Goal: Task Accomplishment & Management: Complete application form

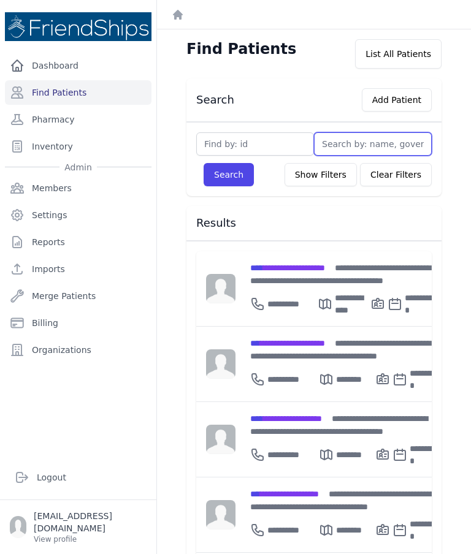
click at [363, 151] on input "text" at bounding box center [373, 143] width 118 height 23
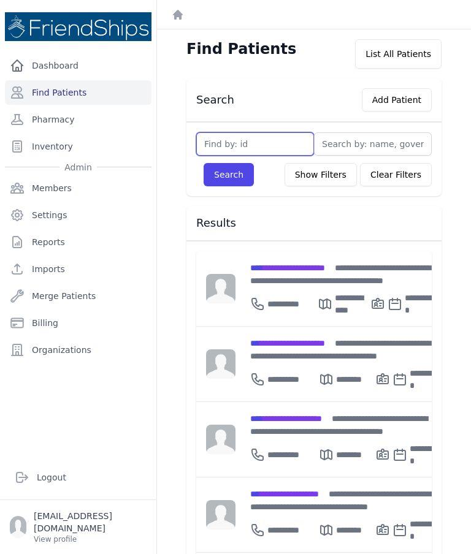
click at [252, 148] on input "text" at bounding box center [255, 143] width 118 height 23
type input "2"
click at [222, 180] on button "Search" at bounding box center [228, 174] width 50 height 23
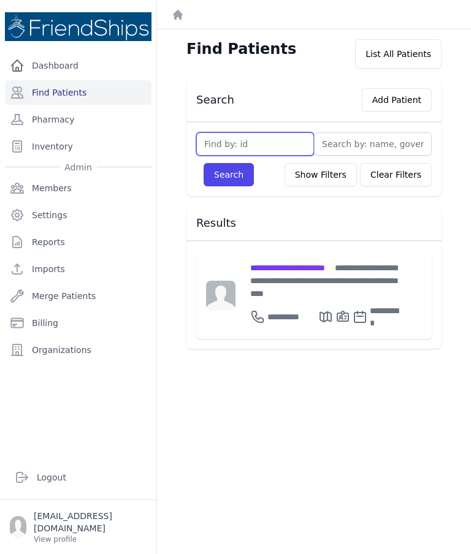
click at [264, 138] on input "text" at bounding box center [255, 143] width 118 height 23
type input "25"
click at [224, 182] on button "Search" at bounding box center [228, 174] width 50 height 23
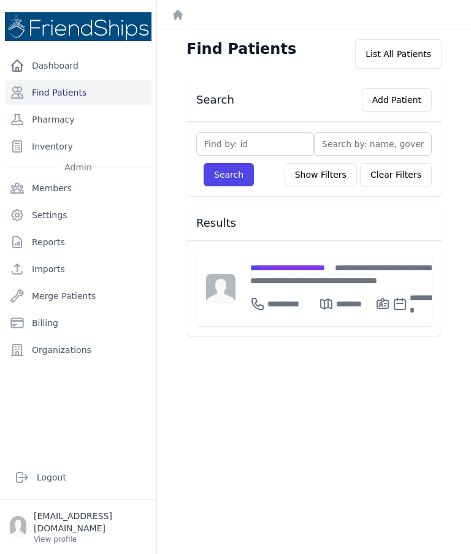
click at [309, 264] on span "**********" at bounding box center [287, 268] width 75 height 9
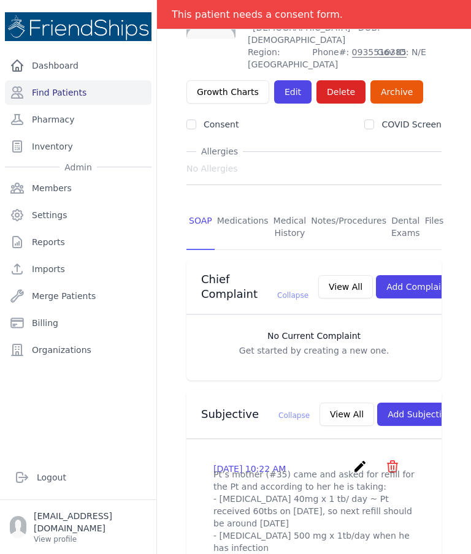
scroll to position [74, 0]
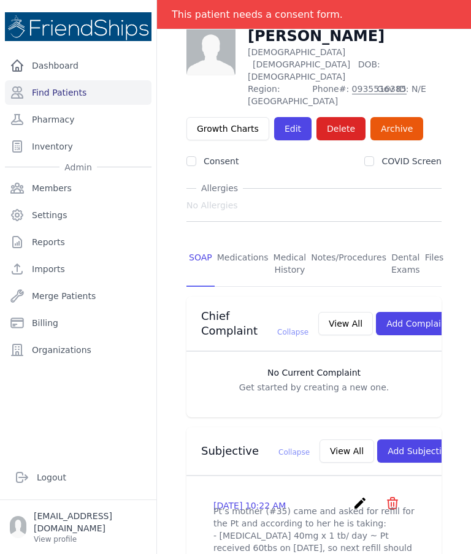
click at [247, 241] on link "Medications" at bounding box center [242, 263] width 56 height 45
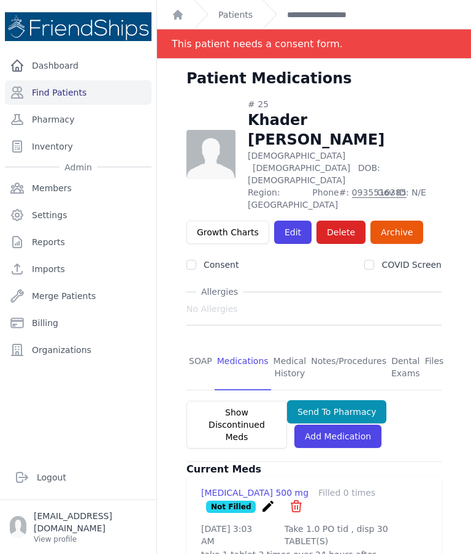
click at [199, 345] on link "SOAP" at bounding box center [200, 367] width 28 height 45
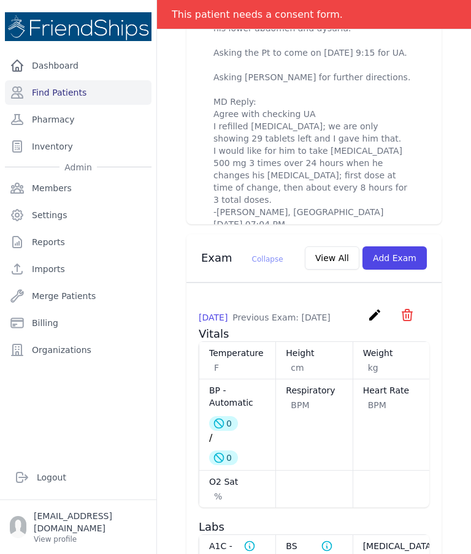
scroll to position [795, 0]
click at [412, 246] on button "Add Exam" at bounding box center [394, 257] width 64 height 23
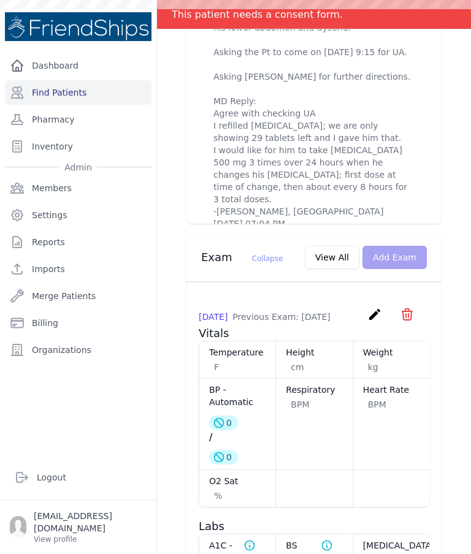
scroll to position [0, 0]
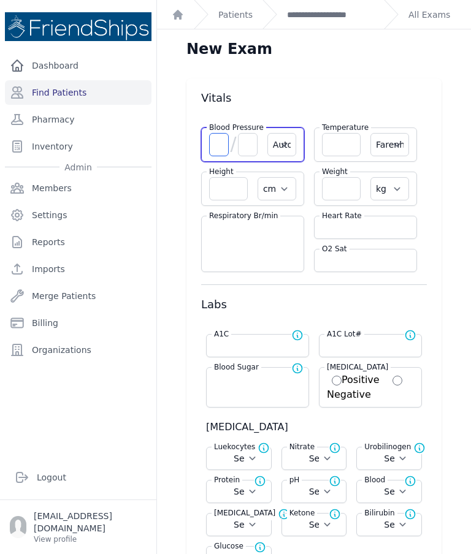
click at [226, 133] on input "number" at bounding box center [219, 144] width 20 height 23
type input "184"
click at [245, 133] on input "number" at bounding box center [248, 144] width 20 height 23
select select "Automatic"
select select "F"
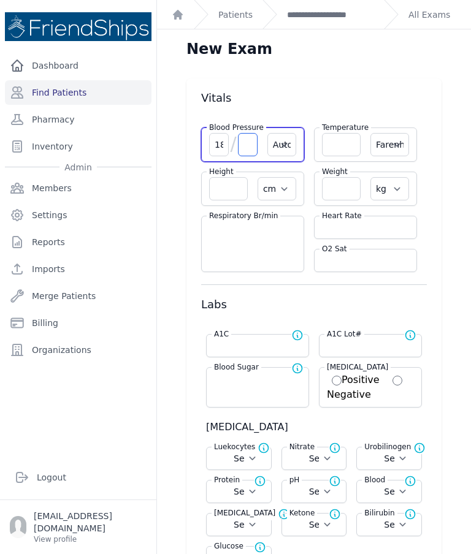
select select "cm"
select select "kg"
select select
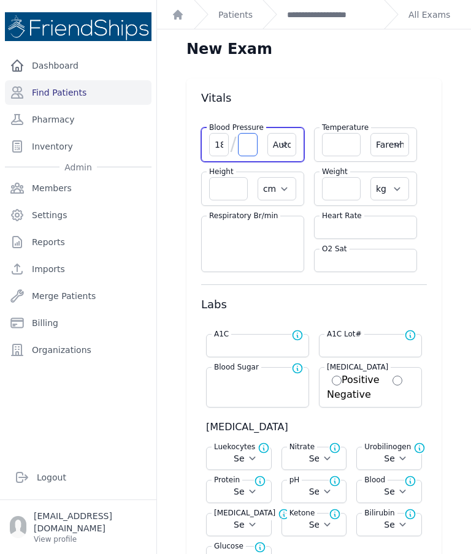
select select
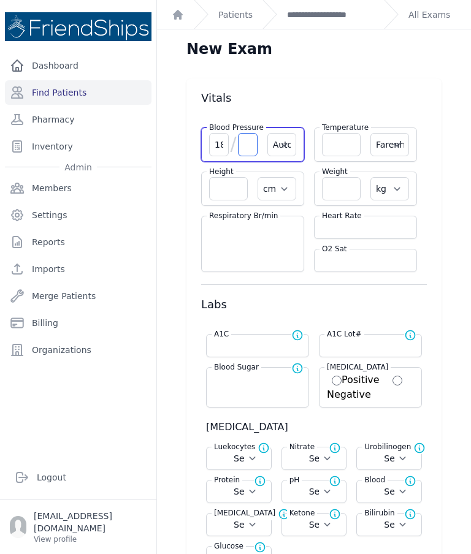
select select
type input "114"
click at [368, 221] on input "number" at bounding box center [365, 227] width 87 height 12
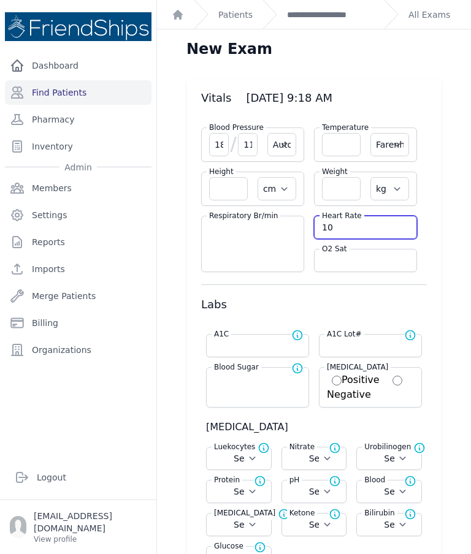
type input "108"
select select "Automatic"
select select "F"
select select "cm"
select select "kg"
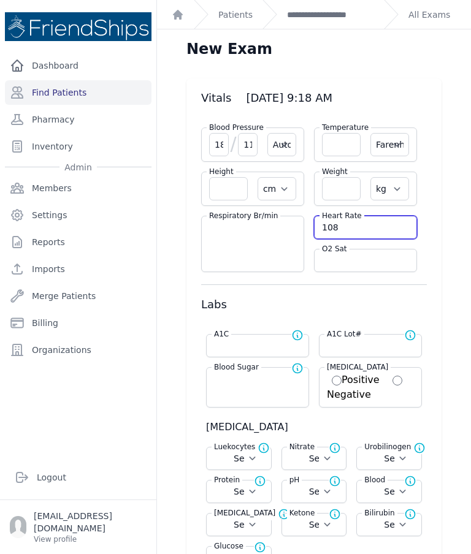
select select
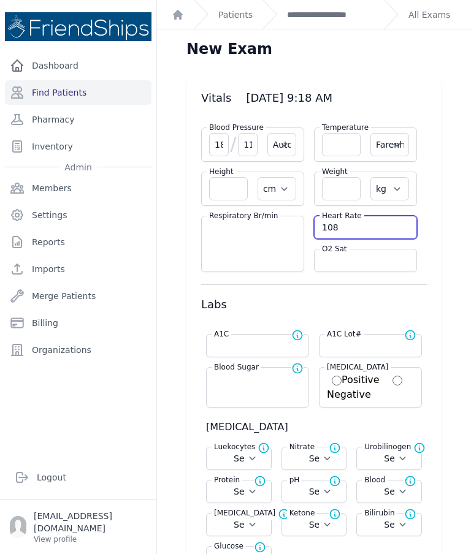
select select
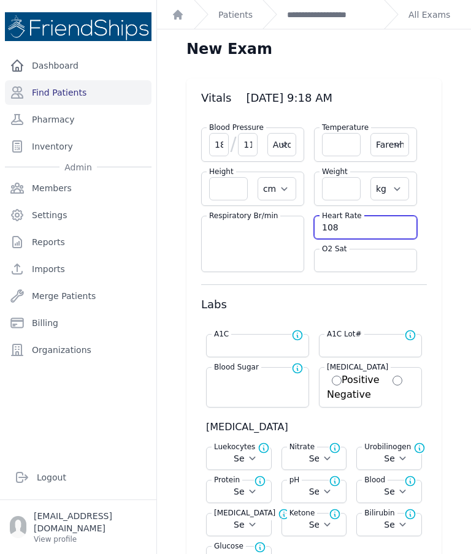
type input "108"
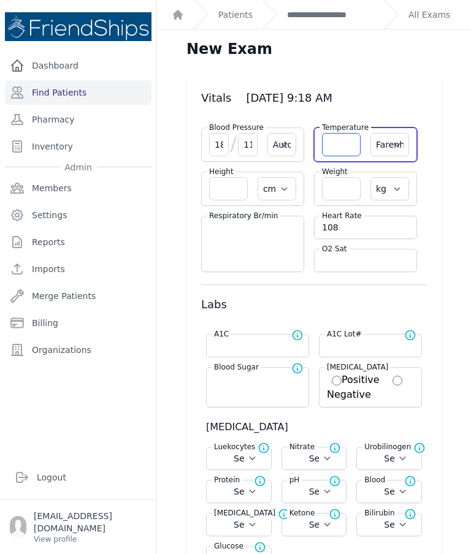
click at [339, 133] on input "number" at bounding box center [341, 144] width 39 height 23
type input "3"
select select "Automatic"
select select "F"
select select "cm"
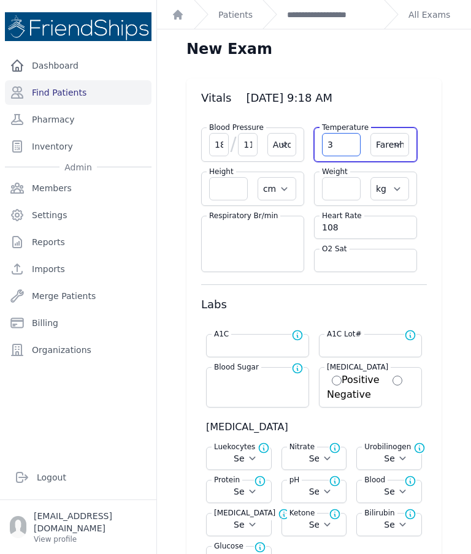
select select "kg"
select select
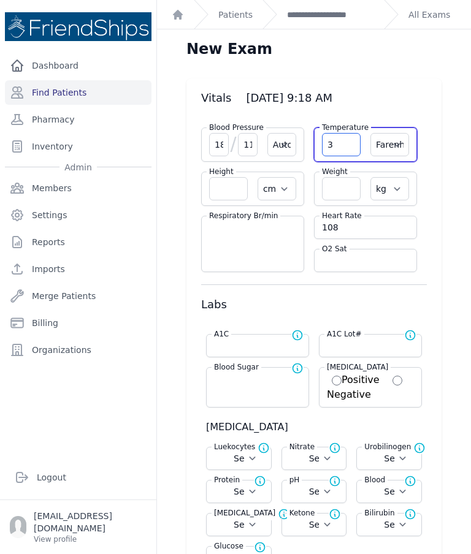
select select
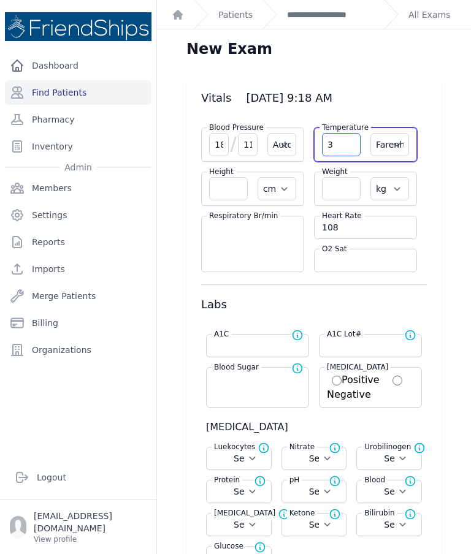
select select
type input "36.4"
click at [391, 133] on select "Farenheit Celcius" at bounding box center [389, 144] width 39 height 23
select select "C"
select select "Automatic"
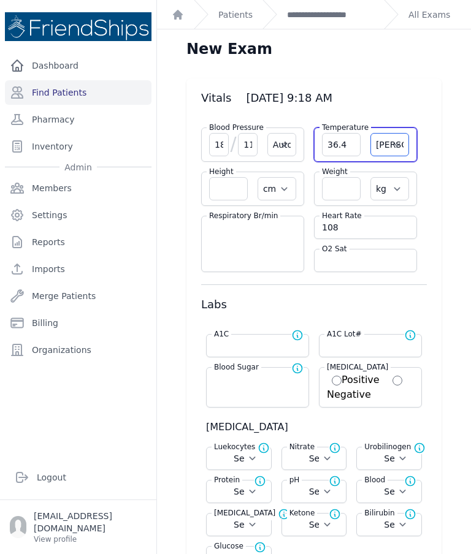
select select "cm"
select select "kg"
select select
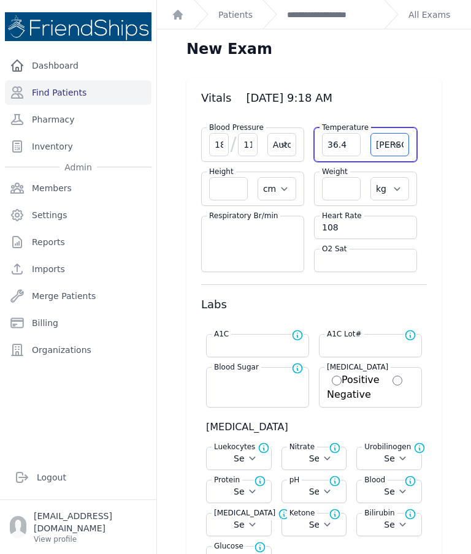
select select
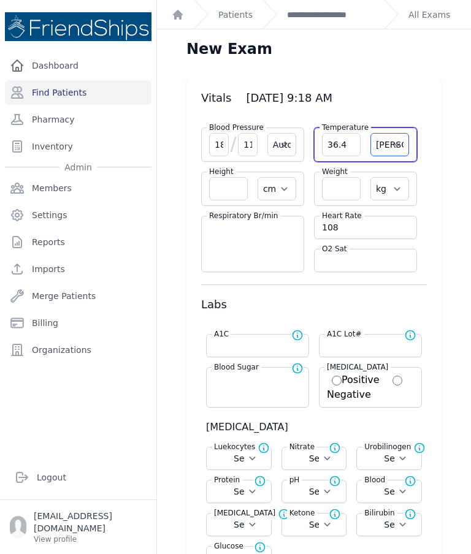
select select
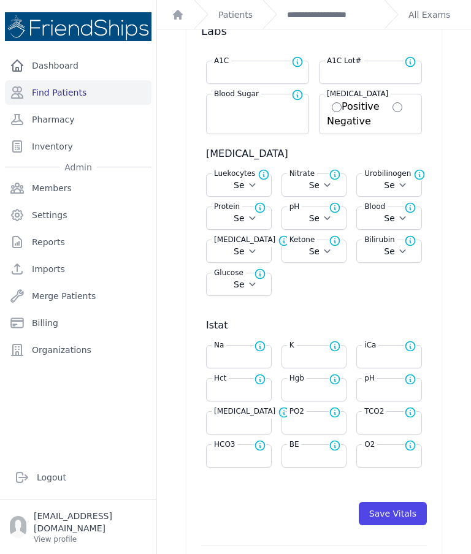
select select "Automatic"
select select "cm"
select select "kg"
select select
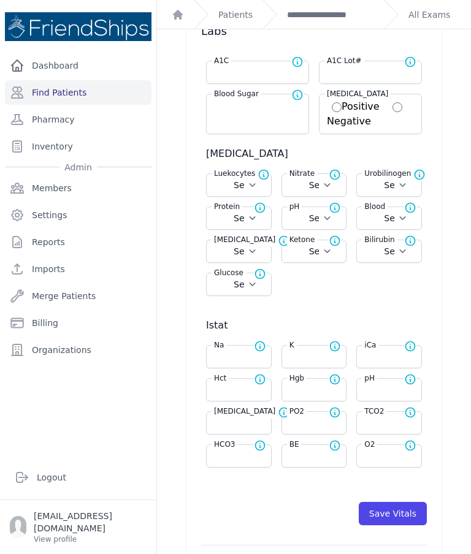
select select
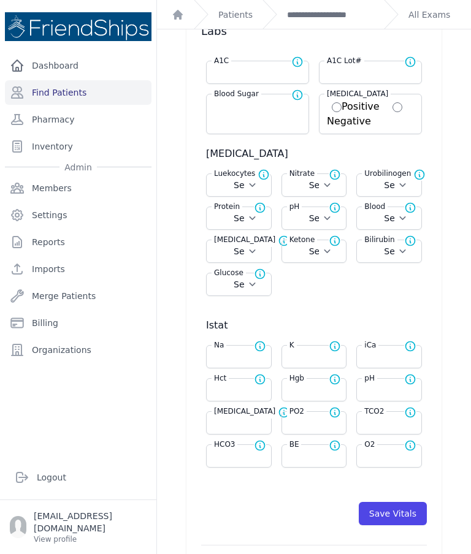
select select
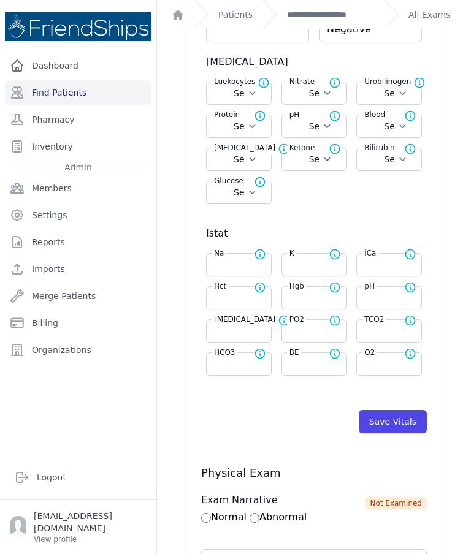
scroll to position [366, 0]
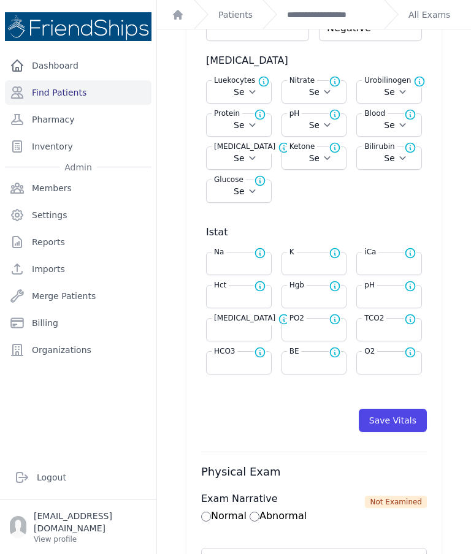
click at [398, 409] on button "Save Vitals" at bounding box center [392, 420] width 68 height 23
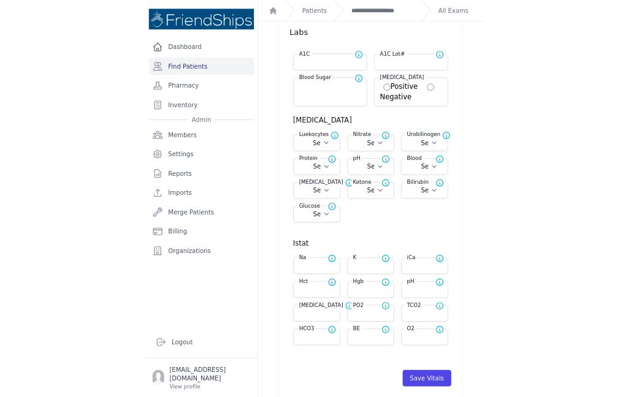
scroll to position [178, 0]
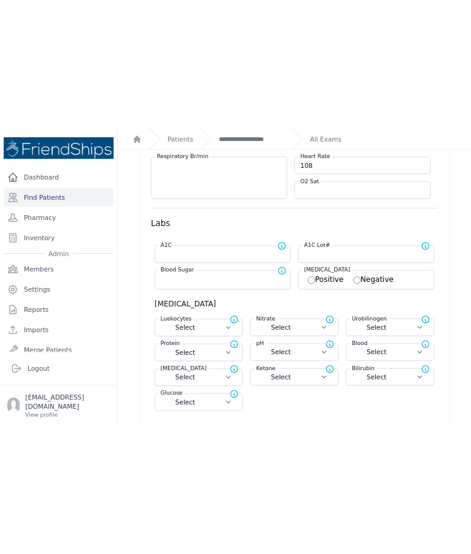
scroll to position [0, 0]
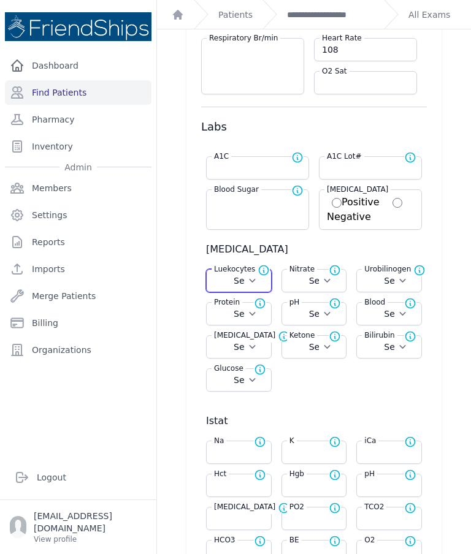
click at [248, 279] on select "Select Negative Trace Small Moderate Large" at bounding box center [239, 281] width 50 height 12
select select "Moderate"
select select "Automatic"
select select "C"
select select "cm"
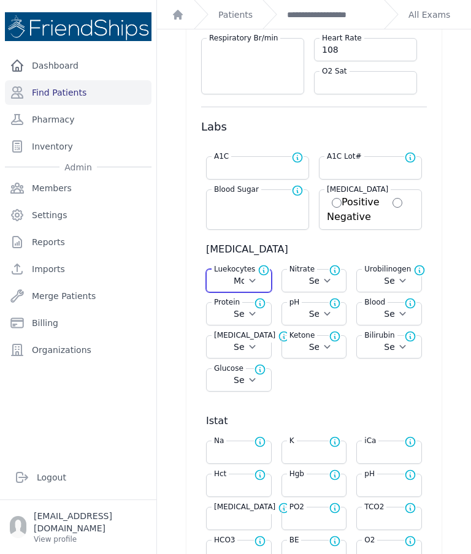
select select "kg"
select select
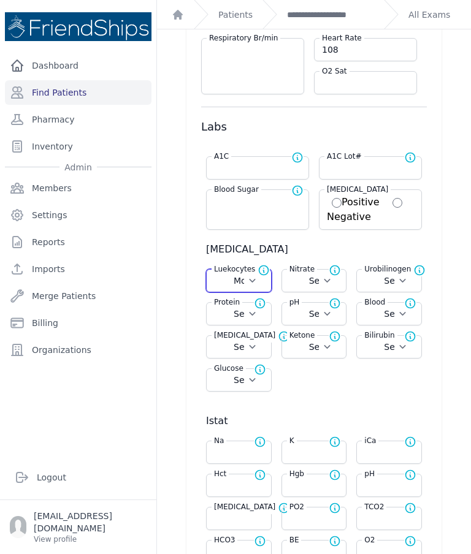
select select
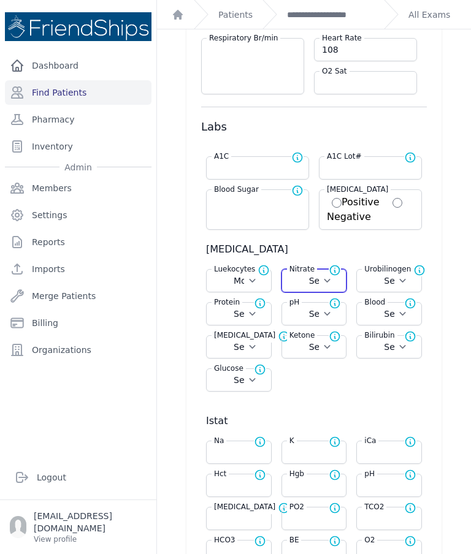
click at [337, 286] on select "Select Positive Negative" at bounding box center [314, 281] width 50 height 12
select select "Negative"
select select "Automatic"
select select "C"
select select "cm"
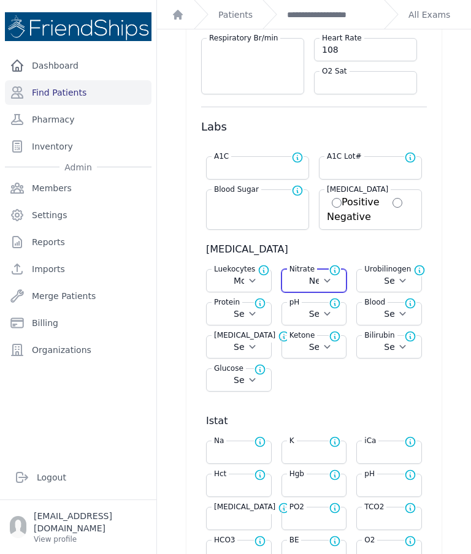
select select "kg"
select select "Moderate"
select select
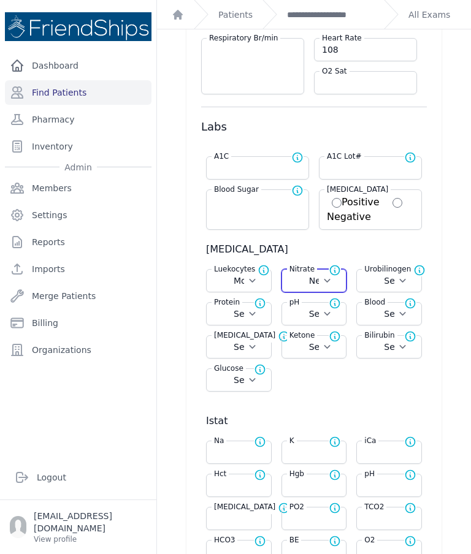
select select
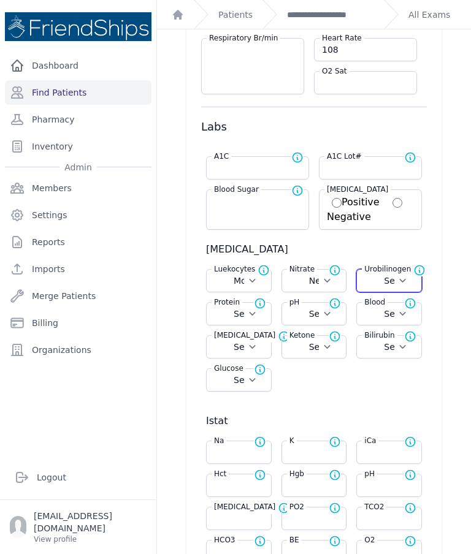
click at [411, 281] on select "Select Normal + ++ +++" at bounding box center [389, 281] width 50 height 12
select select "Normal"
select select "Automatic"
select select "C"
select select "cm"
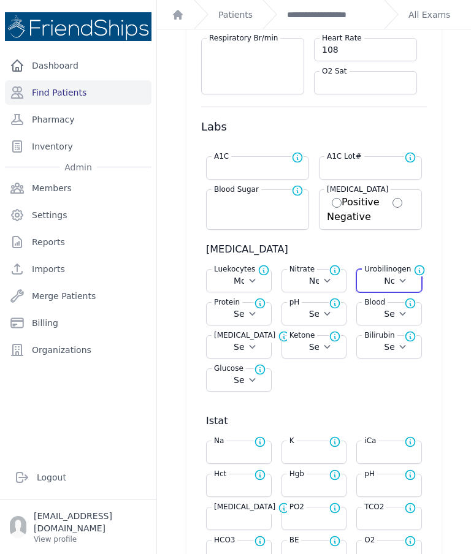
select select "kg"
select select "Moderate"
select select "Negative"
select select
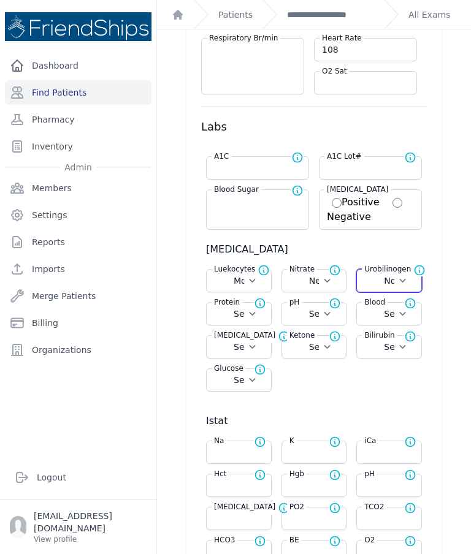
select select
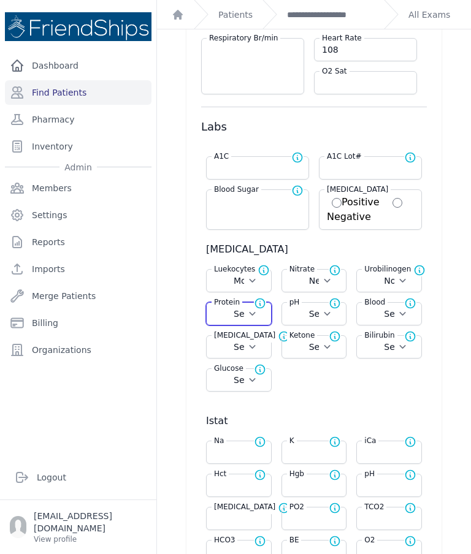
click at [260, 311] on select "Select Normal + ++ +++ ++++" at bounding box center [239, 314] width 50 height 12
select select "+++"
select select "Automatic"
select select "C"
select select "cm"
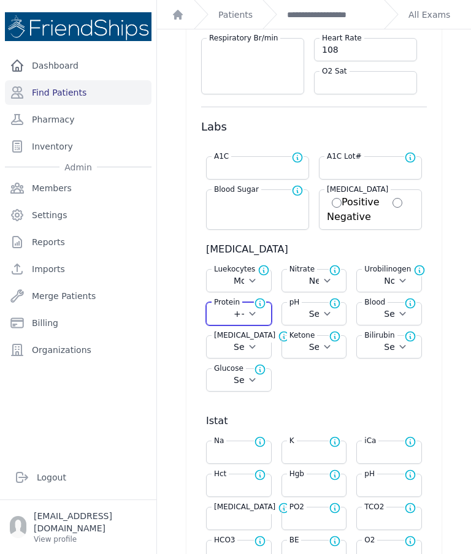
select select "kg"
select select "Moderate"
select select "Negative"
select select "Normal"
select select
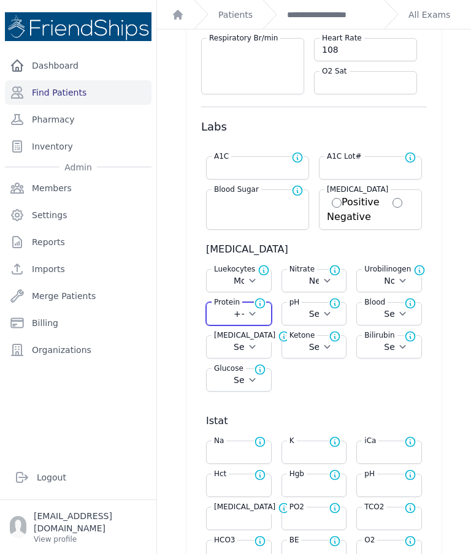
select select
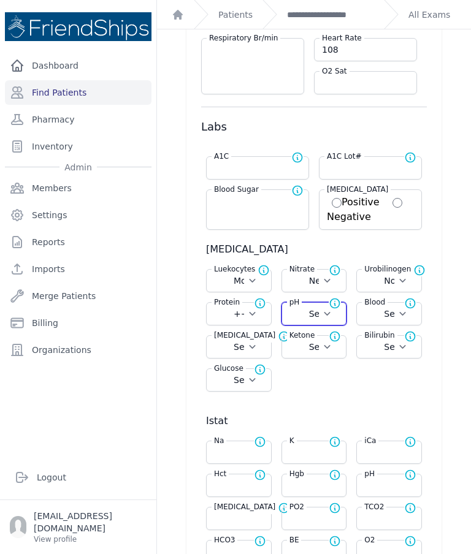
click at [331, 313] on select "Select 5.0 6.0 6.5 7.0 8.0 8.5" at bounding box center [314, 314] width 50 height 12
select select "7.0"
select select "Automatic"
select select "C"
select select "cm"
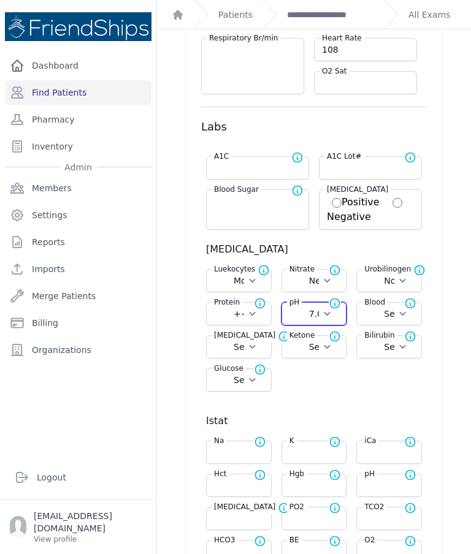
select select "kg"
select select "Moderate"
select select "Negative"
select select "Normal"
select select "+++"
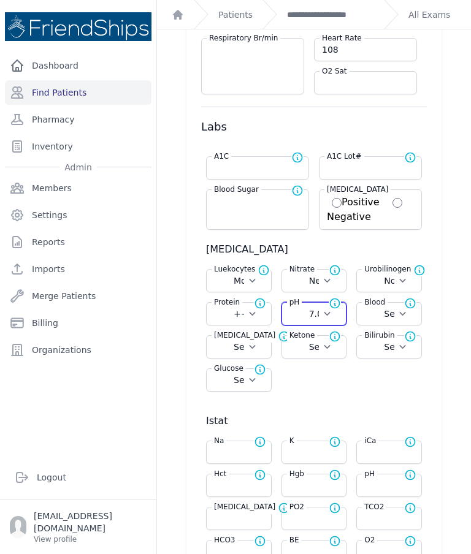
select select
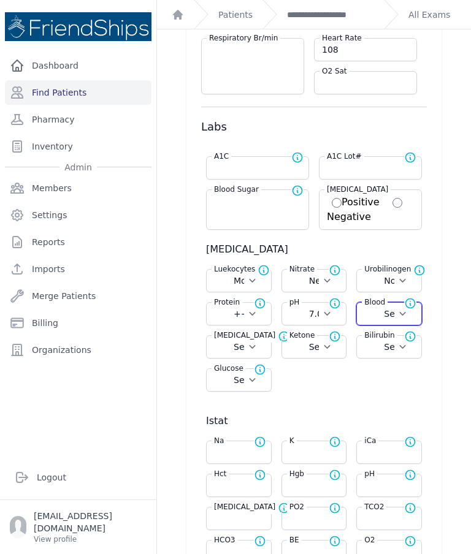
click at [408, 316] on select "Select Negative Trace Hemolyzed Trace Small Moderate Large" at bounding box center [389, 314] width 50 height 12
select select "Moderate"
select select "Automatic"
select select "C"
select select "cm"
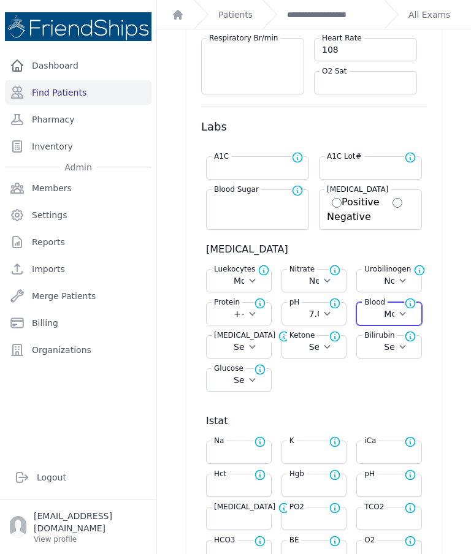
select select "kg"
select select "Moderate"
select select "Negative"
select select "Normal"
select select "+++"
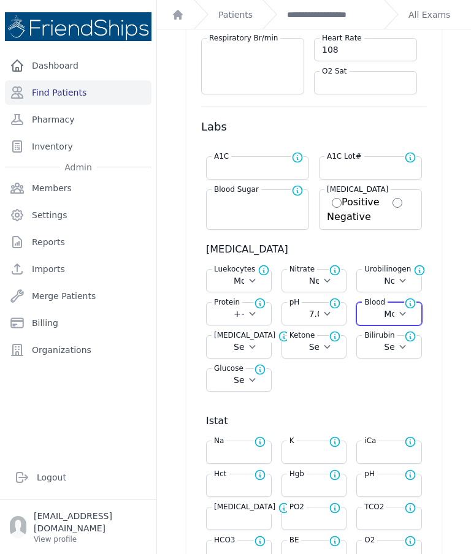
select select "7.0"
select select
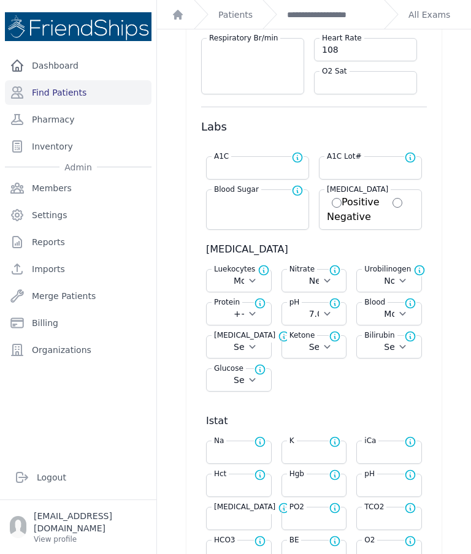
click at [278, 343] on span "Normal range for Specific Gravity is 1.002 - 1.028" at bounding box center [289, 336] width 22 height 12
click at [249, 352] on select "Select 1.000 1.005 1.010 1.015 1.020 1.025 1.030" at bounding box center [239, 347] width 50 height 12
select select "1.010"
select select "Automatic"
select select "C"
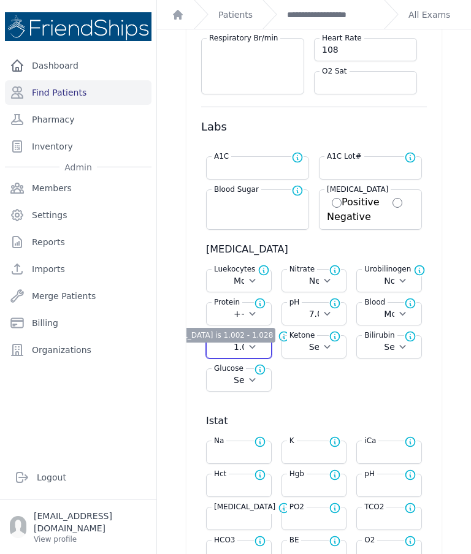
select select "cm"
select select "kg"
select select "Moderate"
select select "Negative"
select select "Normal"
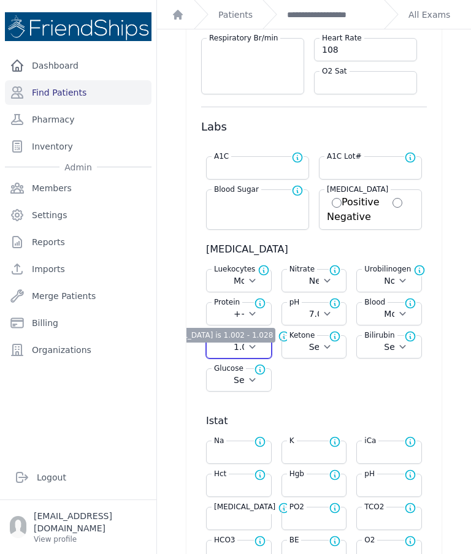
select select "+++"
select select "7.0"
select select "Moderate"
select select
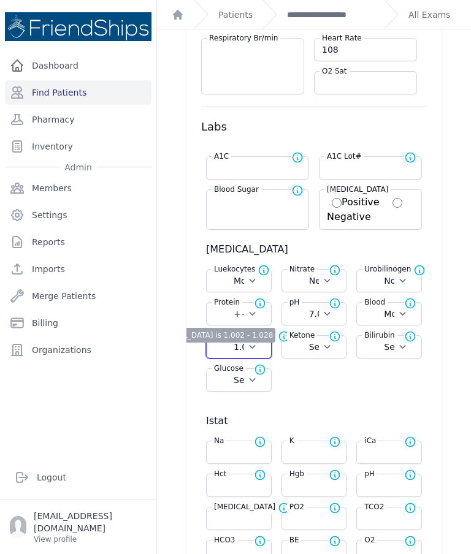
select select
click at [328, 346] on select "Select Negative Trace Small Moderate Large" at bounding box center [314, 347] width 50 height 12
select select "Small"
select select "Automatic"
select select "C"
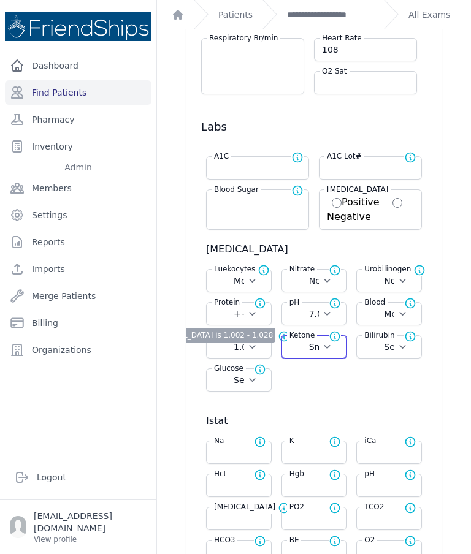
select select "cm"
select select "kg"
select select "Moderate"
select select "Negative"
select select "Normal"
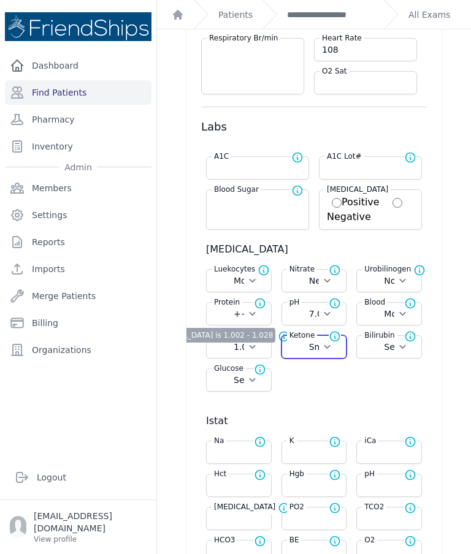
select select "+++"
select select "7.0"
select select "Moderate"
select select "1.010"
select select
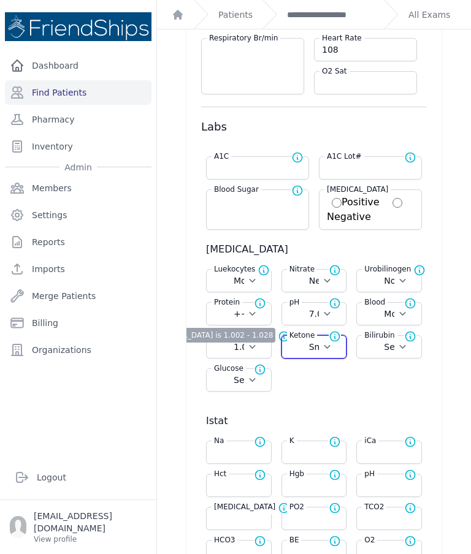
select select
click at [338, 349] on select "Select Negative Trace Small Moderate Large" at bounding box center [314, 347] width 50 height 12
select select "Trace"
select select "Automatic"
select select "C"
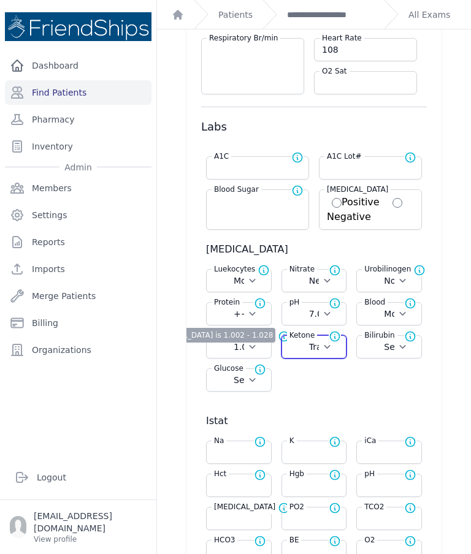
select select "cm"
select select "kg"
select select "Moderate"
select select "Negative"
select select "Normal"
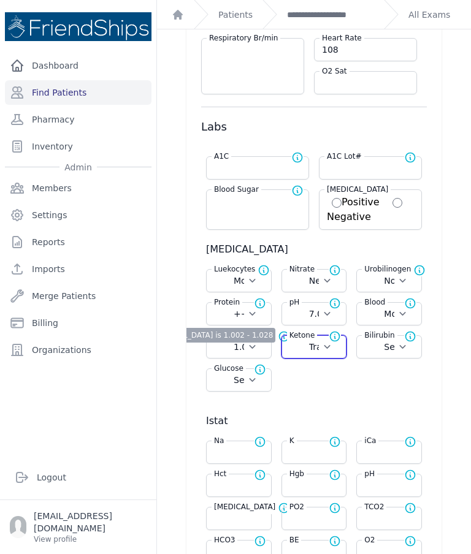
select select "+++"
click at [401, 347] on select "Select Negative Small Moderate Large" at bounding box center [389, 347] width 50 height 12
click at [255, 382] on select "Select Negative Trace + ++ +++ ++++" at bounding box center [239, 380] width 50 height 12
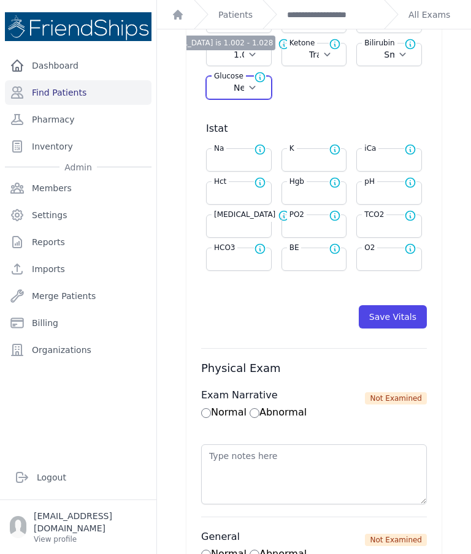
scroll to position [471, 0]
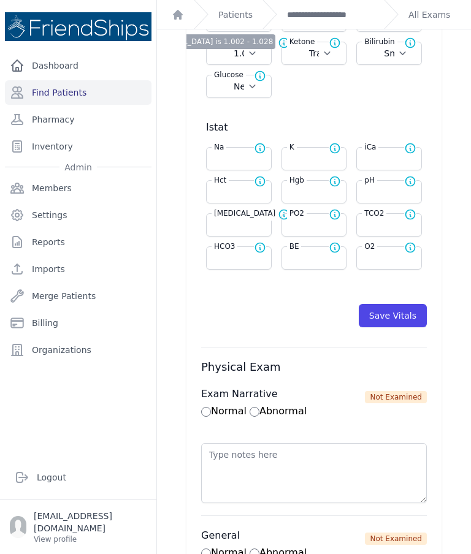
click at [398, 313] on button "Save Vitals" at bounding box center [392, 315] width 68 height 23
click at [333, 15] on link "**********" at bounding box center [330, 15] width 87 height 12
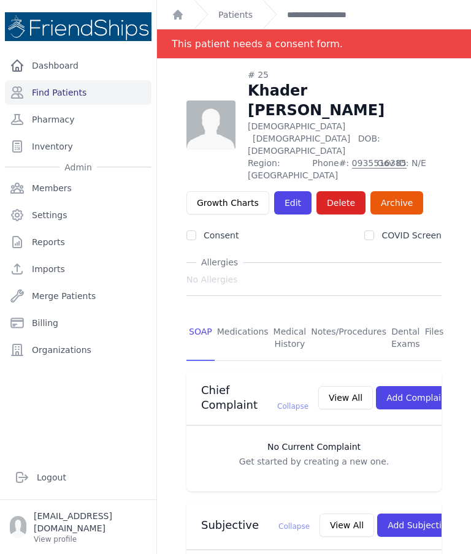
click at [244, 316] on link "Medications" at bounding box center [242, 338] width 56 height 45
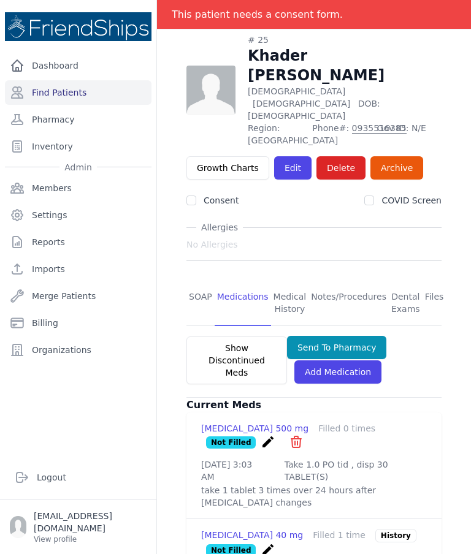
scroll to position [49, 0]
click at [63, 107] on link "Pharmacy" at bounding box center [78, 119] width 146 height 25
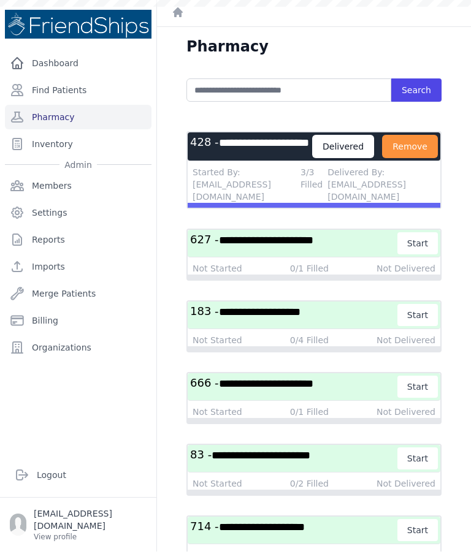
scroll to position [581, 0]
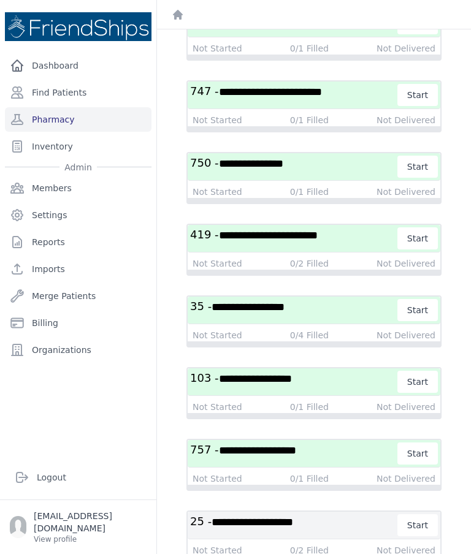
click at [286, 517] on span "**********" at bounding box center [252, 522] width 82 height 11
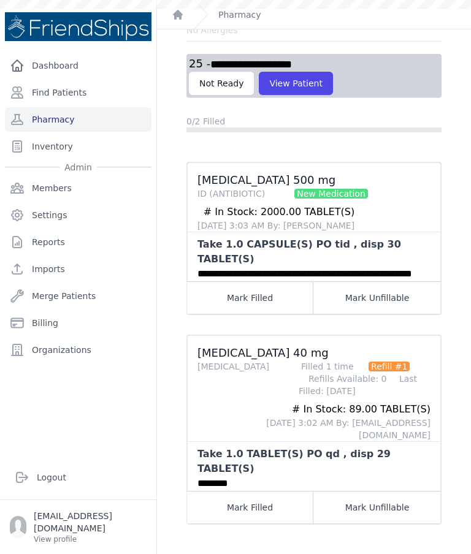
scroll to position [66, 0]
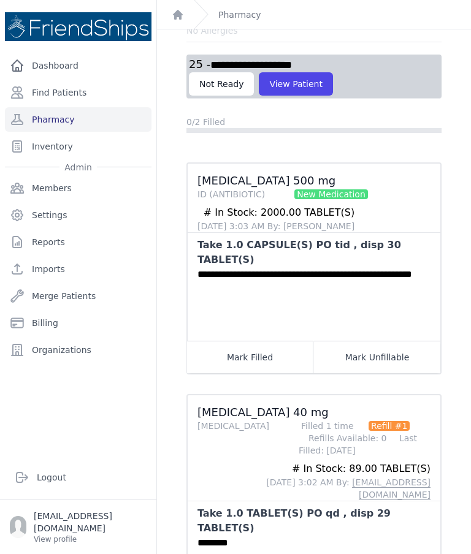
click at [283, 341] on button "Mark Filled" at bounding box center [250, 357] width 126 height 32
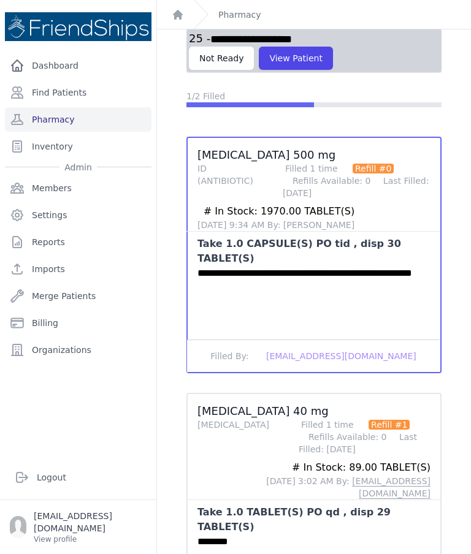
scroll to position [91, 0]
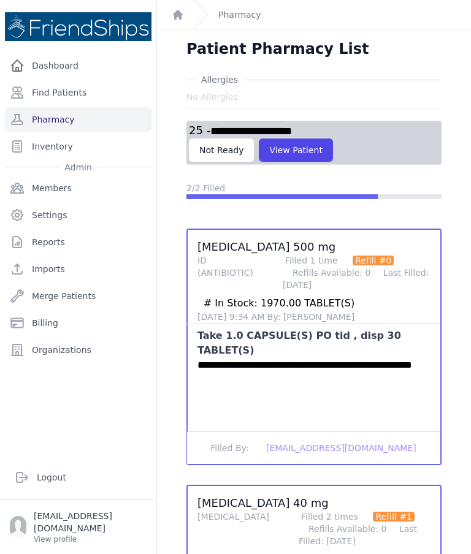
scroll to position [-1, 0]
click at [290, 138] on button "View Patient" at bounding box center [296, 149] width 74 height 23
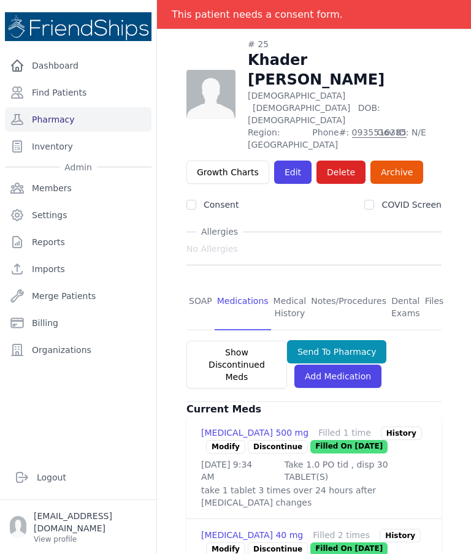
scroll to position [59, 0]
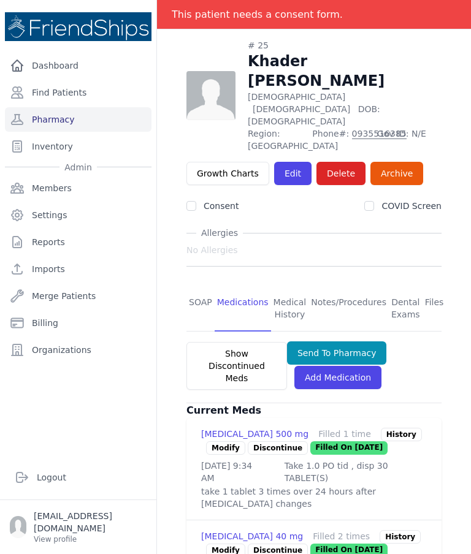
click at [347, 341] on button "Send To Pharmacy" at bounding box center [337, 352] width 100 height 23
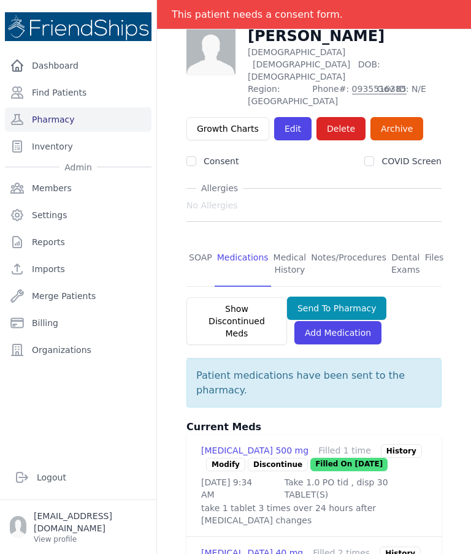
scroll to position [102, 0]
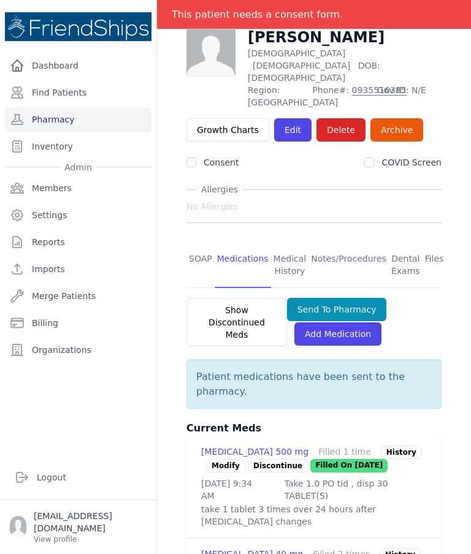
click at [91, 107] on link "Pharmacy" at bounding box center [78, 119] width 146 height 25
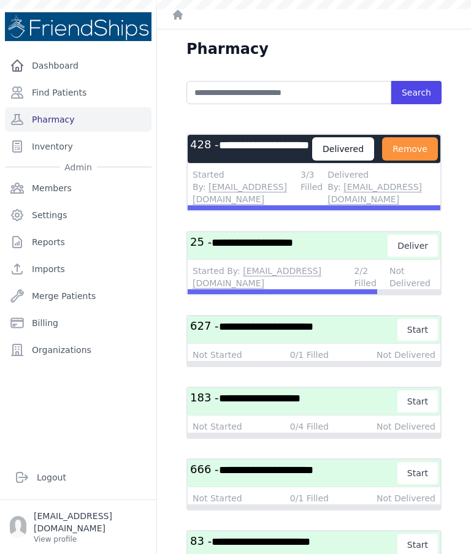
scroll to position [28, 0]
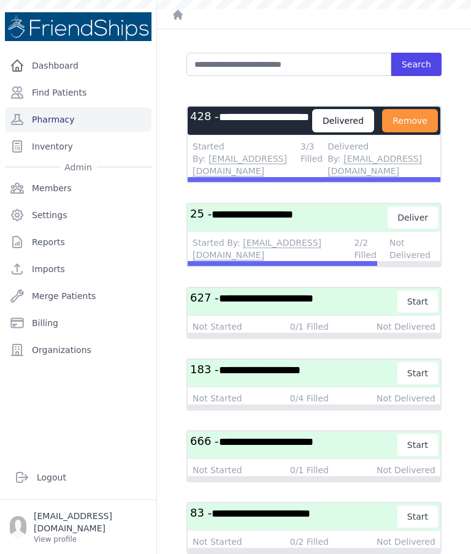
click at [293, 220] on span "**********" at bounding box center [252, 214] width 82 height 11
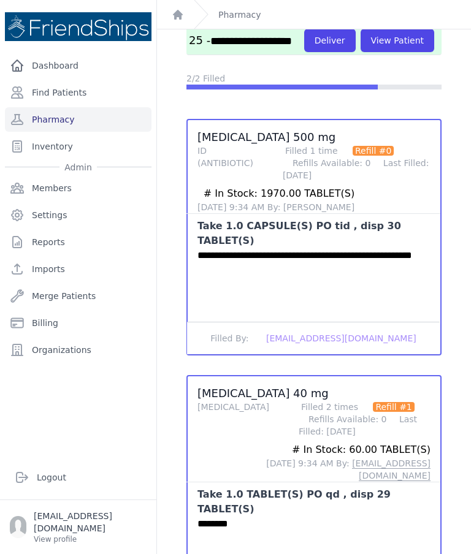
scroll to position [91, 0]
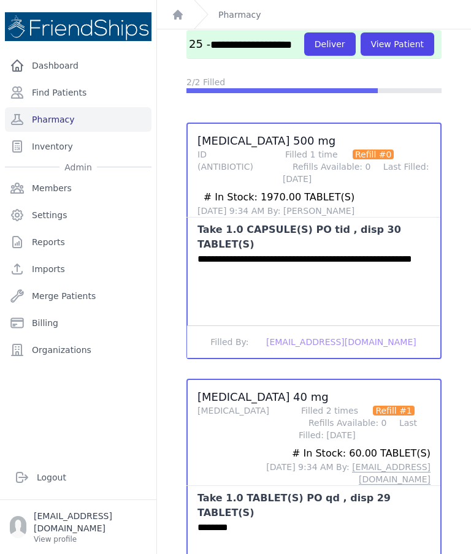
click at [304, 56] on button "Deliver" at bounding box center [329, 43] width 51 height 23
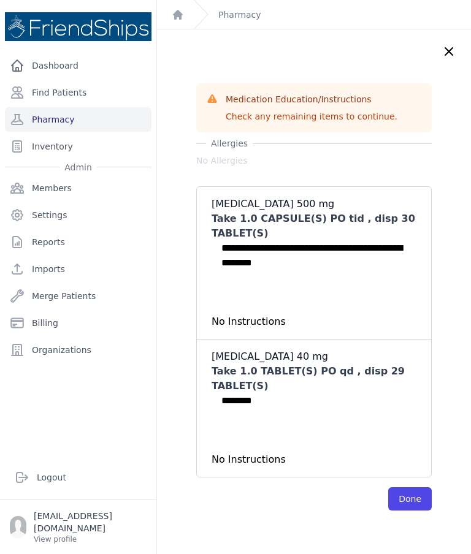
scroll to position [29, 0]
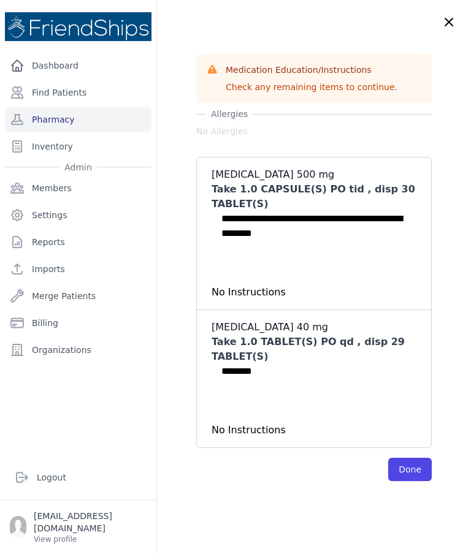
click at [417, 470] on button "Done" at bounding box center [410, 469] width 44 height 23
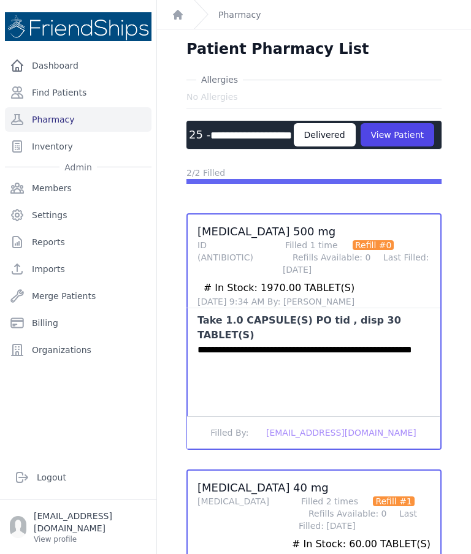
click at [360, 146] on button "View Patient" at bounding box center [397, 134] width 74 height 23
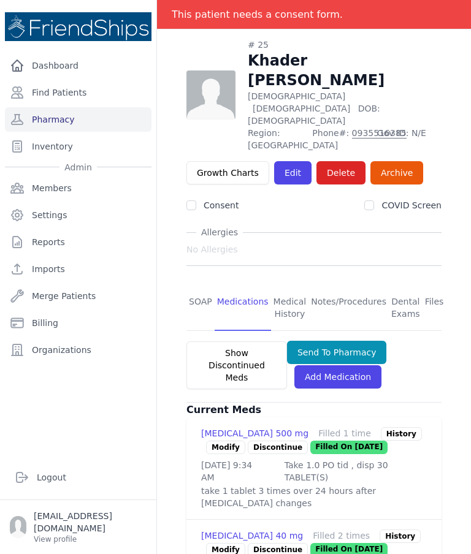
scroll to position [59, 0]
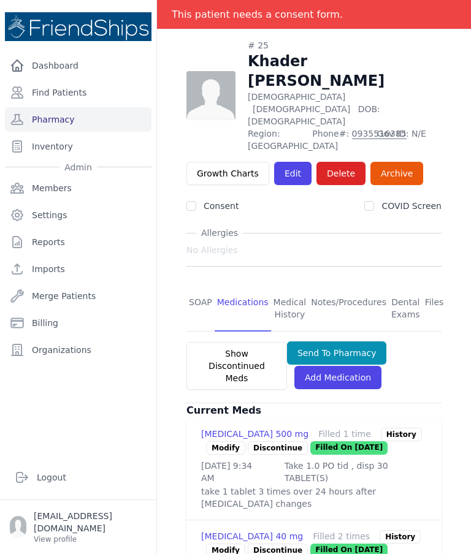
click at [196, 286] on link "SOAP" at bounding box center [200, 308] width 28 height 45
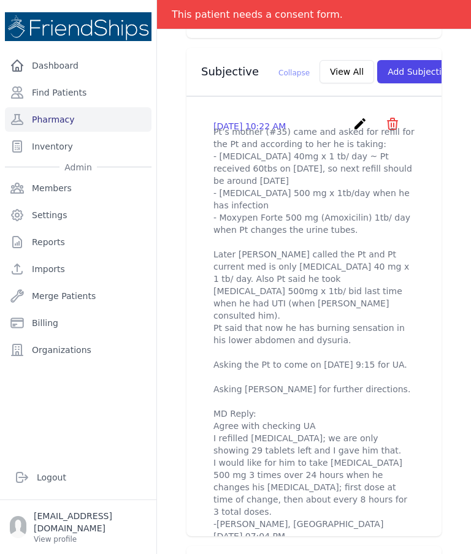
scroll to position [430, 0]
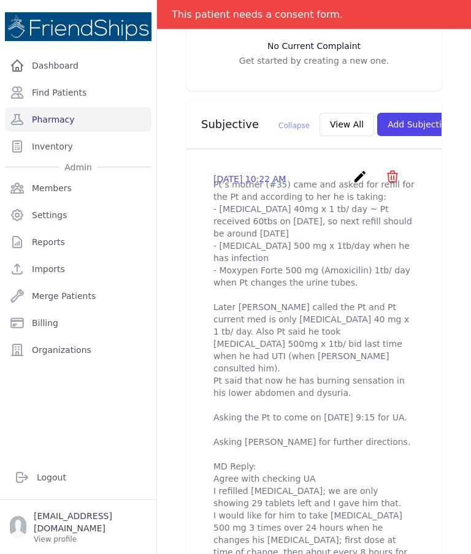
click at [395, 113] on button "Add Subjective" at bounding box center [419, 124] width 85 height 23
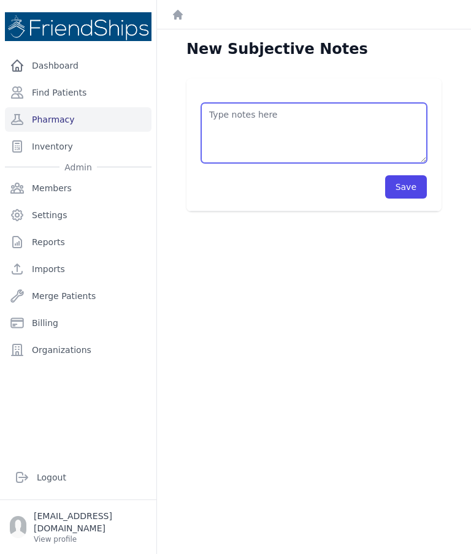
click at [309, 124] on textarea at bounding box center [314, 133] width 226 height 60
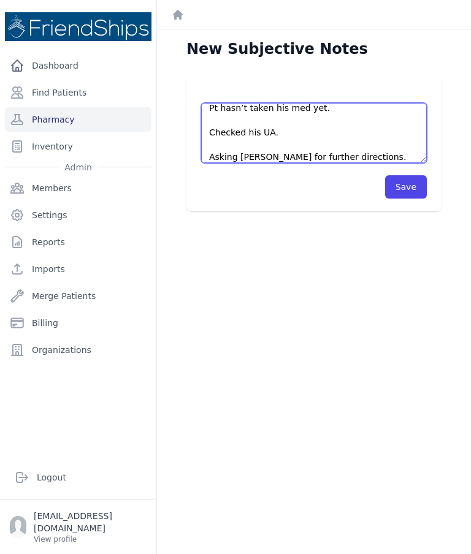
type textarea "Pt came on time to the clinic. Pt hasn’t taken his med yet. Checked his UA. Ask…"
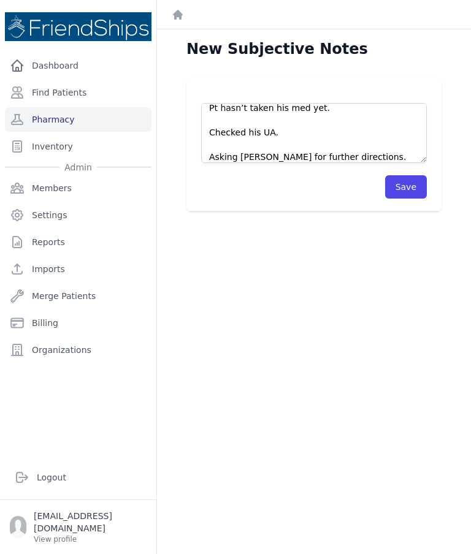
click at [418, 189] on button "Save" at bounding box center [406, 186] width 42 height 23
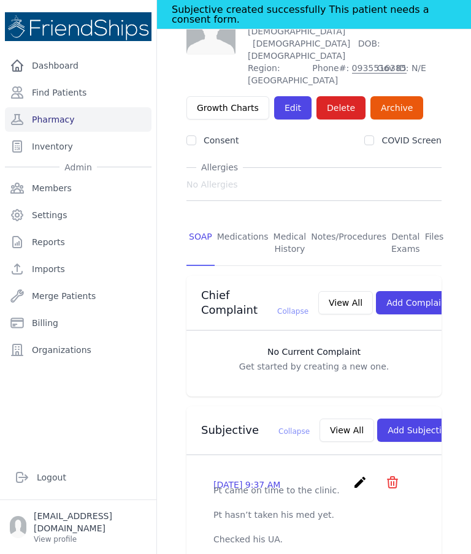
scroll to position [124, 0]
click at [59, 102] on link "Find Patients" at bounding box center [78, 92] width 146 height 25
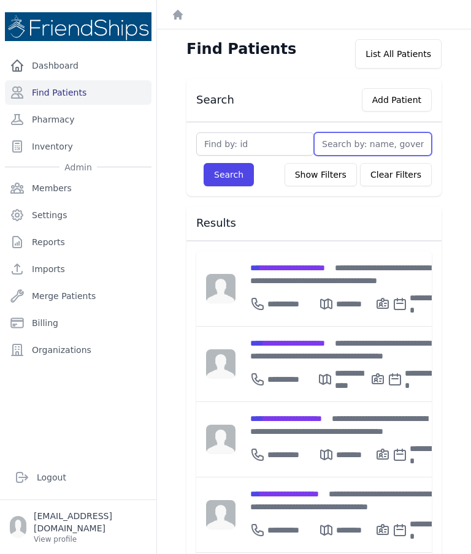
click at [358, 136] on input "text" at bounding box center [373, 143] width 118 height 23
type input "Ib"
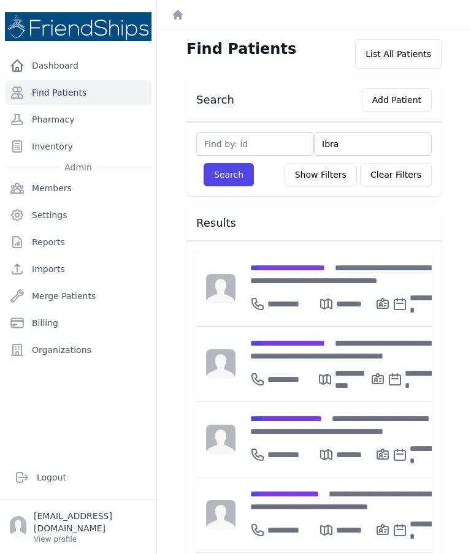
type input "Ibrah"
type input "Ibrahim"
click at [222, 178] on button "Search" at bounding box center [228, 174] width 50 height 23
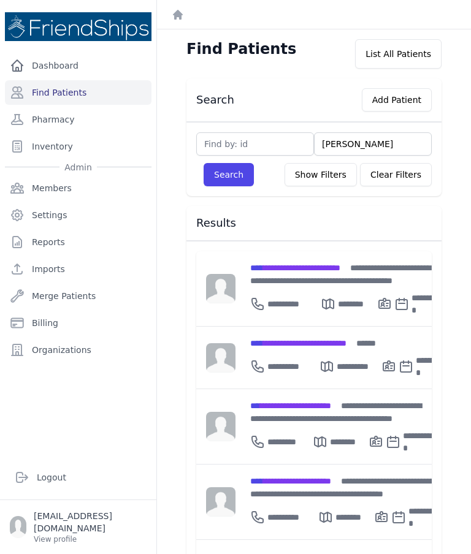
click at [338, 270] on span "**********" at bounding box center [295, 268] width 90 height 9
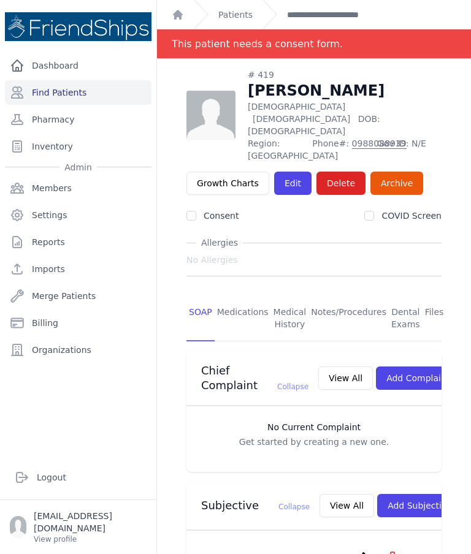
click at [235, 296] on link "Medications" at bounding box center [242, 318] width 56 height 45
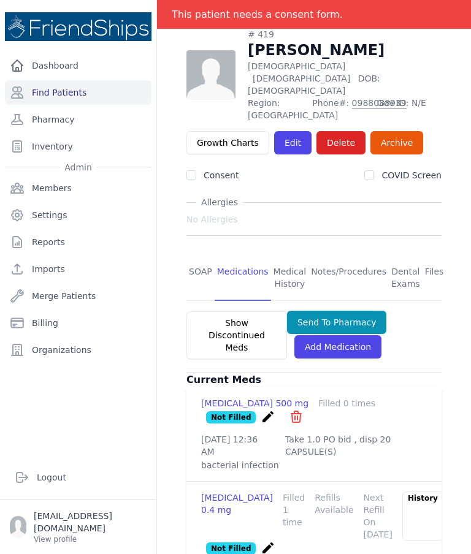
scroll to position [73, 0]
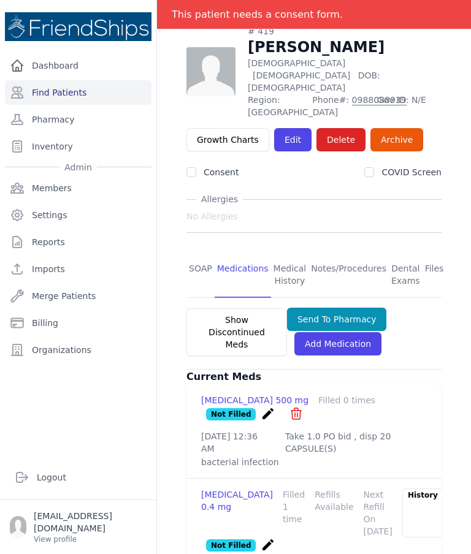
click at [86, 107] on link "Pharmacy" at bounding box center [78, 119] width 146 height 25
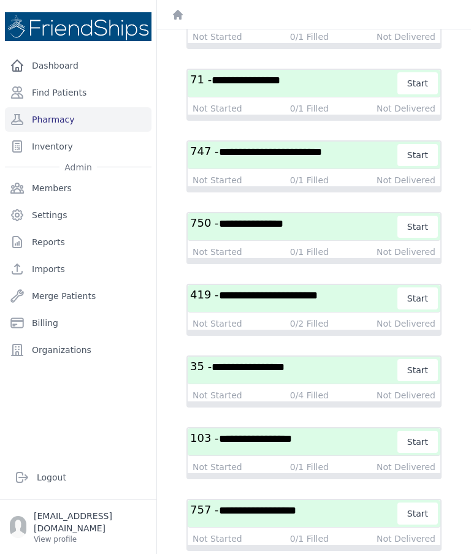
scroll to position [618, 0]
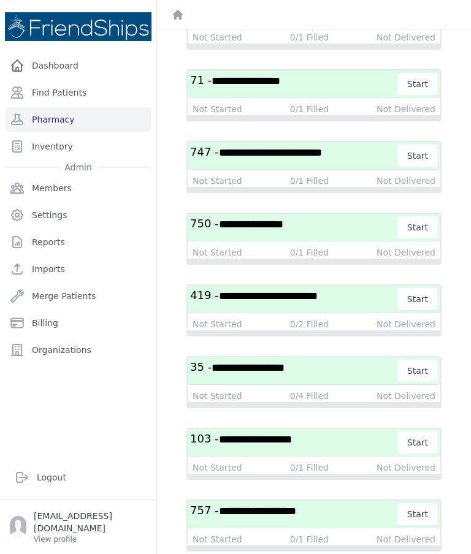
click at [284, 302] on span "**********" at bounding box center [268, 295] width 99 height 11
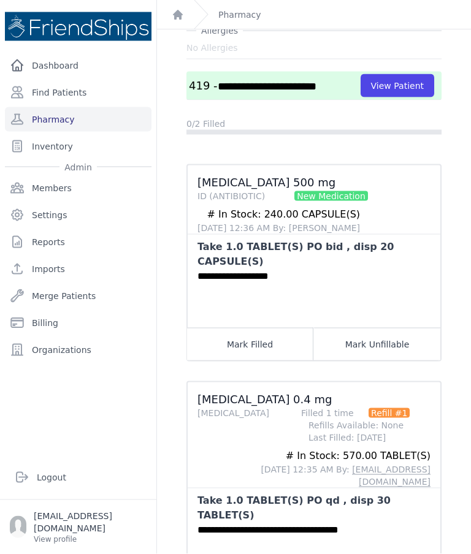
scroll to position [44, 0]
click at [276, 328] on button "Mark Filled" at bounding box center [250, 344] width 126 height 32
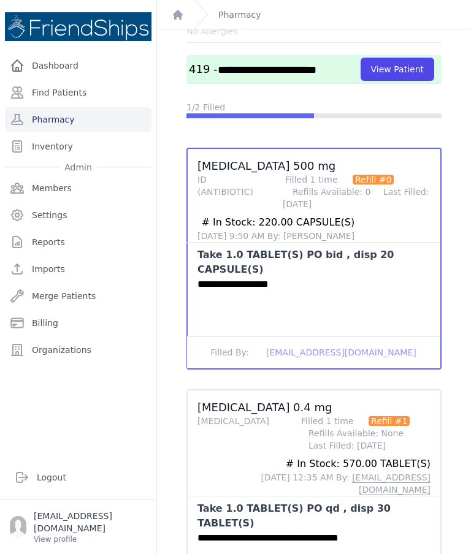
scroll to position [66, 0]
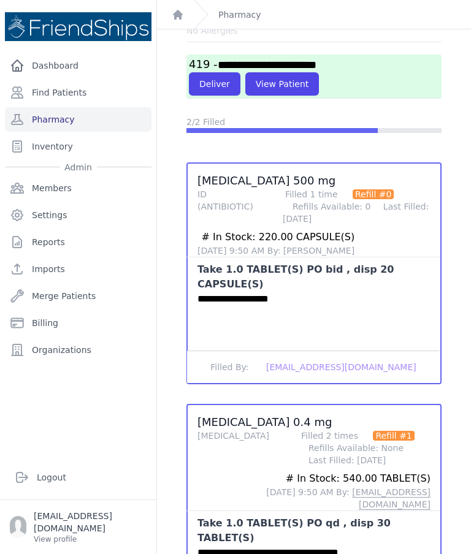
click at [214, 72] on button "Deliver" at bounding box center [214, 83] width 51 height 23
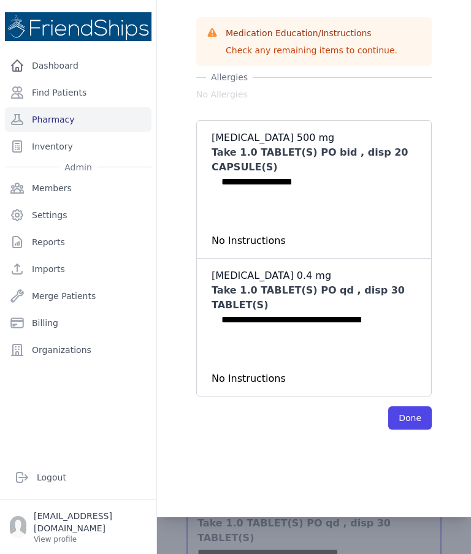
scroll to position [0, 0]
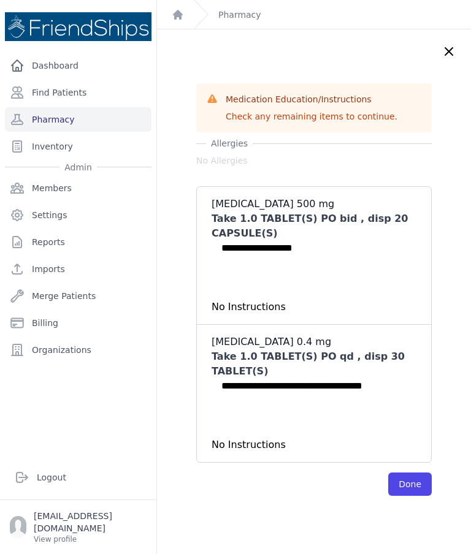
click at [412, 472] on button "Done" at bounding box center [410, 483] width 44 height 23
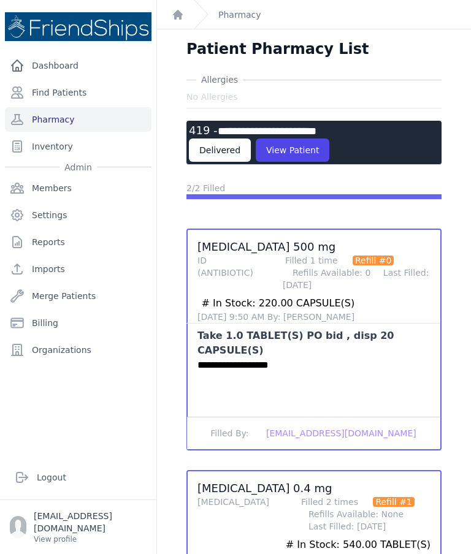
click at [77, 107] on link "Pharmacy" at bounding box center [78, 119] width 146 height 25
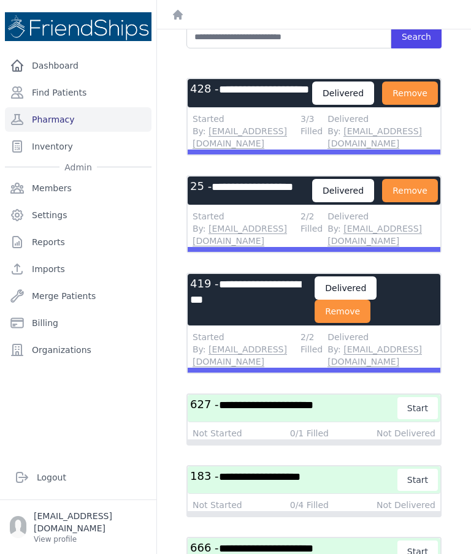
scroll to position [55, 0]
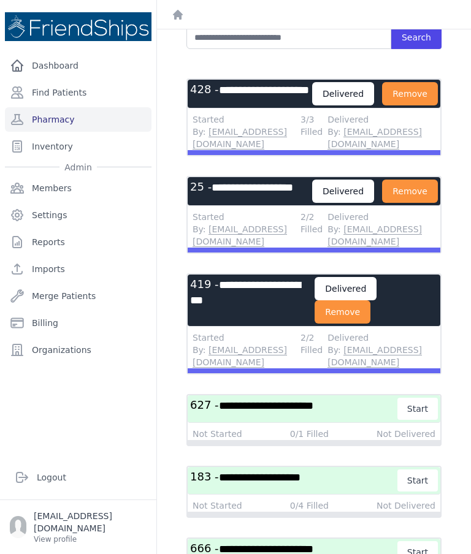
click at [70, 91] on link "Find Patients" at bounding box center [78, 92] width 146 height 25
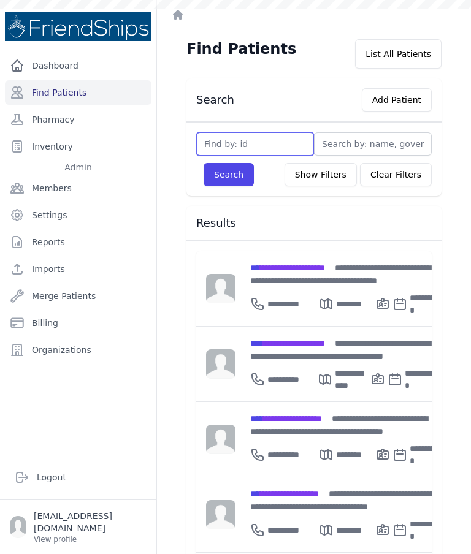
click at [273, 147] on input "text" at bounding box center [255, 143] width 118 height 23
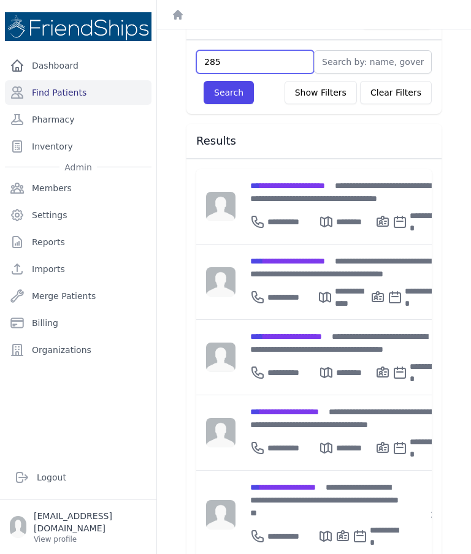
scroll to position [86, 0]
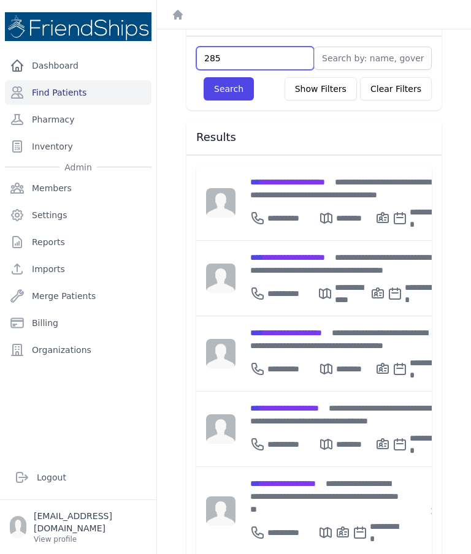
type input "285"
click at [236, 82] on button "Search" at bounding box center [228, 88] width 50 height 23
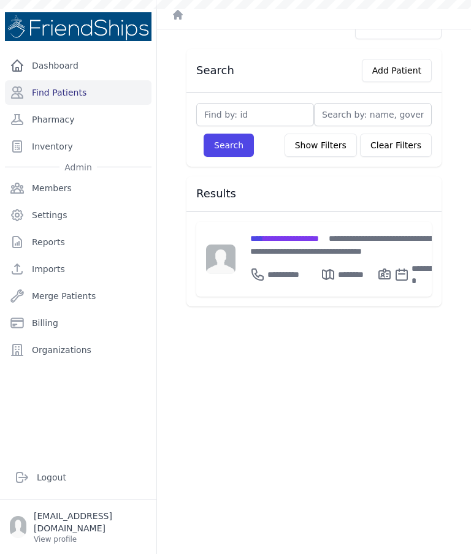
scroll to position [29, 0]
click at [302, 239] on span "**********" at bounding box center [284, 238] width 69 height 9
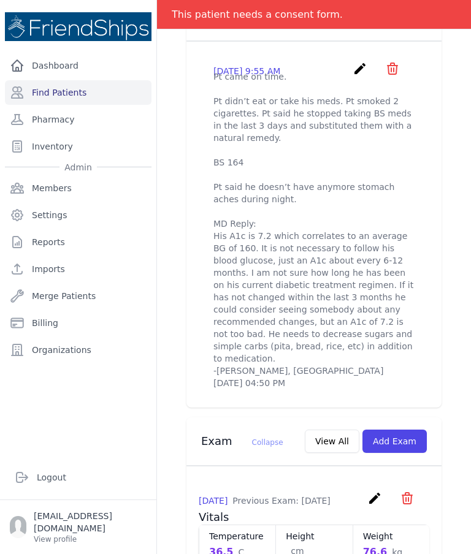
scroll to position [490, 0]
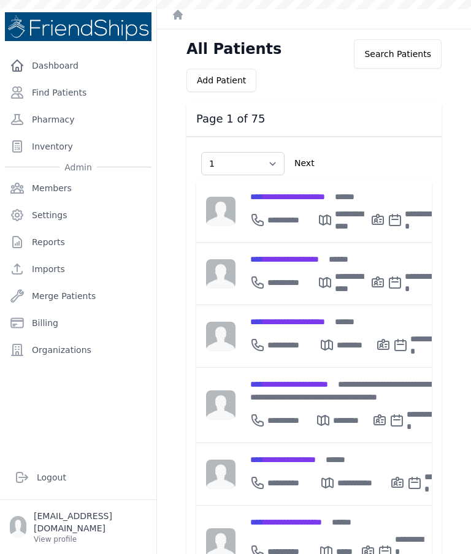
select select "1"
click at [90, 83] on link "Find Patients" at bounding box center [78, 92] width 146 height 25
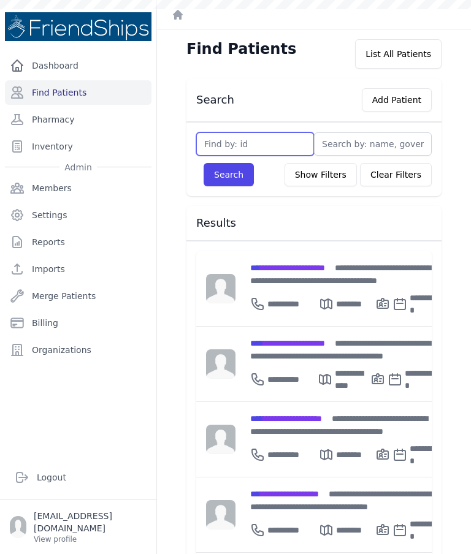
click at [280, 140] on input "text" at bounding box center [255, 143] width 118 height 23
type input "367"
click at [238, 172] on button "Search" at bounding box center [228, 174] width 50 height 23
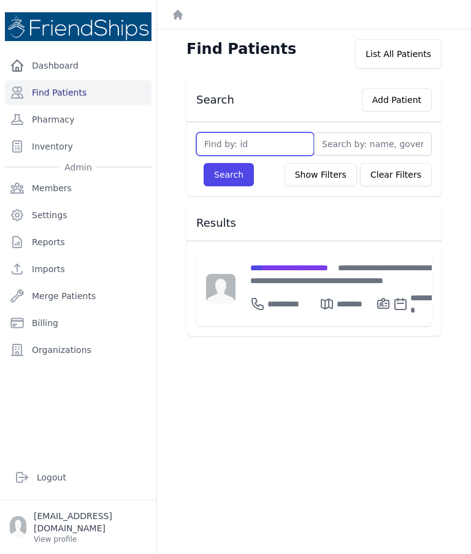
click at [271, 141] on input "text" at bounding box center [255, 143] width 118 height 23
type input "366"
click at [229, 175] on button "Search" at bounding box center [228, 174] width 50 height 23
click at [331, 267] on span "**********" at bounding box center [290, 268] width 81 height 9
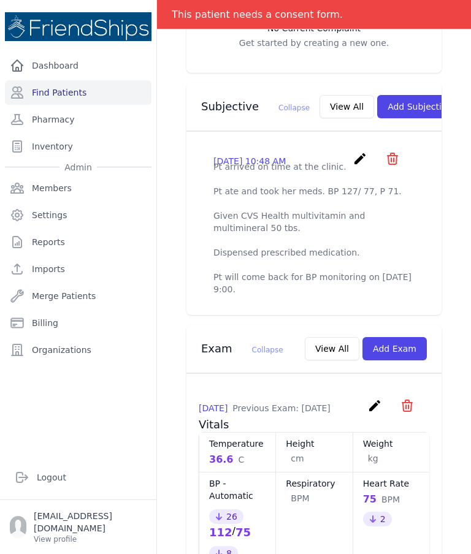
scroll to position [395, 0]
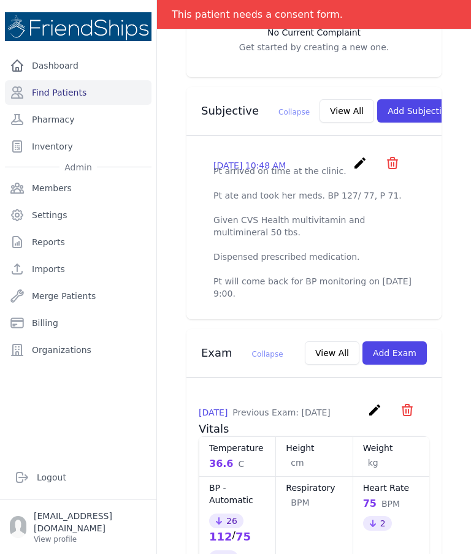
click at [466, 299] on div "# 366 [PERSON_NAME] [DEMOGRAPHIC_DATA] [DEMOGRAPHIC_DATA] DOB: [DEMOGRAPHIC_DAT…" at bounding box center [314, 459] width 314 height 1591
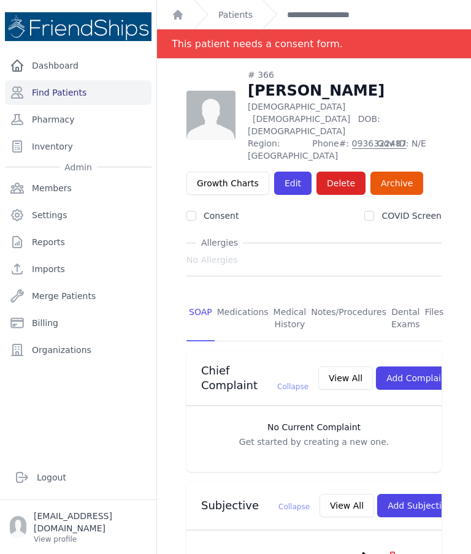
scroll to position [-7, 0]
click at [105, 85] on link "Find Patients" at bounding box center [78, 92] width 146 height 25
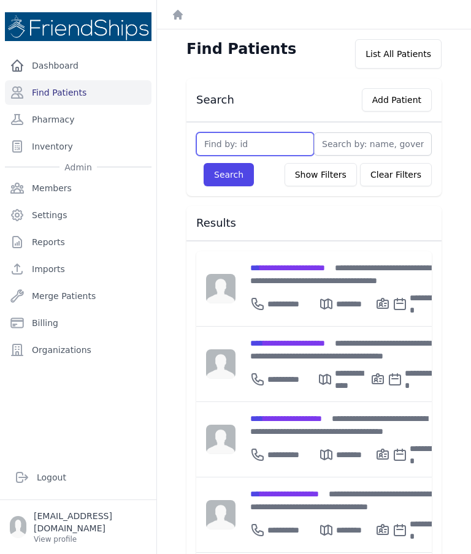
click at [268, 142] on input "text" at bounding box center [255, 143] width 118 height 23
type input "103"
click at [237, 174] on button "Search" at bounding box center [228, 174] width 50 height 23
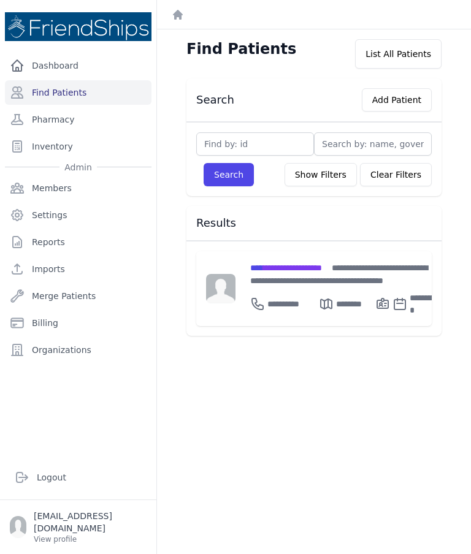
click at [303, 270] on span "**********" at bounding box center [286, 268] width 72 height 9
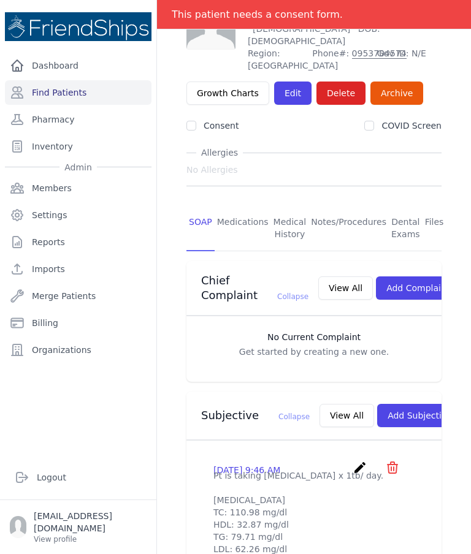
scroll to position [59, 0]
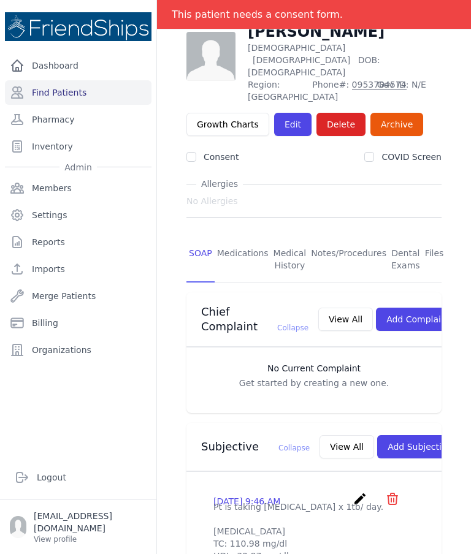
click at [245, 237] on link "Medications" at bounding box center [242, 259] width 56 height 45
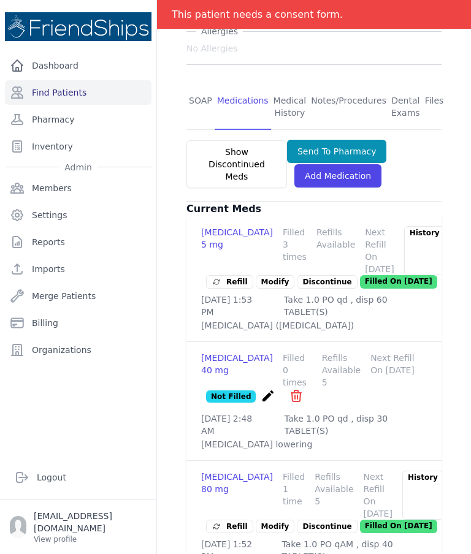
scroll to position [237, 0]
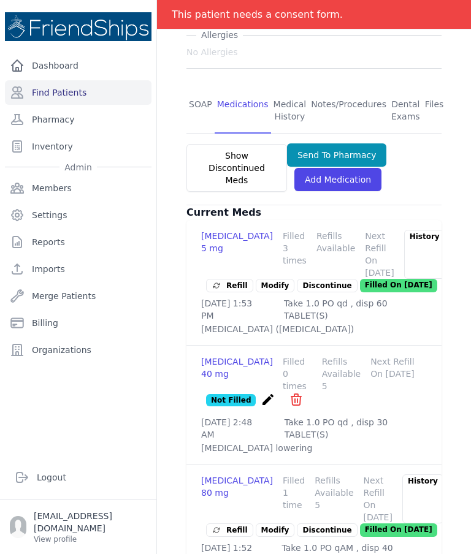
click at [196, 88] on link "SOAP" at bounding box center [200, 110] width 28 height 45
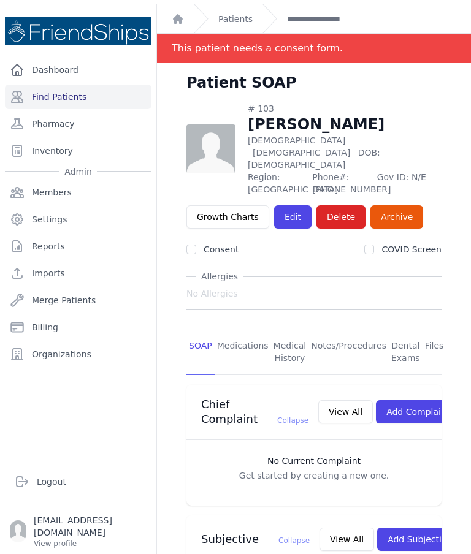
scroll to position [49, 0]
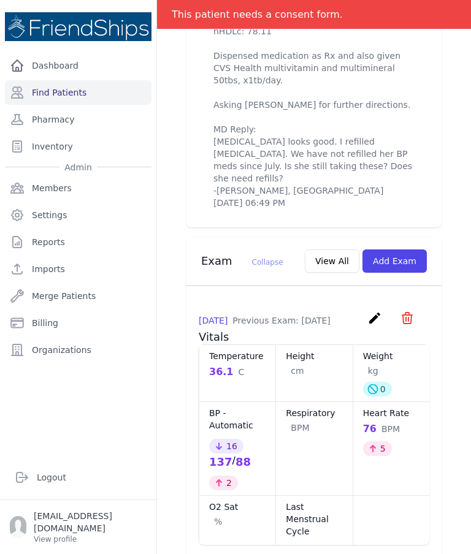
scroll to position [671, 0]
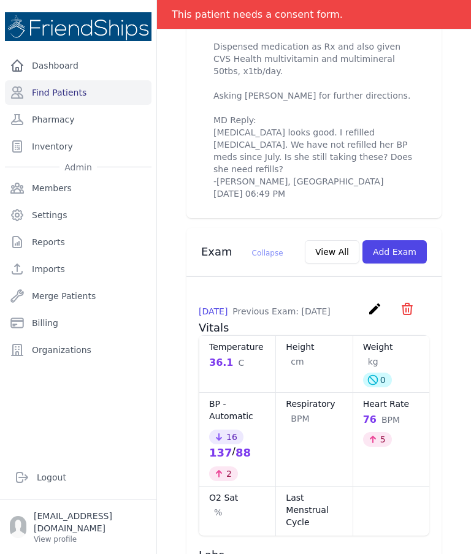
click at [407, 240] on button "Add Exam" at bounding box center [394, 251] width 64 height 23
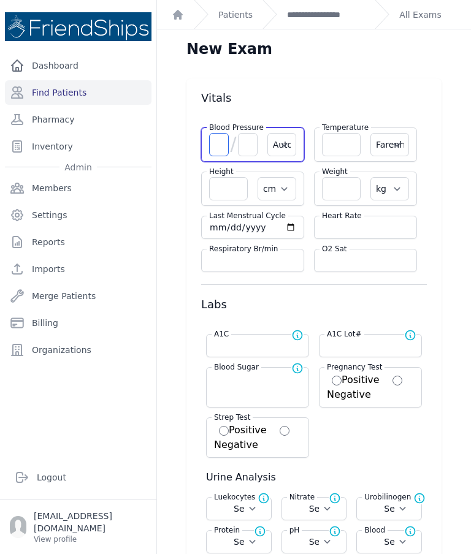
click at [218, 133] on input "number" at bounding box center [219, 144] width 20 height 23
type input "147"
click at [250, 133] on input "number" at bounding box center [248, 144] width 20 height 23
select select "Automatic"
select select "F"
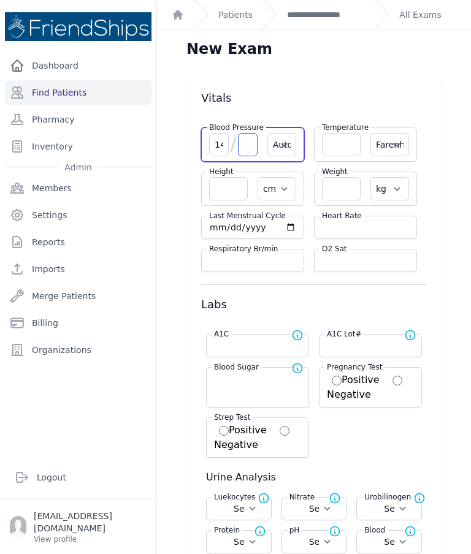
select select "cm"
select select "kg"
select select
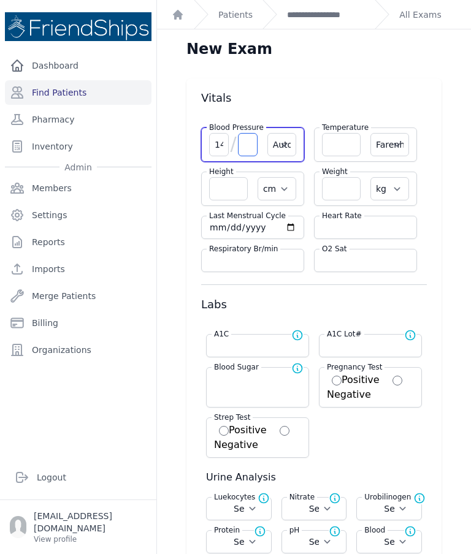
select select
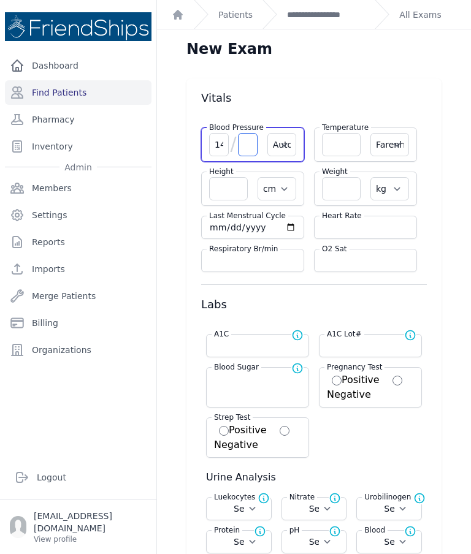
select select
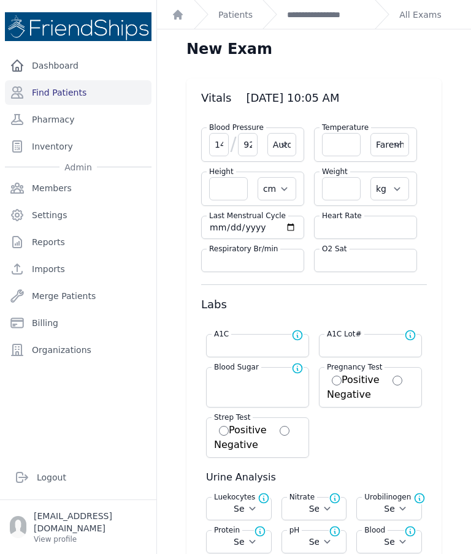
type input "92"
click at [354, 221] on input "number" at bounding box center [365, 227] width 87 height 12
select select "Automatic"
select select "F"
select select "cm"
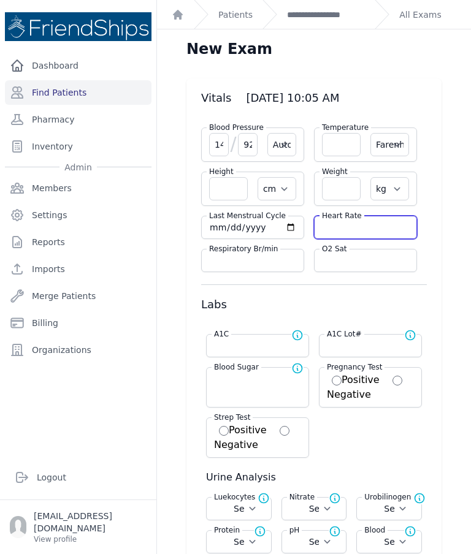
select select "kg"
select select
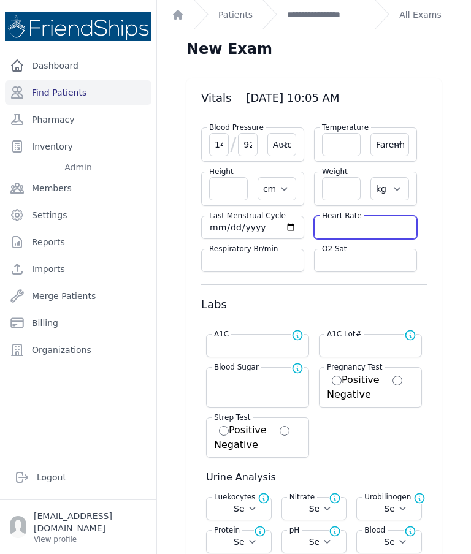
select select
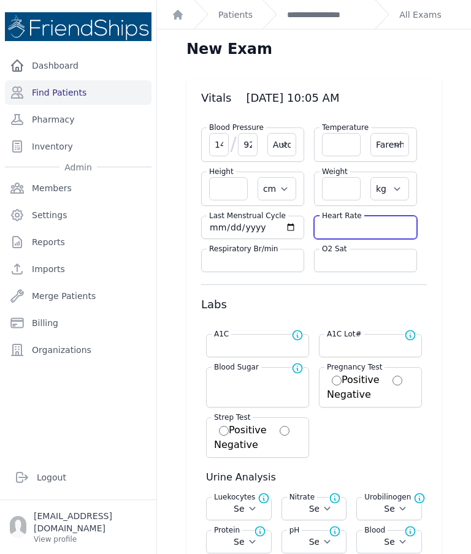
select select
type input "70"
click at [357, 133] on input "number" at bounding box center [341, 144] width 39 height 23
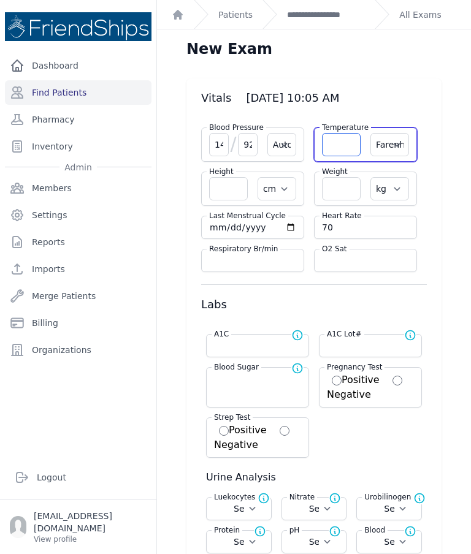
select select "Automatic"
select select "F"
select select "cm"
select select "kg"
select select
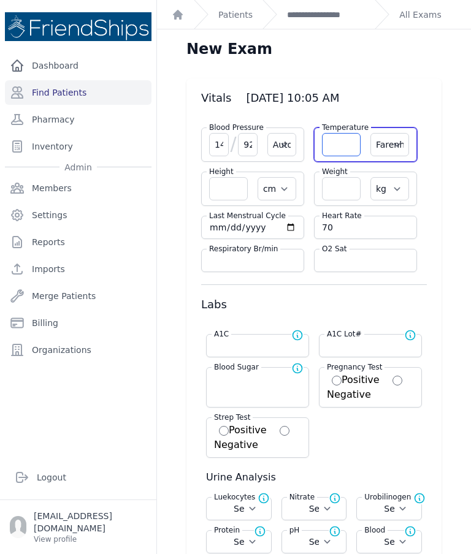
select select
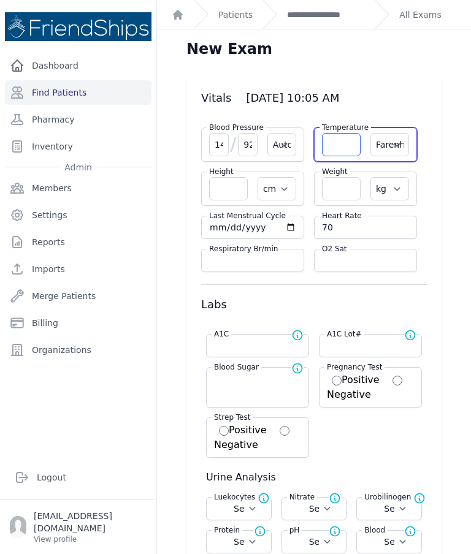
select select
type input "36.2"
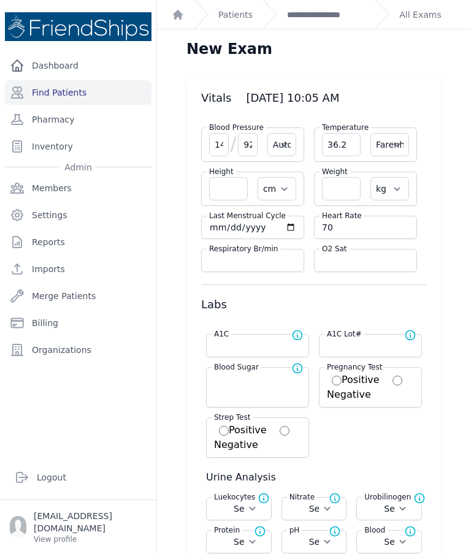
click at [400, 133] on select "Farenheit [PERSON_NAME]" at bounding box center [389, 144] width 39 height 23
select select "C"
select select "Automatic"
select select "cm"
select select "kg"
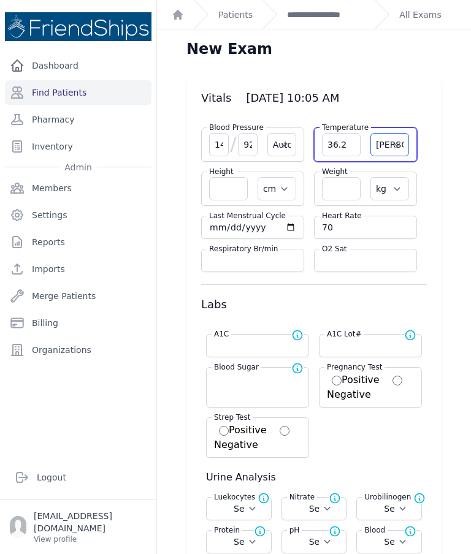
select select
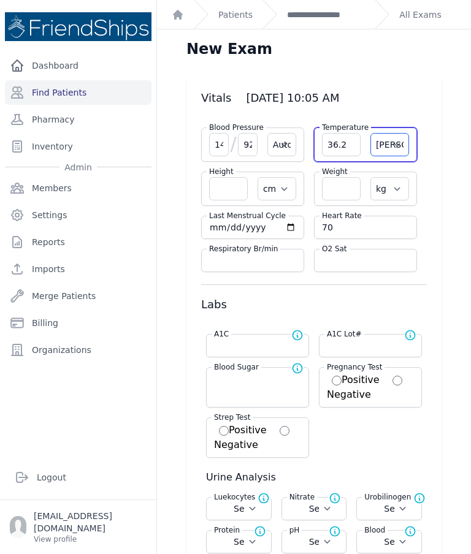
select select
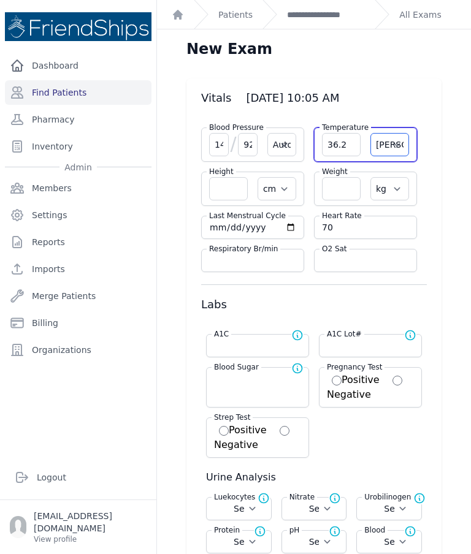
select select "Automatic"
select select "cm"
select select "kg"
select select
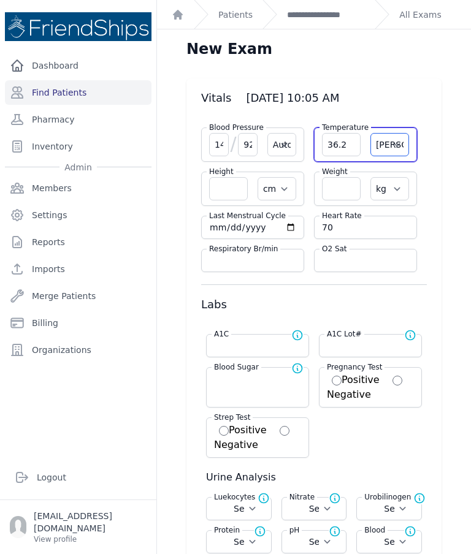
select select
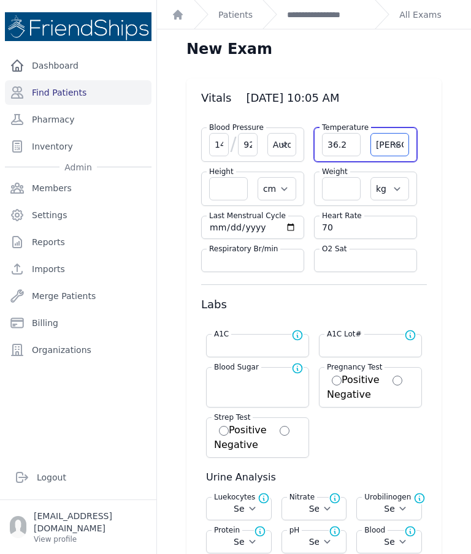
select select
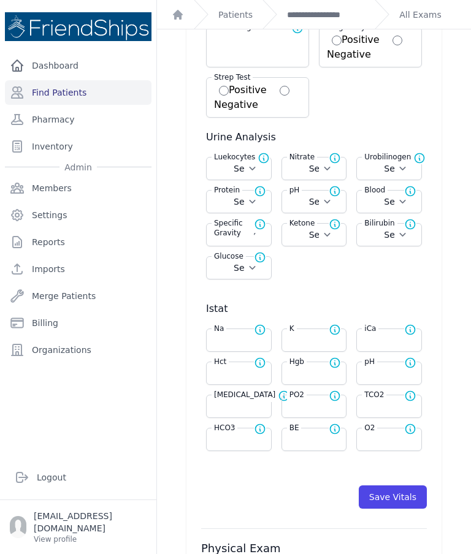
scroll to position [341, 0]
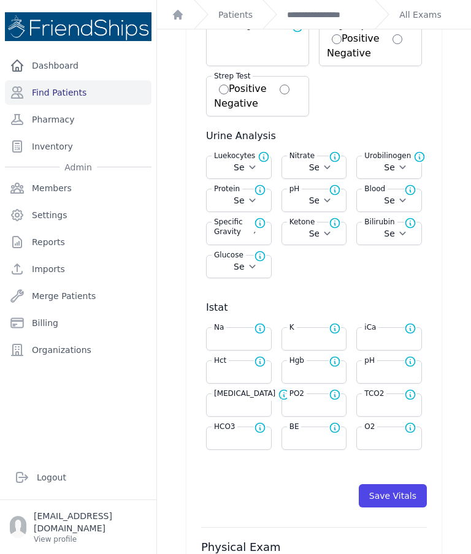
click at [406, 484] on button "Save Vitals" at bounding box center [392, 495] width 68 height 23
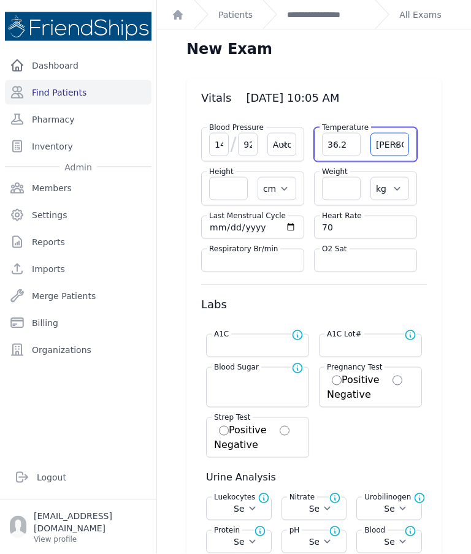
scroll to position [0, 0]
click at [340, 17] on link "**********" at bounding box center [326, 15] width 78 height 12
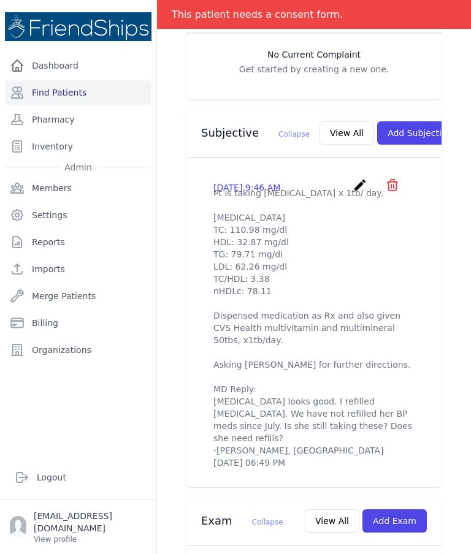
scroll to position [373, 0]
click at [408, 127] on button "Add Subjective" at bounding box center [419, 132] width 85 height 23
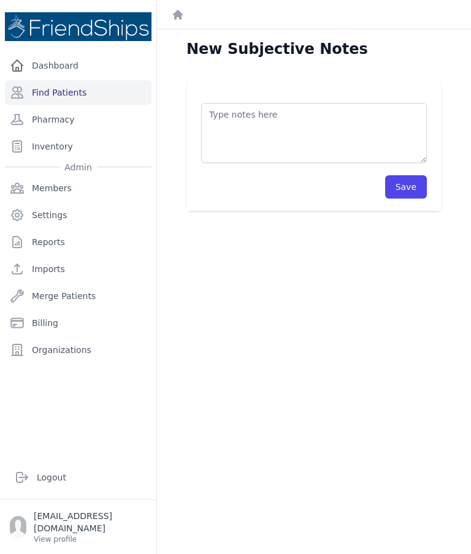
click at [315, 140] on textarea at bounding box center [314, 133] width 226 height 60
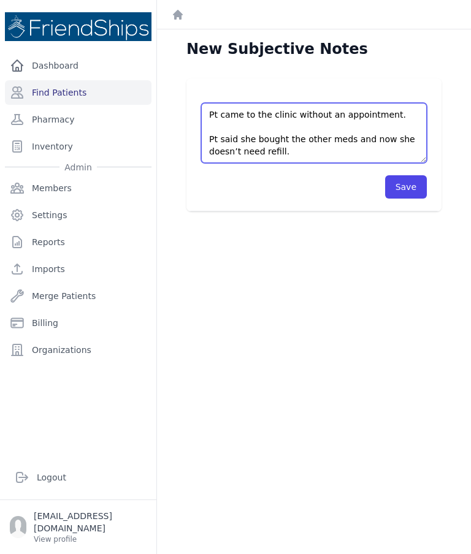
type textarea "Pt came to the clinic without an appointment. Pt said she bought the other meds…"
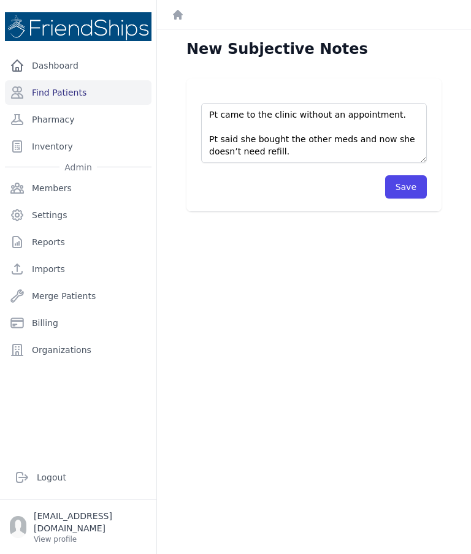
click at [417, 190] on button "Save" at bounding box center [406, 186] width 42 height 23
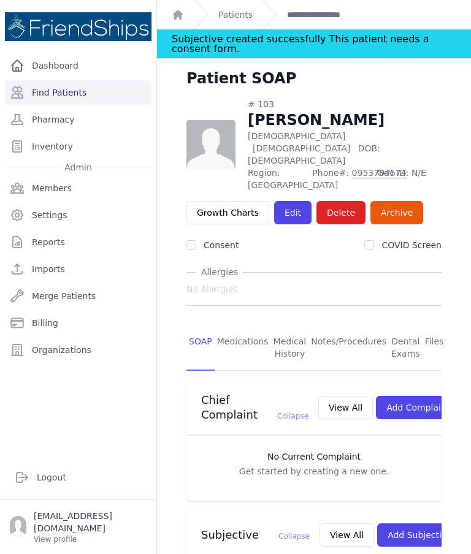
click at [51, 119] on link "Pharmacy" at bounding box center [78, 119] width 146 height 25
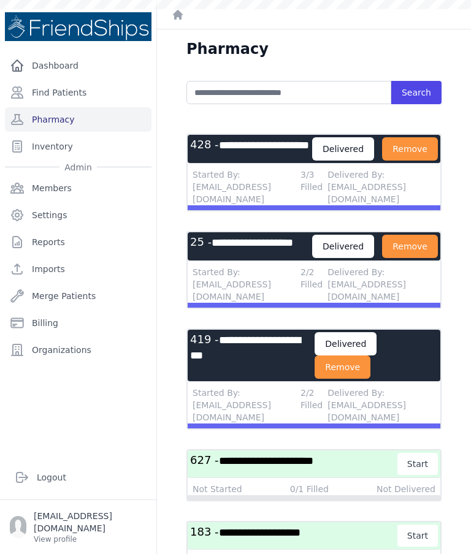
scroll to position [654, 0]
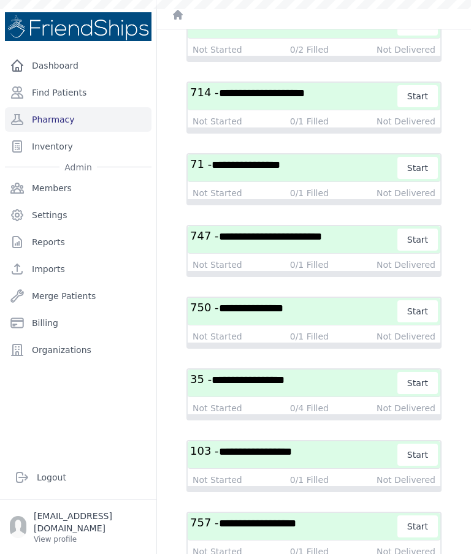
click at [292, 457] on span "**********" at bounding box center [255, 451] width 73 height 11
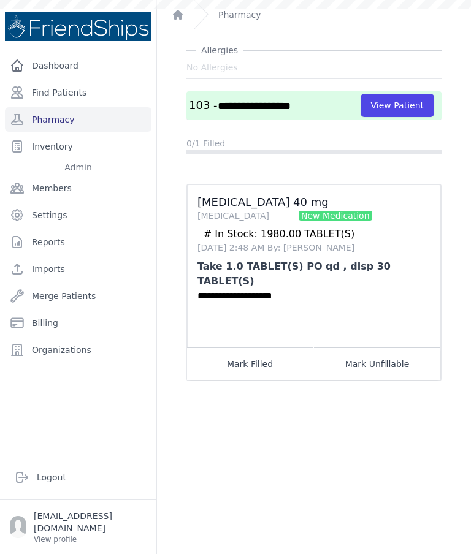
scroll to position [29, 0]
click at [265, 347] on button "Mark Filled" at bounding box center [250, 363] width 126 height 32
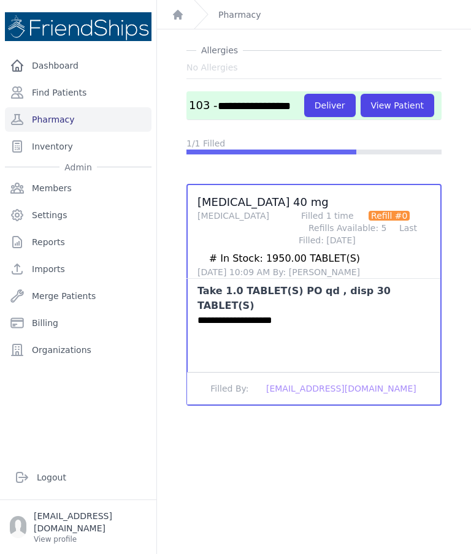
click at [304, 117] on button "Deliver" at bounding box center [329, 105] width 51 height 23
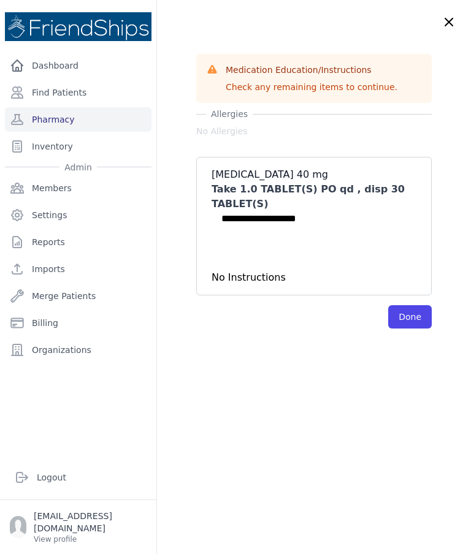
scroll to position [0, 0]
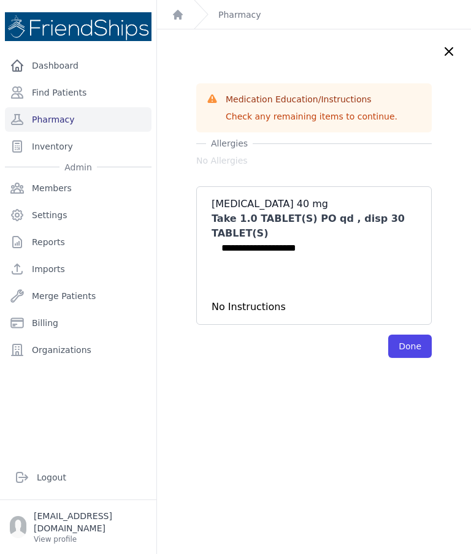
click at [406, 345] on button "Done" at bounding box center [410, 346] width 44 height 23
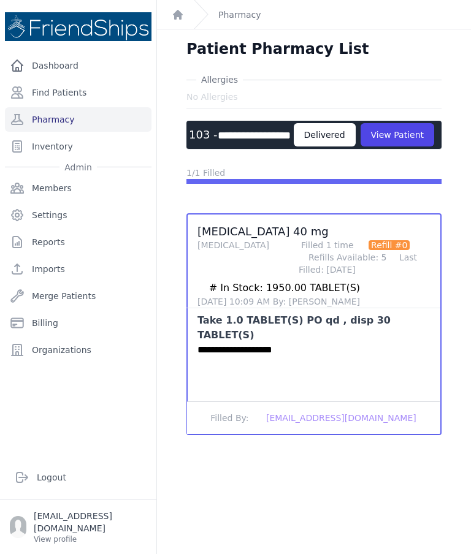
click at [80, 92] on link "Find Patients" at bounding box center [78, 92] width 146 height 25
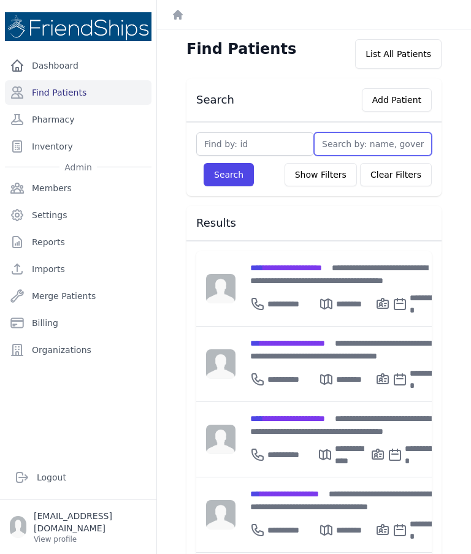
click at [359, 145] on input "text" at bounding box center [373, 143] width 118 height 23
type input "S"
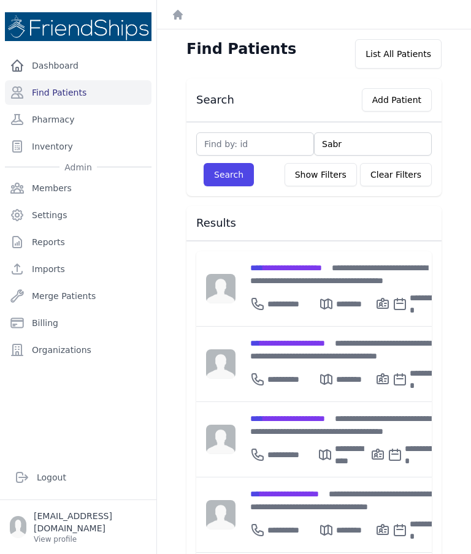
type input "Sabra"
click at [235, 180] on button "Search" at bounding box center [228, 174] width 50 height 23
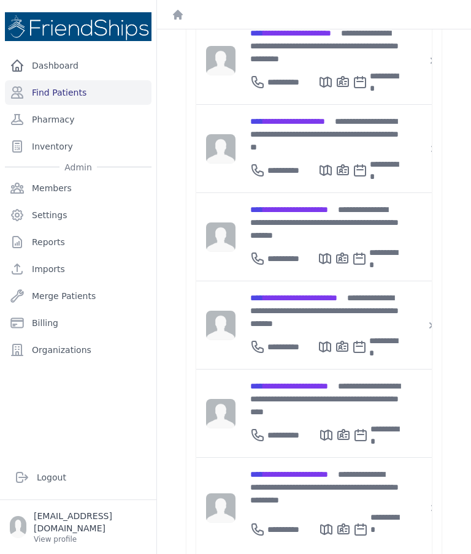
scroll to position [473, 0]
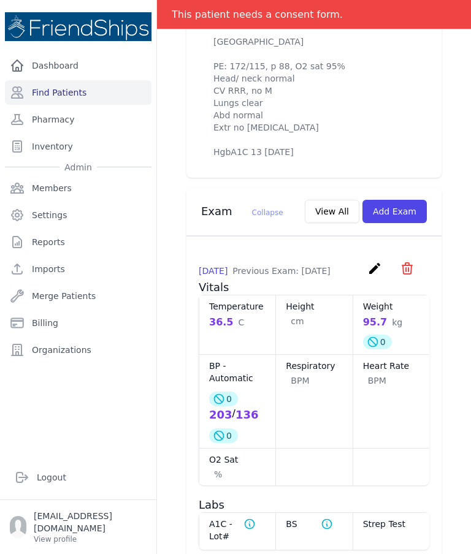
scroll to position [614, 0]
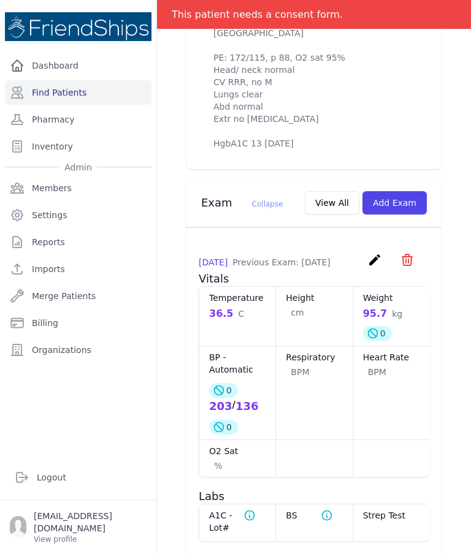
click at [396, 214] on button "Add Exam" at bounding box center [394, 202] width 64 height 23
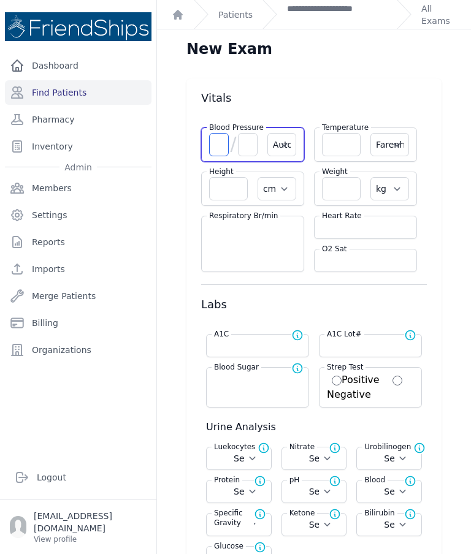
click at [216, 146] on input "number" at bounding box center [219, 144] width 20 height 23
type input "180"
click at [245, 138] on input "number" at bounding box center [248, 144] width 20 height 23
type input "12"
select select "Automatic"
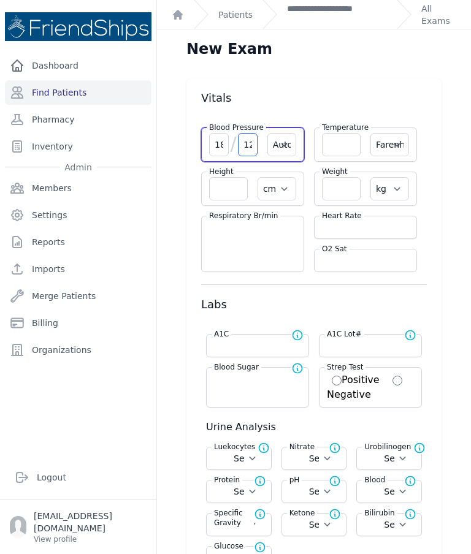
select select "F"
select select "cm"
select select "kg"
select select
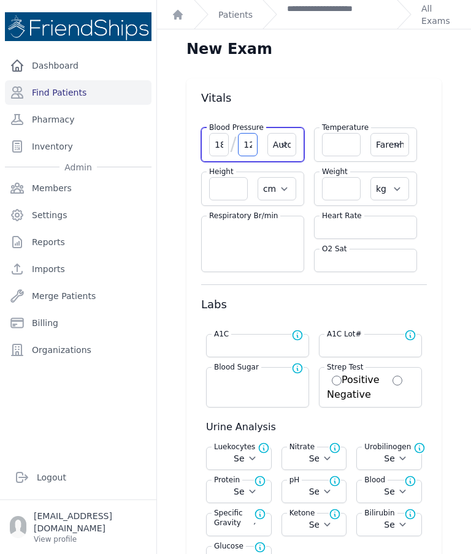
select select
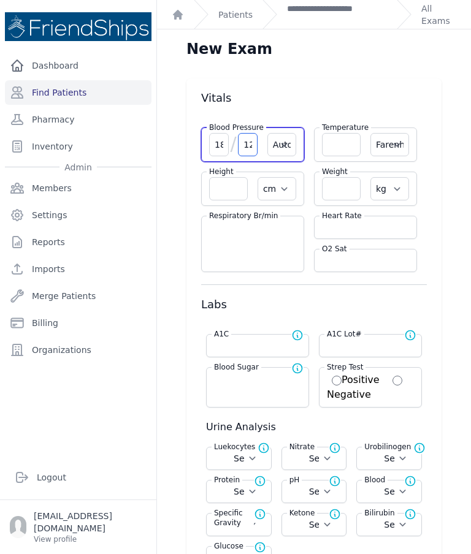
select select
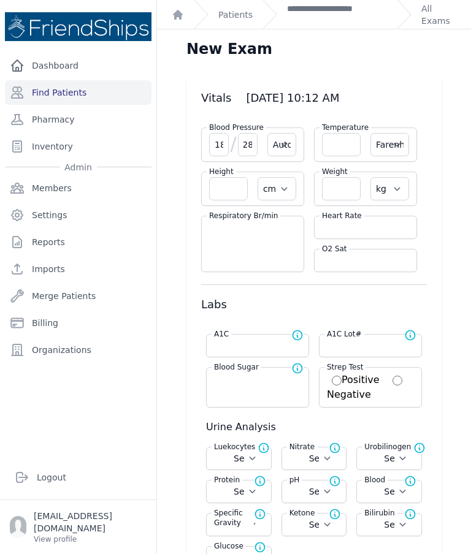
type input "128"
click at [336, 227] on input "number" at bounding box center [365, 227] width 87 height 12
select select "Automatic"
select select "F"
select select "cm"
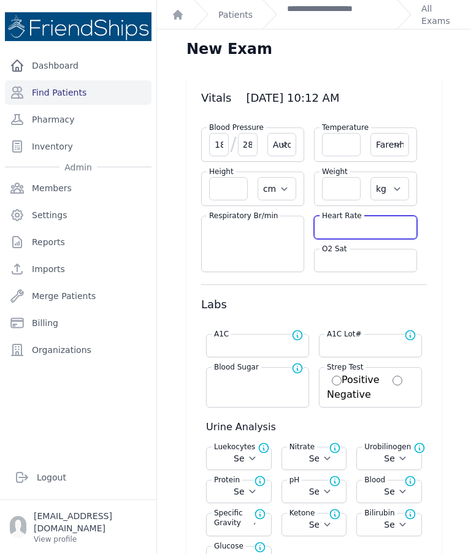
select select "kg"
select select
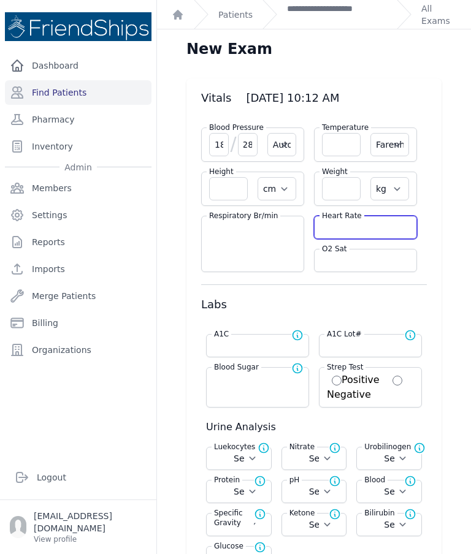
select select
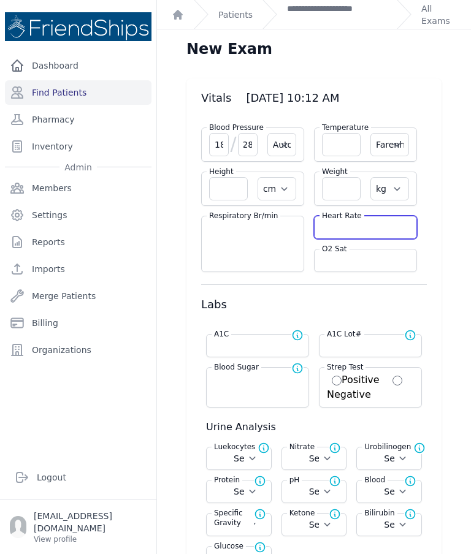
select select
type input "86"
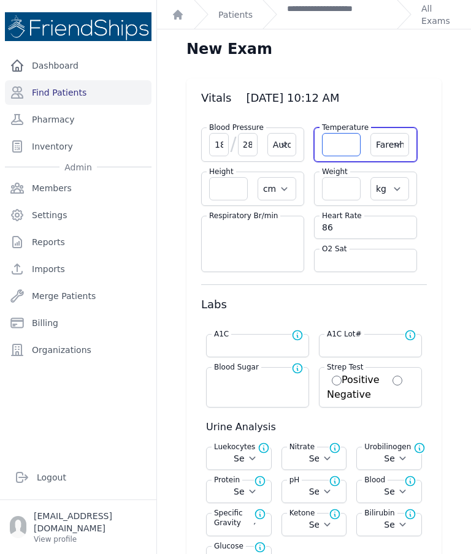
click at [343, 148] on input "number" at bounding box center [341, 144] width 39 height 23
select select "Automatic"
select select "F"
select select "cm"
select select "kg"
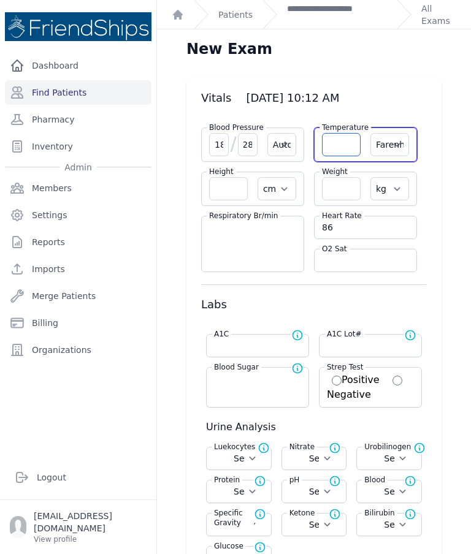
select select
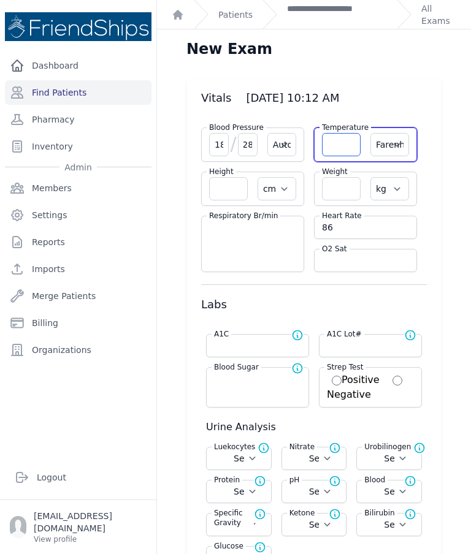
select select
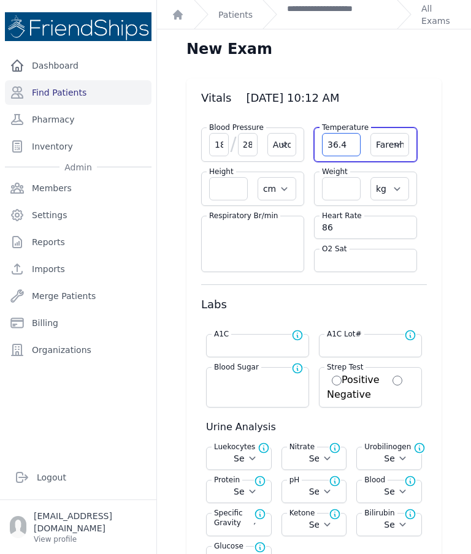
type input "36.4"
click at [398, 134] on select "Farenheit [PERSON_NAME]" at bounding box center [389, 144] width 39 height 23
select select "C"
select select "Automatic"
select select "cm"
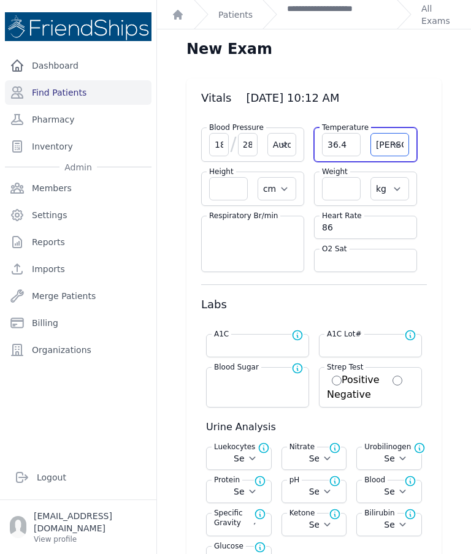
select select "kg"
select select
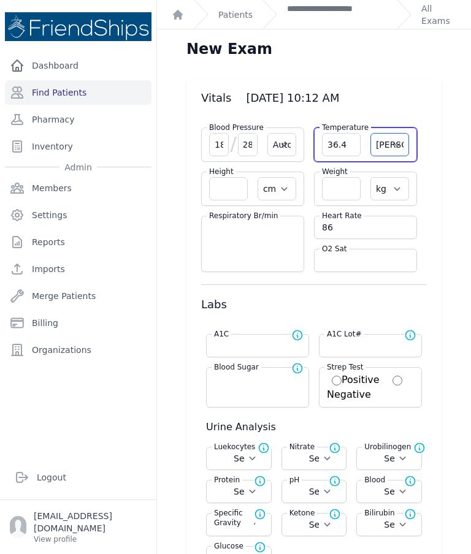
select select
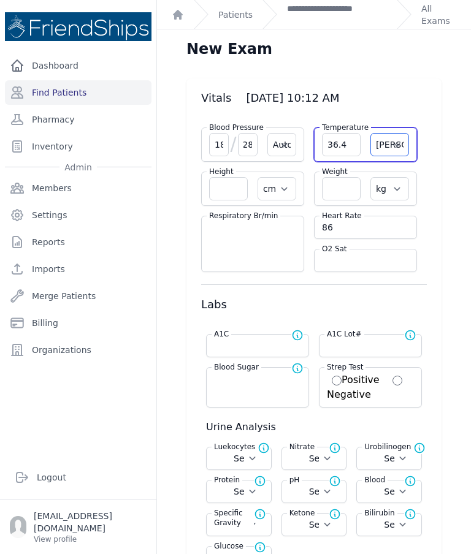
select select
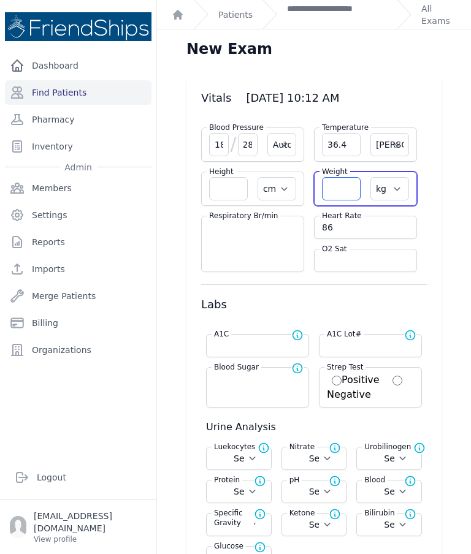
click at [354, 188] on input "number" at bounding box center [341, 188] width 39 height 23
select select "Automatic"
select select "C"
select select "cm"
select select "kg"
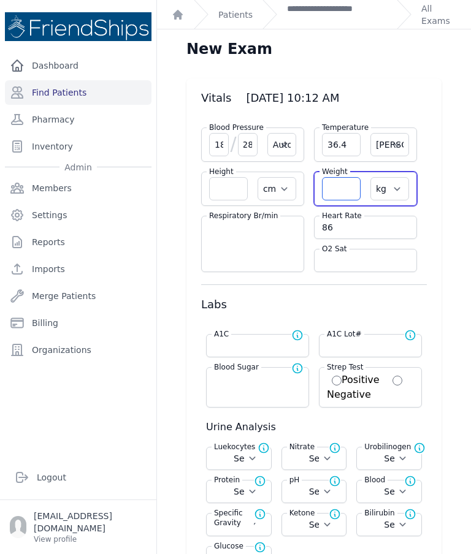
select select
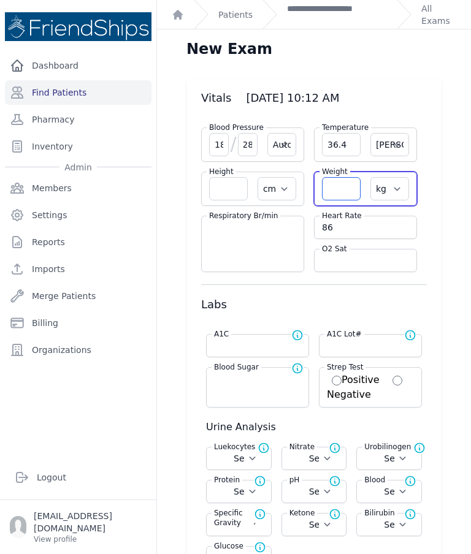
select select
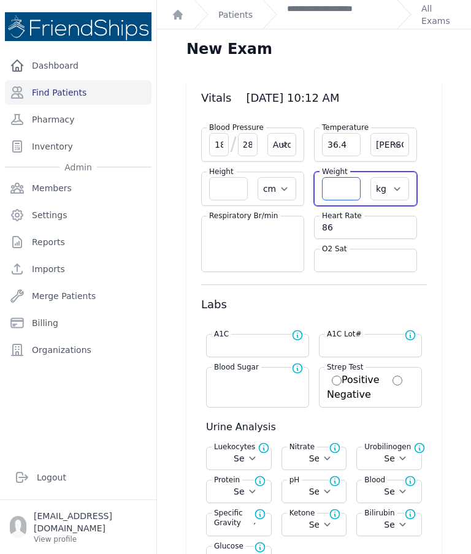
click at [342, 189] on input "number" at bounding box center [341, 188] width 39 height 23
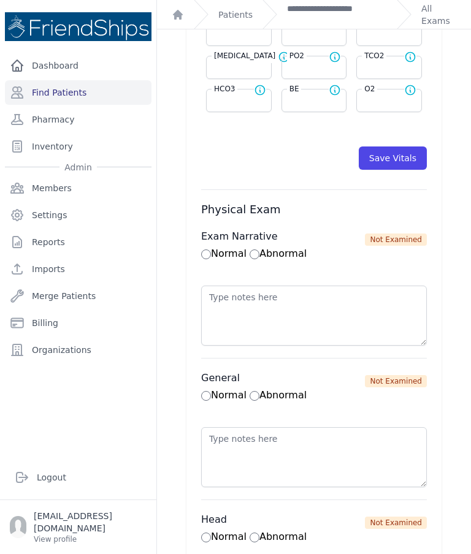
scroll to position [625, 0]
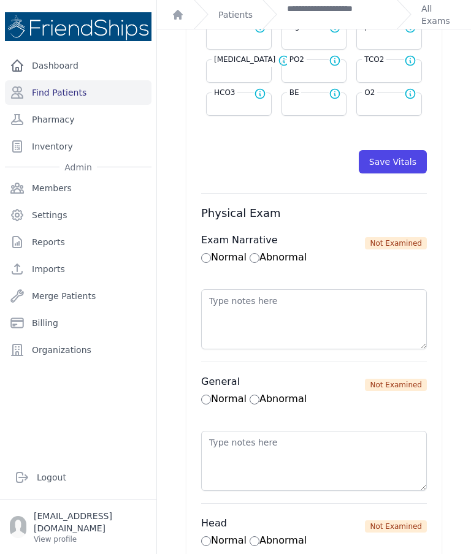
type input "94.5"
click at [401, 158] on button "Save Vitals" at bounding box center [392, 161] width 68 height 23
select select "Automatic"
select select "cm"
select select "kg"
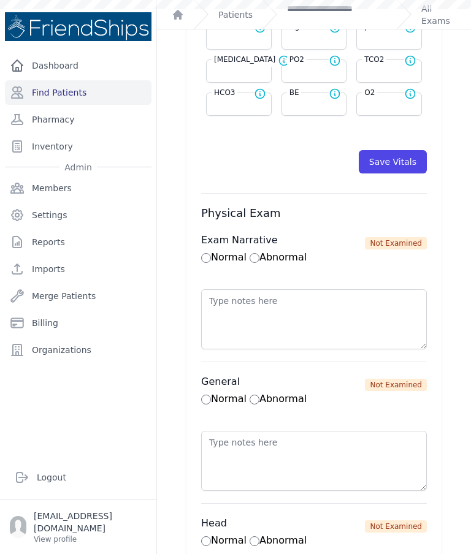
select select
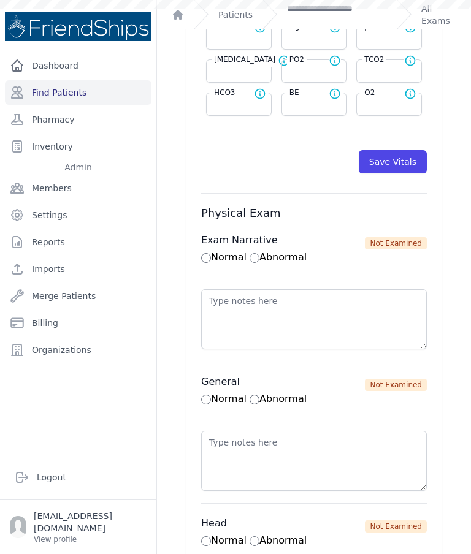
select select
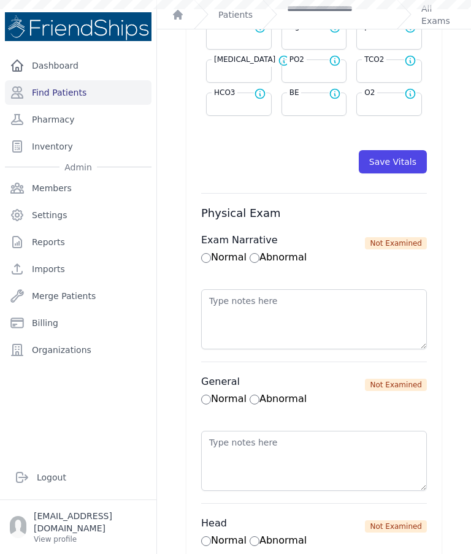
scroll to position [0, 0]
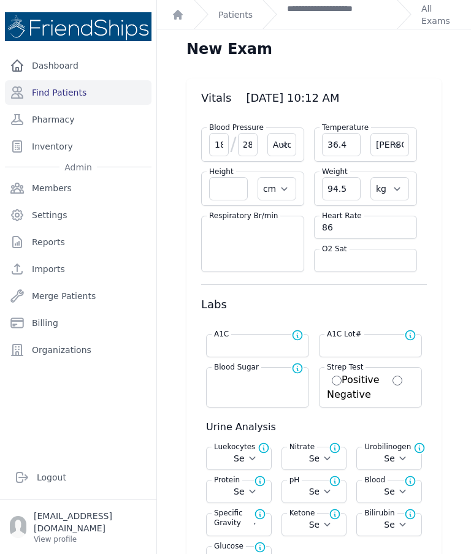
click at [306, 15] on link "**********" at bounding box center [337, 14] width 100 height 25
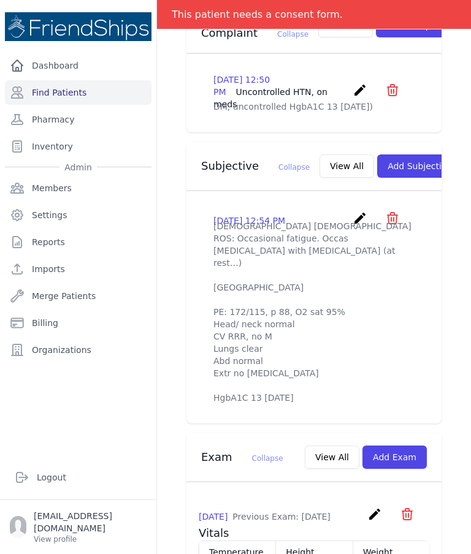
scroll to position [355, 0]
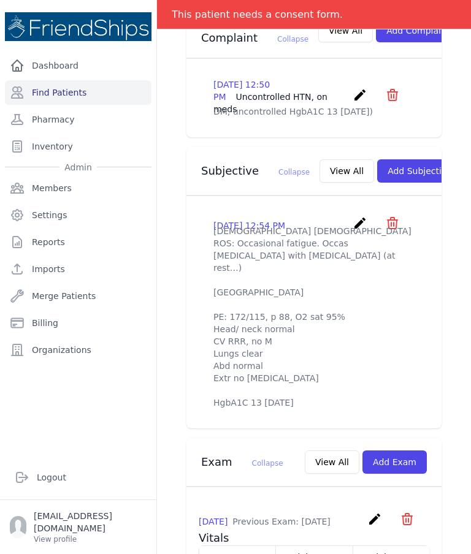
click at [400, 159] on button "Add Subjective" at bounding box center [419, 170] width 85 height 23
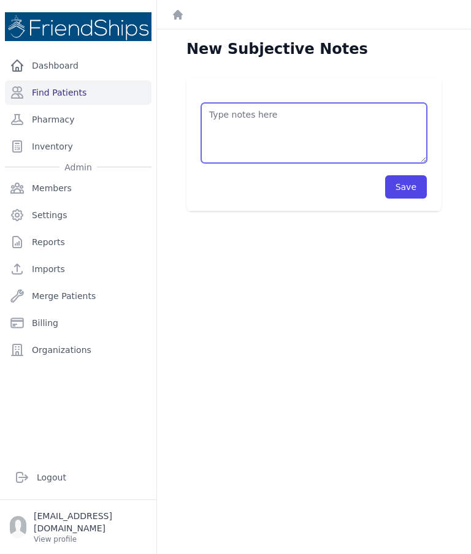
click at [351, 104] on textarea at bounding box center [314, 133] width 226 height 60
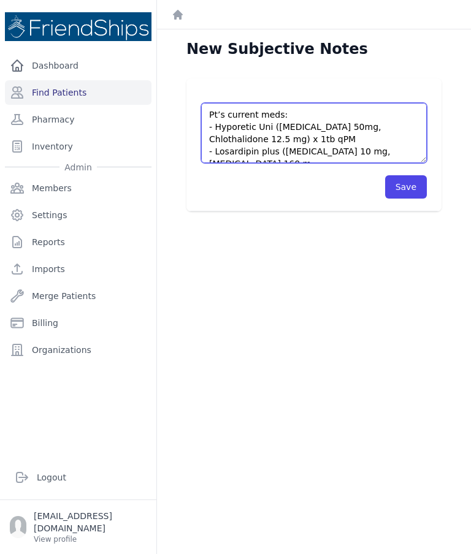
scroll to position [7, 0]
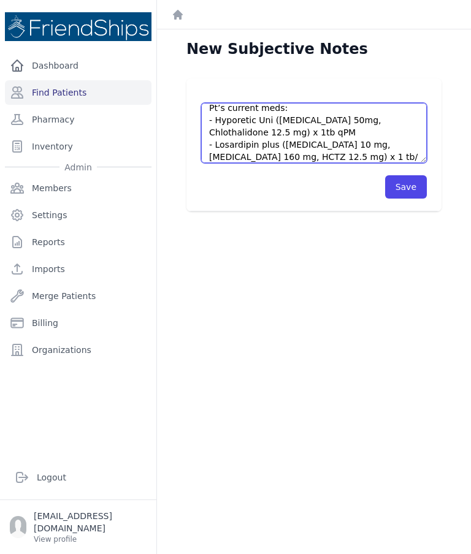
click at [248, 137] on textarea "Pt’s current meds: - Hyporetic Uni ([MEDICAL_DATA] 50mg, Chlothalidone 12.5 mg)…" at bounding box center [314, 133] width 226 height 60
click at [339, 161] on textarea "Pt’s current meds: - Hyporetic Uni ([MEDICAL_DATA] 50mg, Chlothalidone 12.5 mg)…" at bounding box center [314, 133] width 226 height 60
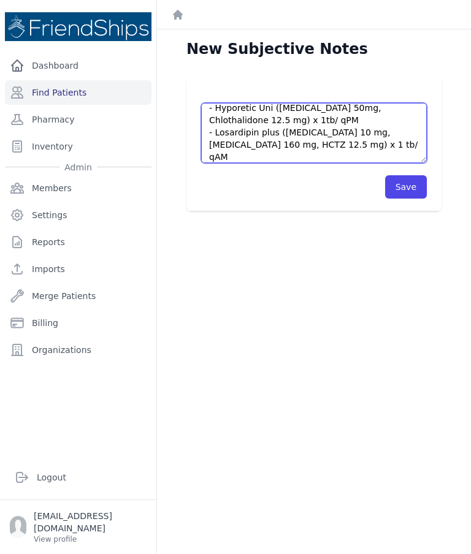
scroll to position [19, 0]
click at [219, 160] on textarea "Pt’s current meds: - Hyporetic Uni ([MEDICAL_DATA] 50mg, Chlothalidone 12.5 mg)…" at bounding box center [314, 133] width 226 height 60
click at [284, 154] on textarea "Pt’s current meds: - Hyporetic Uni ([MEDICAL_DATA] 50mg, Chlothalidone 12.5 mg)…" at bounding box center [314, 133] width 226 height 60
click at [281, 162] on textarea "Pt’s current meds: - Hyporetic Uni ([MEDICAL_DATA] 50mg, Chlothalidone 12.5 mg)…" at bounding box center [314, 133] width 226 height 60
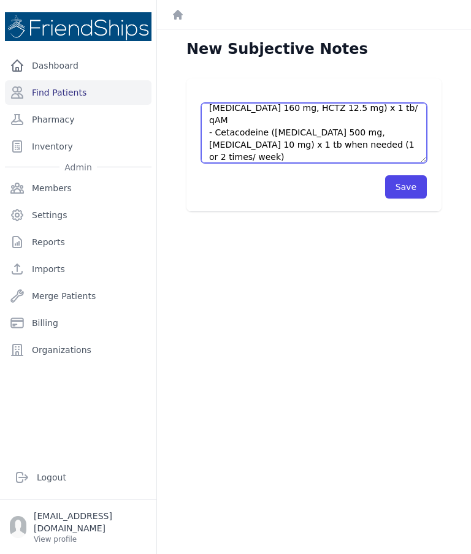
scroll to position [74, 0]
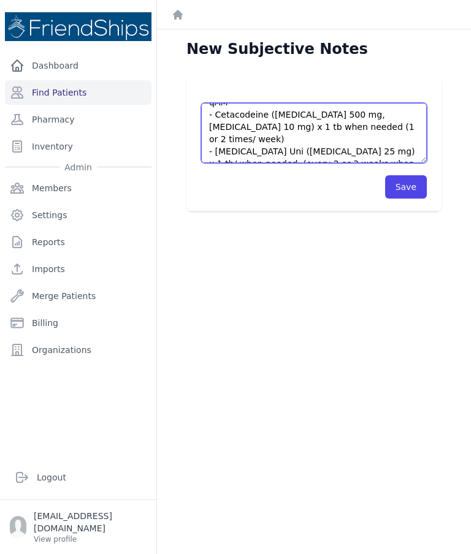
click at [317, 153] on textarea "Pt’s current meds: - Hyporetic Uni ([MEDICAL_DATA] 50mg, Chlothalidone 12.5 mg)…" at bounding box center [314, 133] width 226 height 60
click at [317, 157] on textarea "Pt’s current meds: - Hyporetic Uni ([MEDICAL_DATA] 50mg, Chlothalidone 12.5 mg)…" at bounding box center [314, 133] width 226 height 60
click at [322, 150] on textarea "Pt’s current meds: - Hyporetic Uni ([MEDICAL_DATA] 50mg, Chlothalidone 12.5 mg)…" at bounding box center [314, 133] width 226 height 60
click at [384, 153] on textarea "Pt’s current meds: - Hyporetic Uni ([MEDICAL_DATA] 50mg, Chlothalidone 12.5 mg)…" at bounding box center [314, 133] width 226 height 60
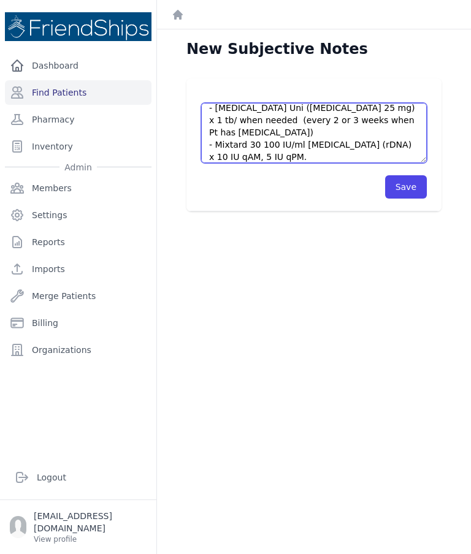
scroll to position [129, 0]
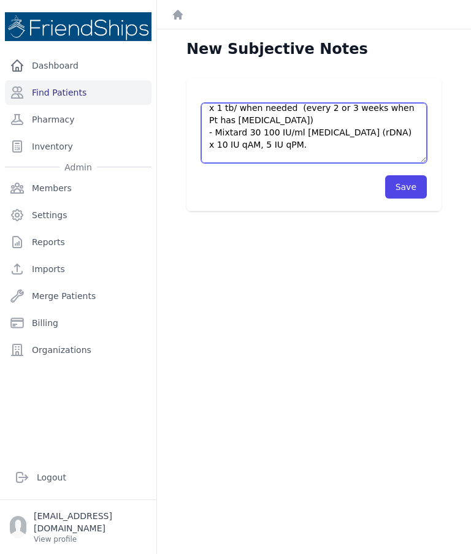
type textarea "Pt’s current meds: - Hyporetic Uni ([MEDICAL_DATA] 50mg, Chlothalidone 12.5 mg)…"
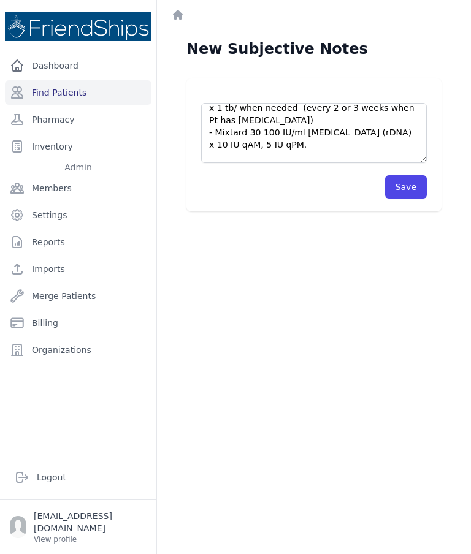
click at [417, 189] on button "Save" at bounding box center [406, 186] width 42 height 23
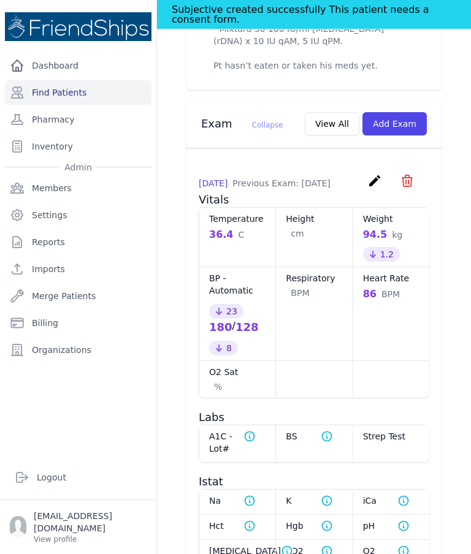
scroll to position [750, 0]
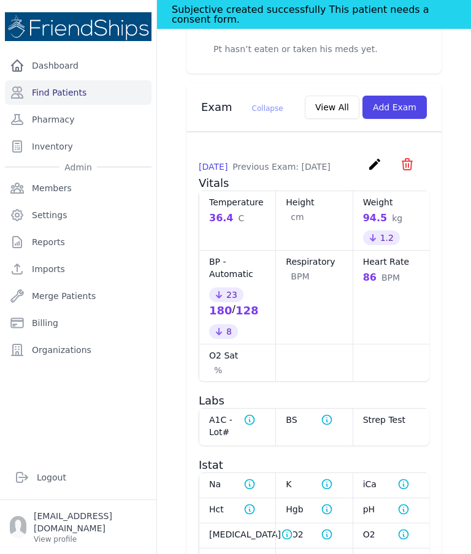
click at [379, 157] on icon "create" at bounding box center [374, 164] width 15 height 15
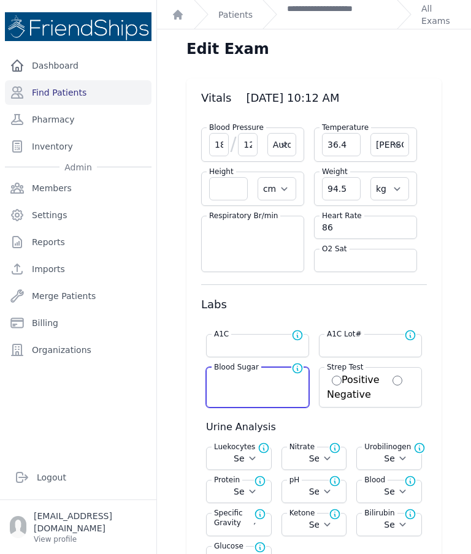
click at [263, 382] on input "number" at bounding box center [257, 379] width 87 height 12
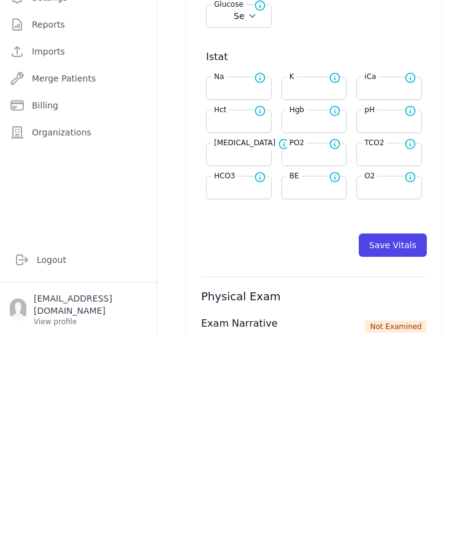
scroll to position [349, 0]
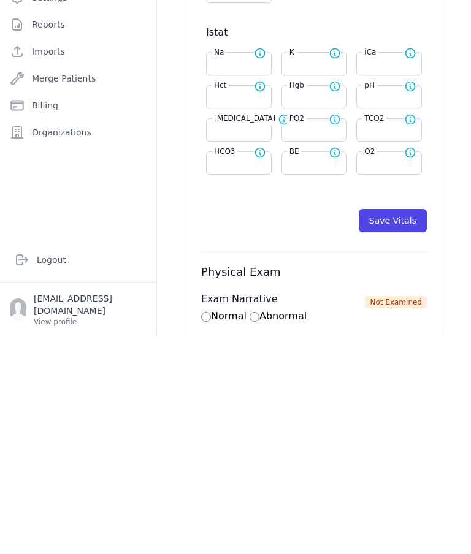
type input "408"
click at [398, 427] on button "Save Vitals" at bounding box center [392, 438] width 68 height 23
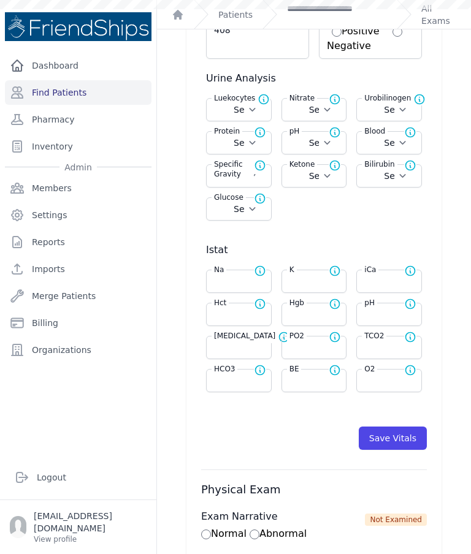
select select "Automatic"
select select "C"
select select "cm"
select select "kg"
type input "408.0"
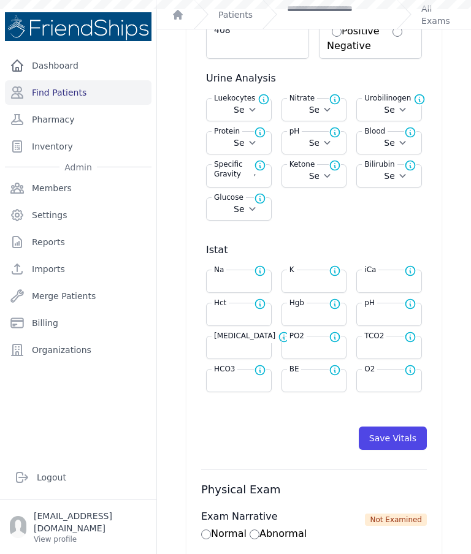
select select
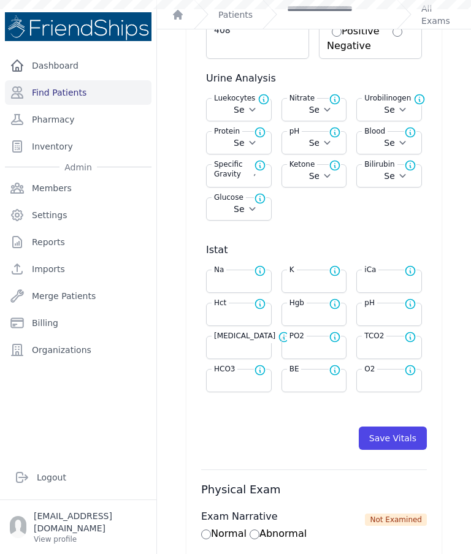
select select
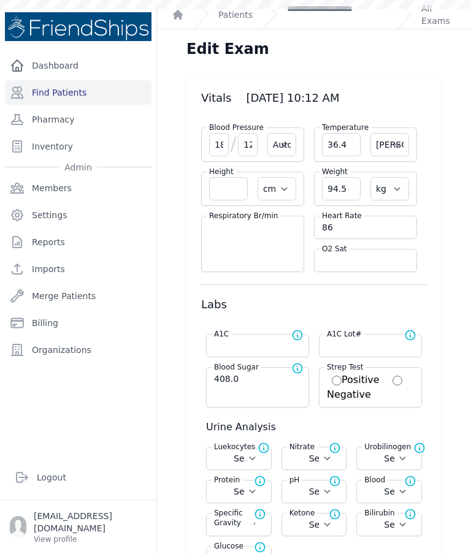
scroll to position [0, 0]
click at [354, 16] on link "**********" at bounding box center [337, 14] width 100 height 25
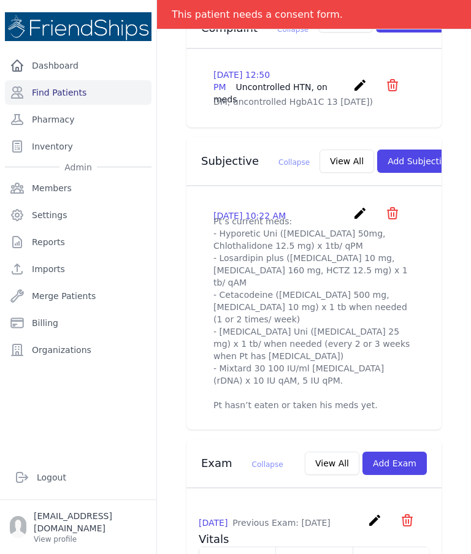
scroll to position [366, 0]
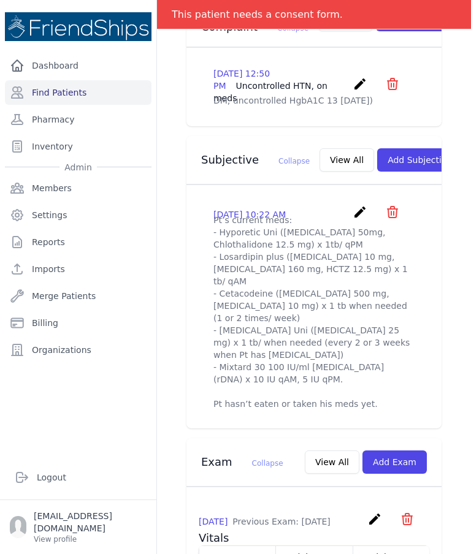
click at [362, 205] on icon "create" at bounding box center [359, 212] width 15 height 15
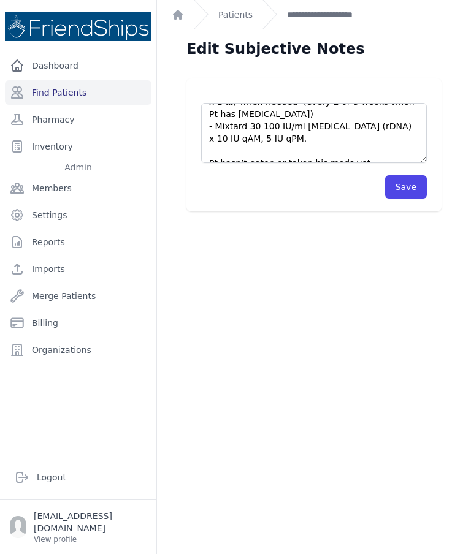
scroll to position [135, 0]
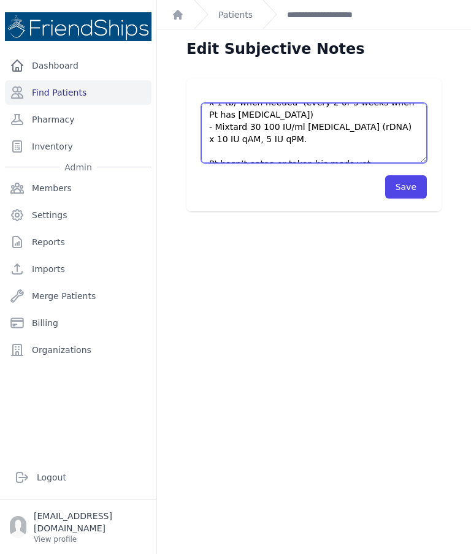
click at [377, 143] on textarea "Pt’s current meds: - Hyporetic Uni ([MEDICAL_DATA] 50mg, Chlothalidone 12.5 mg)…" at bounding box center [314, 133] width 226 height 60
type textarea "Pt’s current meds: - Hyporetic Uni ([MEDICAL_DATA] 50mg, Chlothalidone 12.5 mg)…"
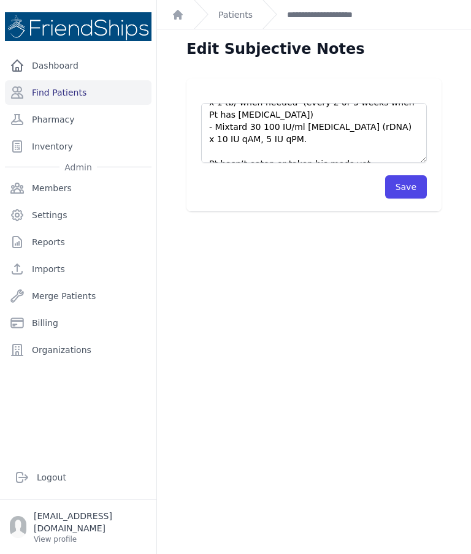
click at [409, 190] on button "Save" at bounding box center [406, 186] width 42 height 23
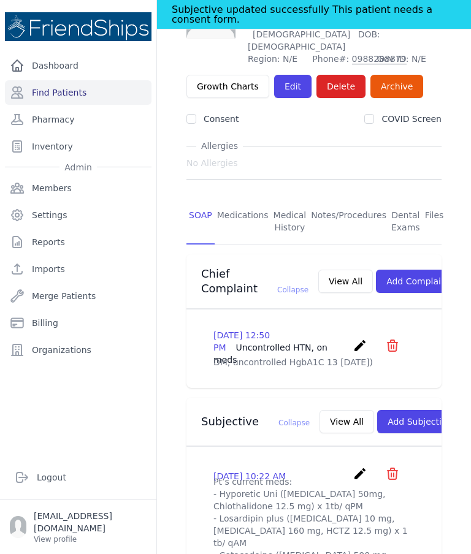
scroll to position [137, 0]
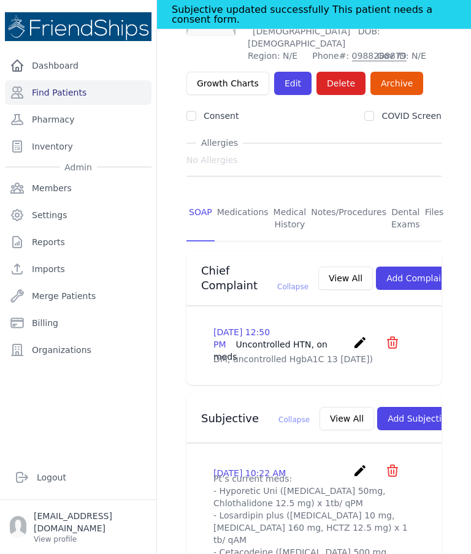
click at [326, 407] on button "View All" at bounding box center [346, 418] width 55 height 23
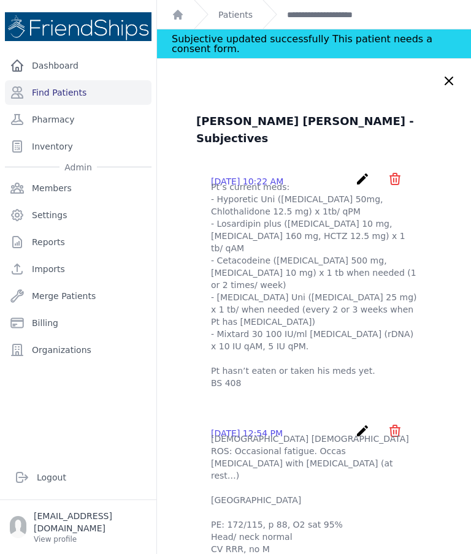
scroll to position [0, 0]
click at [448, 77] on icon at bounding box center [448, 81] width 15 height 15
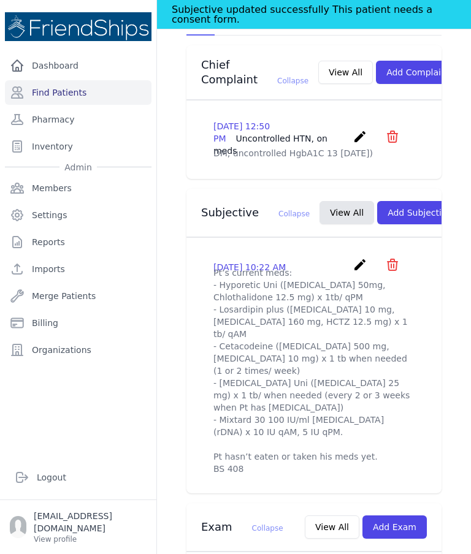
scroll to position [343, 0]
click at [359, 257] on icon "create" at bounding box center [359, 264] width 15 height 15
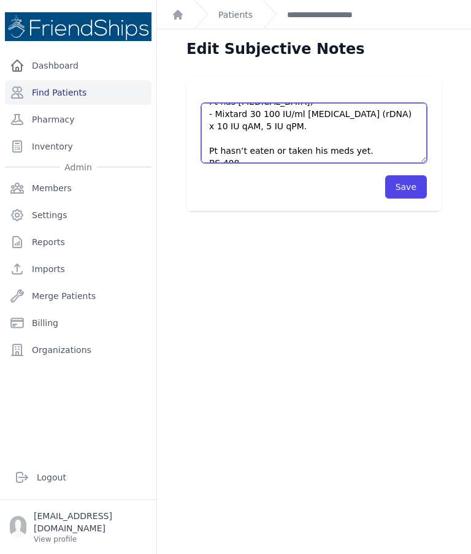
click at [305, 151] on textarea "Pt’s current meds: - Hyporetic Uni (Atenolol 50mg, Chlothalidone 12.5 mg) x 1tb…" at bounding box center [314, 133] width 226 height 60
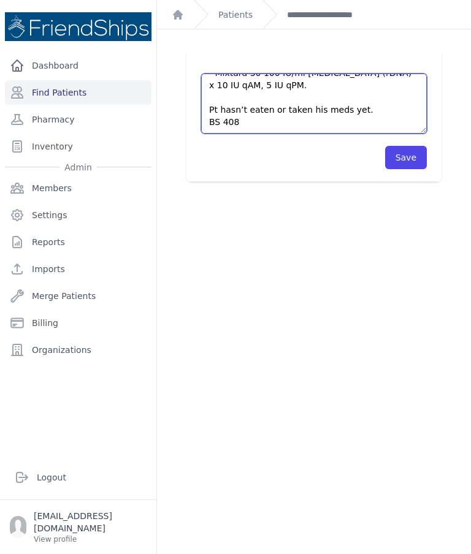
scroll to position [154, 0]
click at [328, 96] on textarea "Pt’s current meds: - Hyporetic Uni (Atenolol 50mg, Chlothalidone 12.5 mg) x 1tb…" at bounding box center [314, 104] width 226 height 60
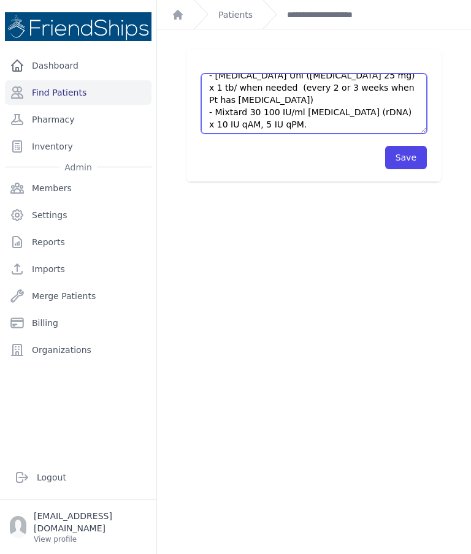
scroll to position [119, 0]
click at [333, 104] on textarea "Pt’s current meds: - Hyporetic Uni (Atenolol 50mg, Chlothalidone 12.5 mg) x 1tb…" at bounding box center [314, 104] width 226 height 60
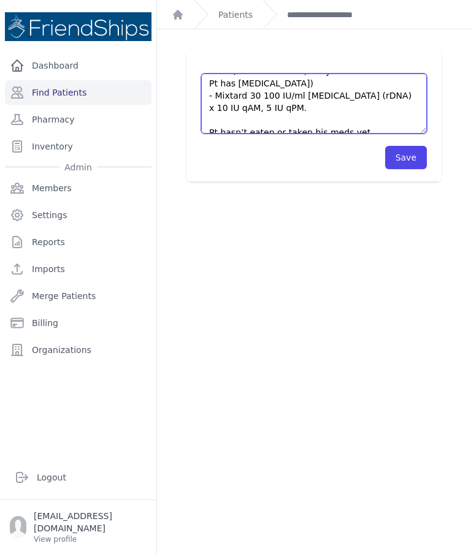
click at [305, 123] on textarea "Pt’s current meds: - Hyporetic Uni (Atenolol 50mg, Chlothalidone 12.5 mg) x 1tb…" at bounding box center [314, 104] width 226 height 60
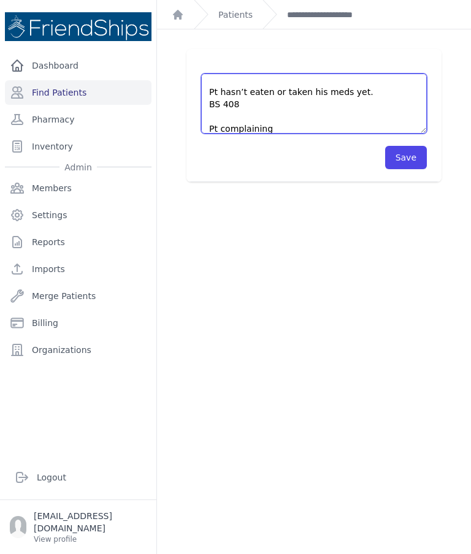
click at [220, 110] on textarea "Pt’s current meds: - Hyporetic Uni (Atenolol 50mg, Chlothalidone 12.5 mg) x 1tb…" at bounding box center [314, 104] width 226 height 60
click at [217, 101] on textarea "Pt’s current meds: - Hyporetic Uni (Atenolol 50mg, Chlothalidone 12.5 mg) x 1tb…" at bounding box center [314, 104] width 226 height 60
type textarea "Pt’s current meds: - Hyporetic Uni (Atenolol 50mg, Chlothalidone 12.5 mg) x 1tb…"
click at [414, 157] on button "Save" at bounding box center [406, 157] width 42 height 23
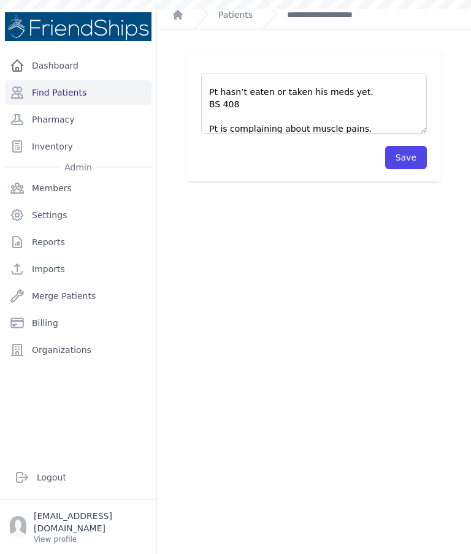
scroll to position [0, 0]
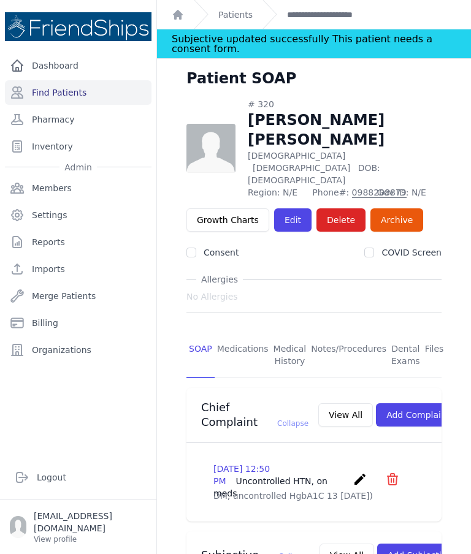
click at [82, 101] on link "Find Patients" at bounding box center [78, 92] width 146 height 25
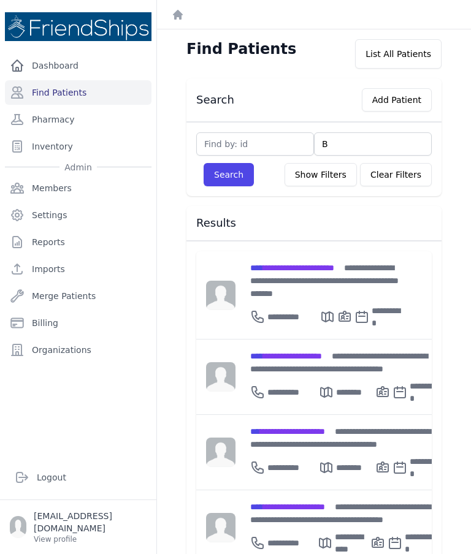
type input "Bu"
type input "Bus"
type input "Busai"
type input "Busaina"
click at [226, 184] on button "Search" at bounding box center [228, 174] width 50 height 23
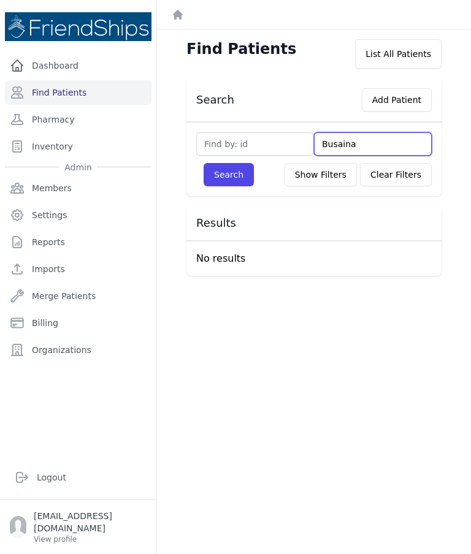
click at [384, 144] on input "Busaina" at bounding box center [373, 143] width 118 height 23
click at [228, 175] on button "Search" at bounding box center [228, 174] width 50 height 23
click at [367, 129] on div "Busaina Search Show Filters Clear Filters Filter By Age 0-20 21-40 41-60 60+ Fi…" at bounding box center [313, 159] width 255 height 74
click at [368, 141] on input "Busaina" at bounding box center [373, 143] width 118 height 23
type input "Bus"
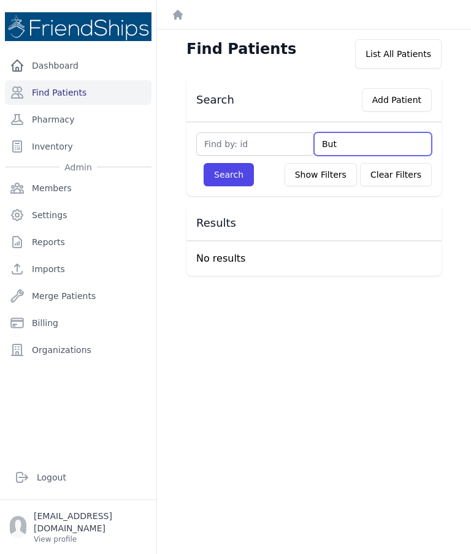
type input "Buth"
type input "But"
type input "Buthaina"
click at [237, 177] on button "Search" at bounding box center [228, 174] width 50 height 23
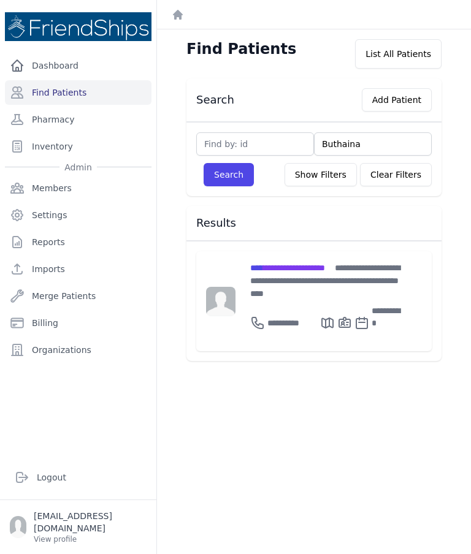
click at [287, 279] on span "**********" at bounding box center [325, 281] width 150 height 34
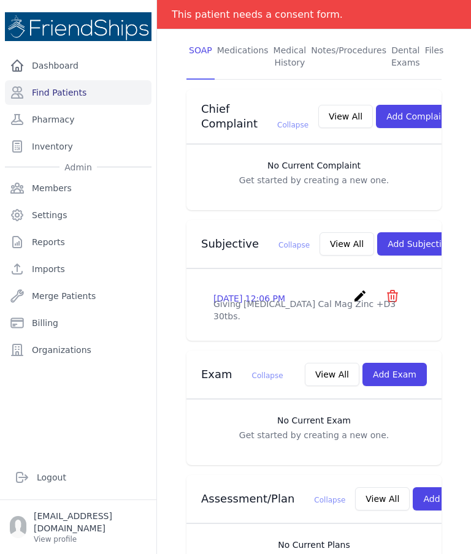
scroll to position [248, 0]
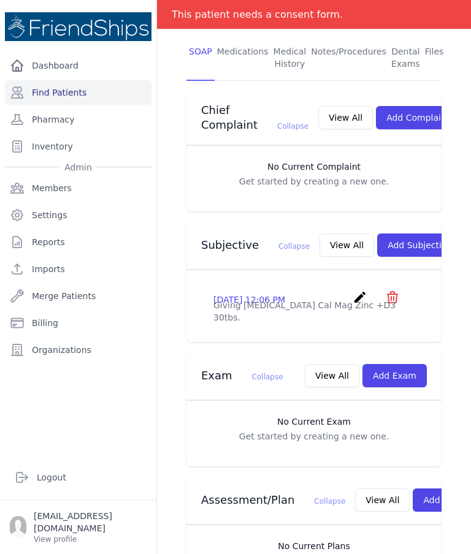
click at [438, 321] on div "2025-Jul-27 12:06 PM create ​ Delete subjective - Giving Bone Health Cal Mag Zi…" at bounding box center [313, 306] width 255 height 73
click at [393, 364] on button "Add Exam" at bounding box center [394, 375] width 64 height 23
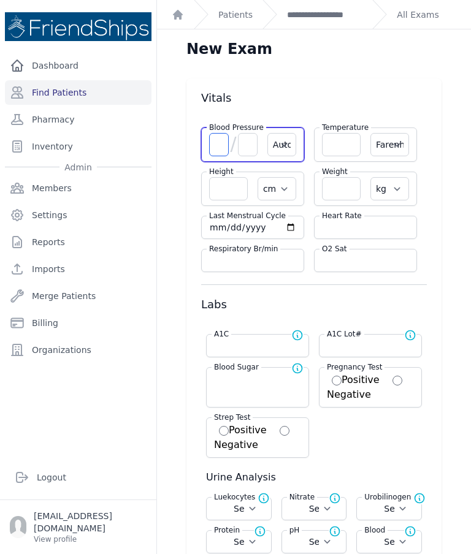
click at [214, 133] on input "number" at bounding box center [219, 144] width 20 height 23
type input "140"
click at [251, 133] on input "number" at bounding box center [248, 144] width 20 height 23
select select "Automatic"
select select "F"
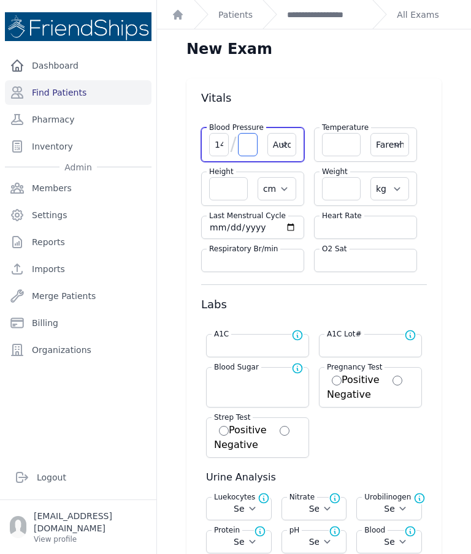
select select "cm"
select select "kg"
select select
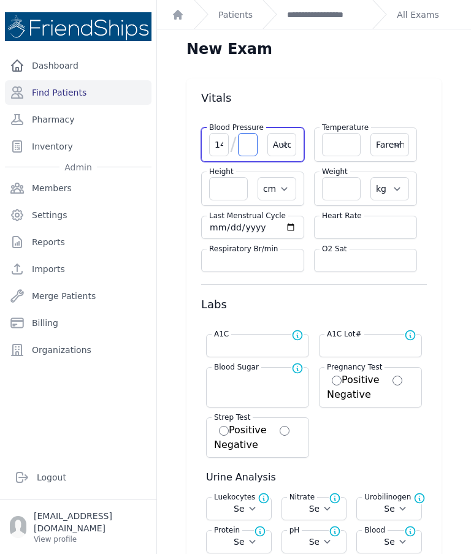
select select
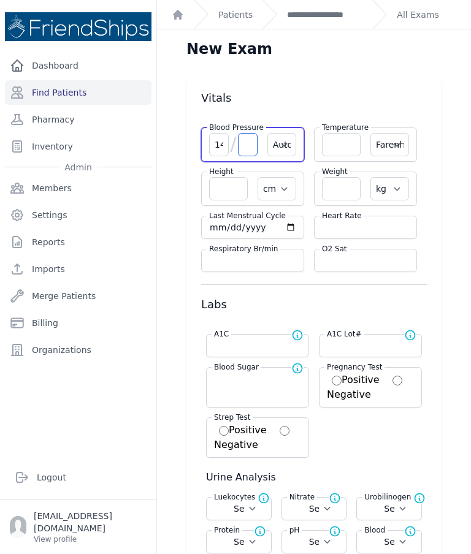
select select
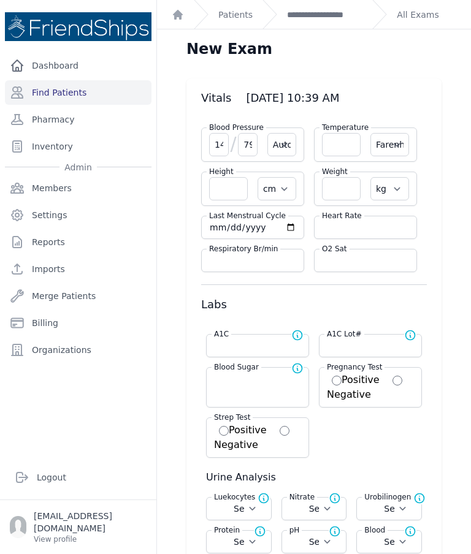
type input "79"
click at [339, 133] on input "number" at bounding box center [341, 144] width 39 height 23
select select "Automatic"
select select "F"
select select "cm"
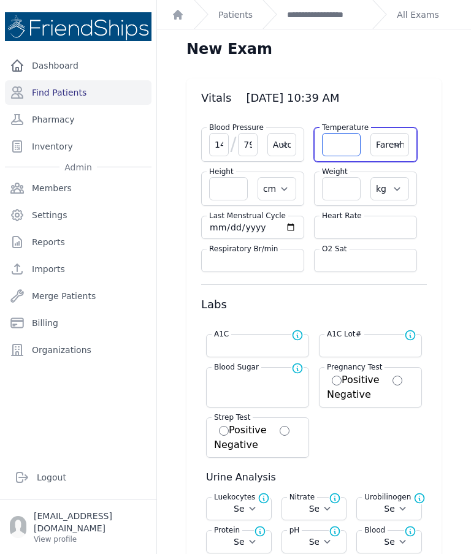
select select "kg"
select select
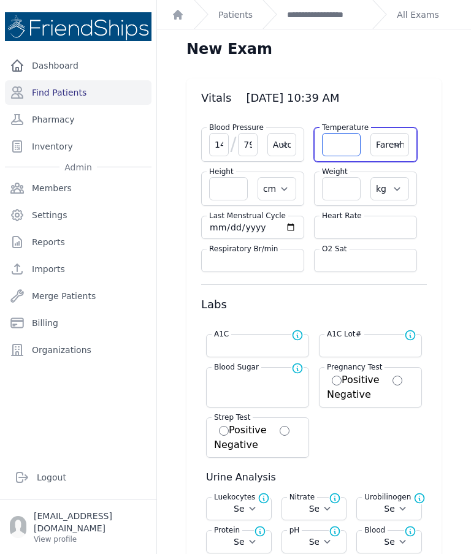
select select
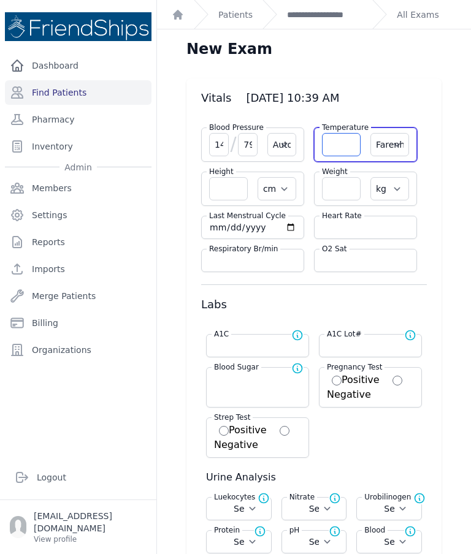
select select
type input "36.4"
click at [388, 133] on select "Farenheit Celcius" at bounding box center [389, 144] width 39 height 23
select select "C"
select select "Automatic"
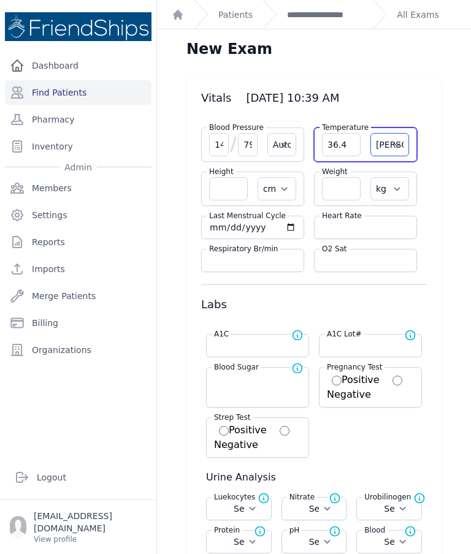
select select "cm"
select select "kg"
select select
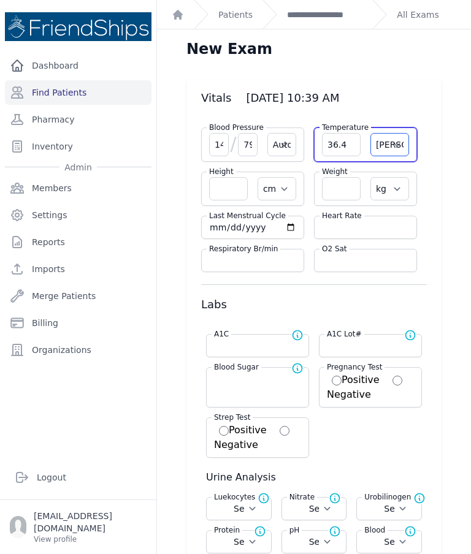
select select
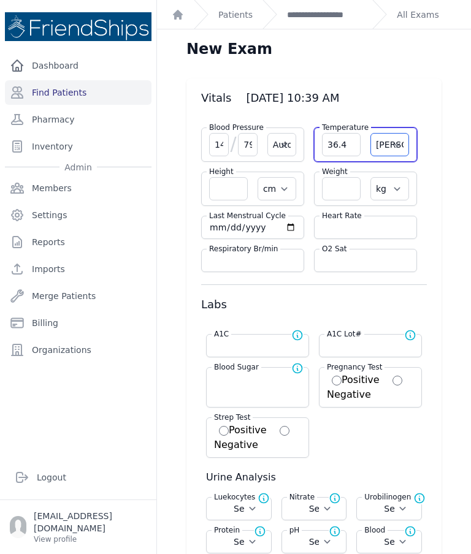
select select
select select "Automatic"
select select "cm"
select select "kg"
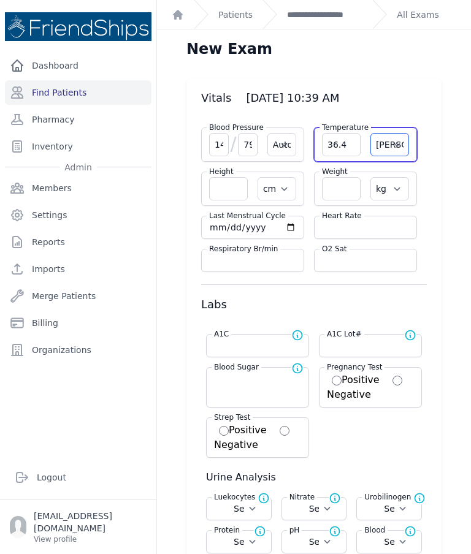
select select
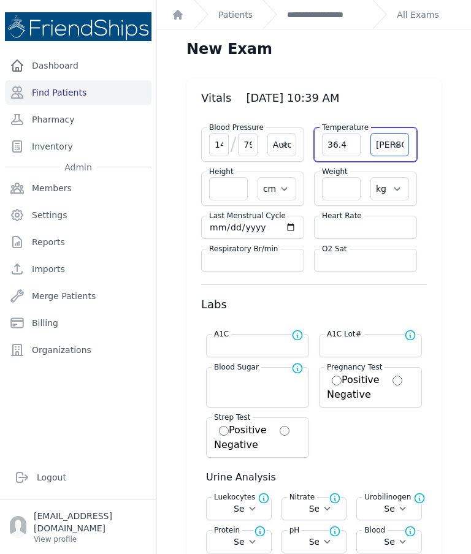
select select
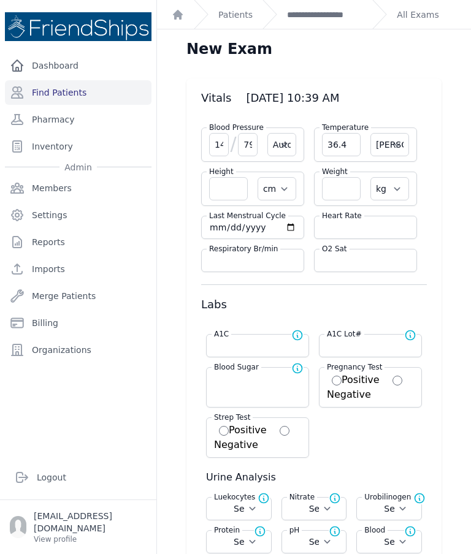
click at [349, 221] on input "number" at bounding box center [365, 227] width 87 height 12
type input "80"
click at [341, 177] on input "number" at bounding box center [341, 188] width 39 height 23
select select "Automatic"
select select "C"
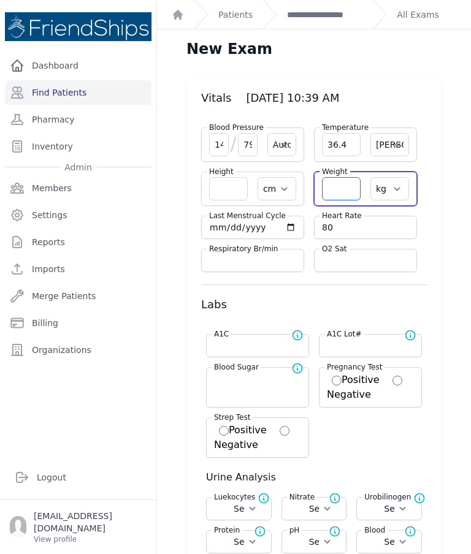
select select "cm"
select select "kg"
select select
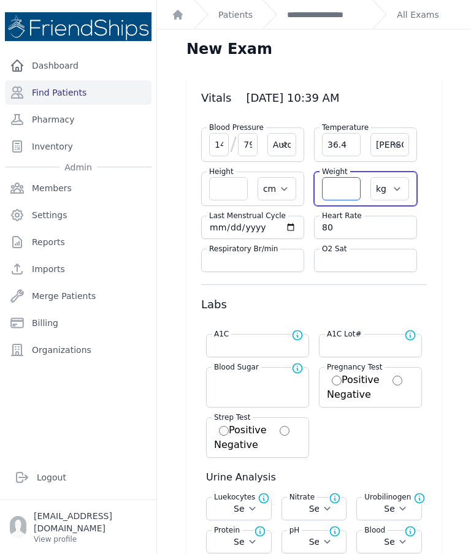
select select
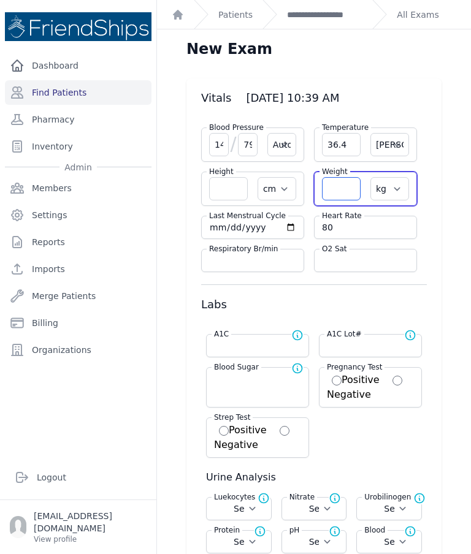
select select
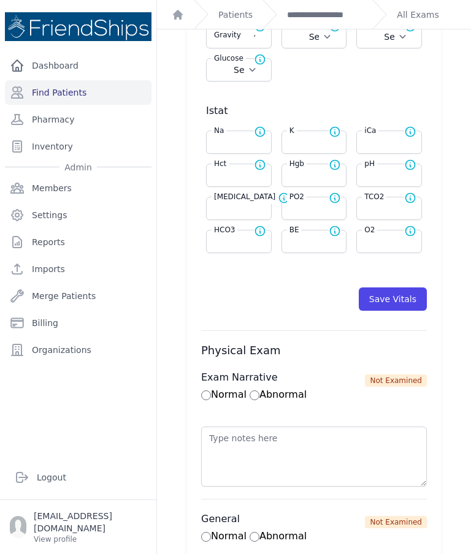
scroll to position [557, 0]
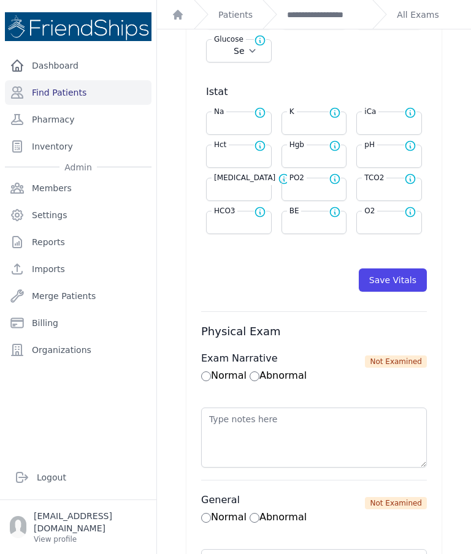
type input "76.6"
click at [407, 268] on button "Save Vitals" at bounding box center [392, 279] width 68 height 23
select select "Automatic"
select select "cm"
select select "kg"
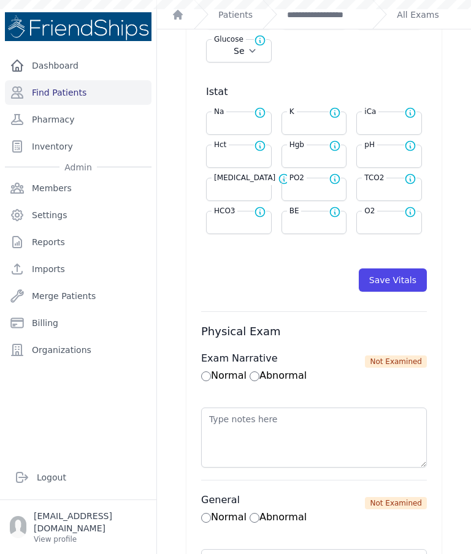
select select
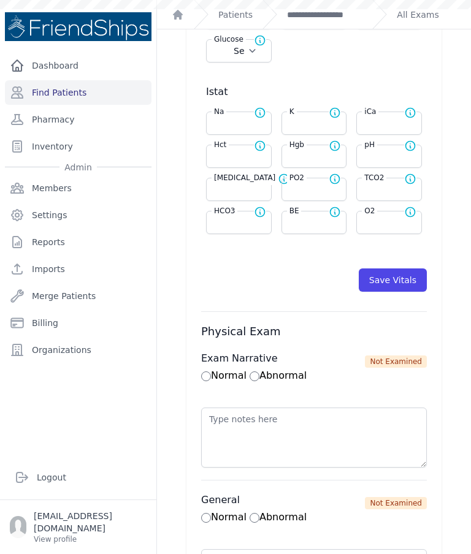
select select
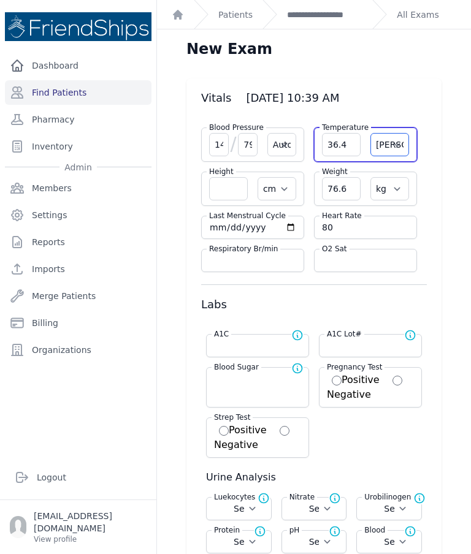
scroll to position [0, 0]
click at [316, 15] on link "**********" at bounding box center [324, 15] width 75 height 12
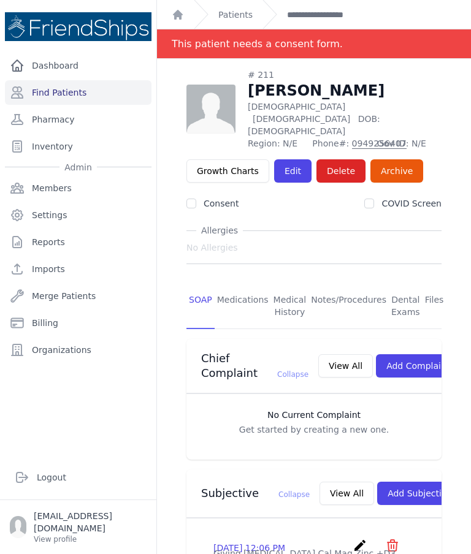
click at [248, 284] on link "Medications" at bounding box center [242, 306] width 56 height 45
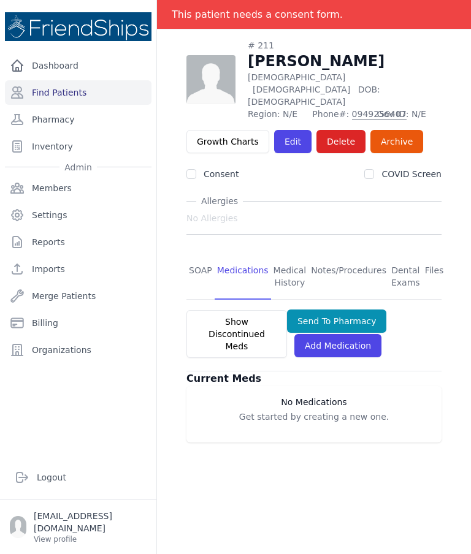
scroll to position [59, 0]
click at [199, 254] on link "SOAP" at bounding box center [200, 276] width 28 height 45
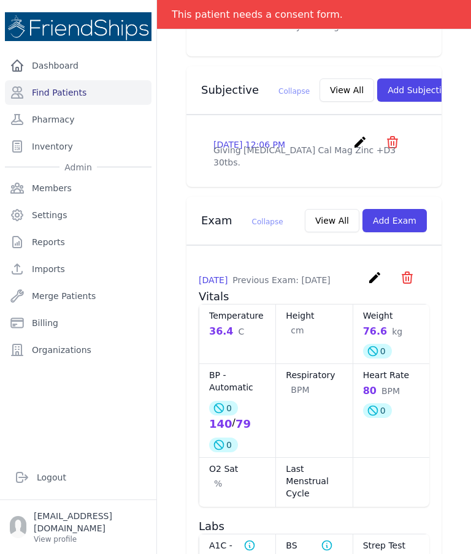
scroll to position [417, 0]
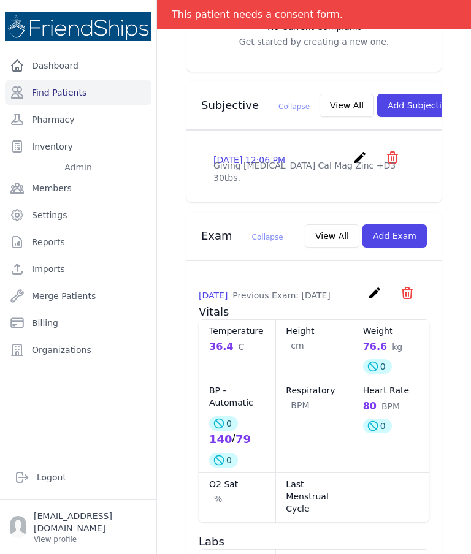
click at [319, 104] on button "View All" at bounding box center [346, 105] width 55 height 23
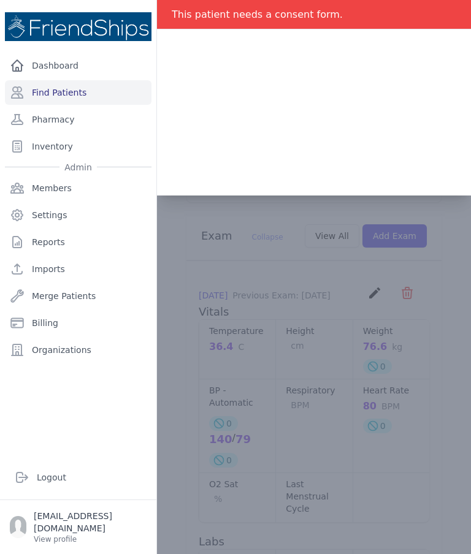
scroll to position [0, 0]
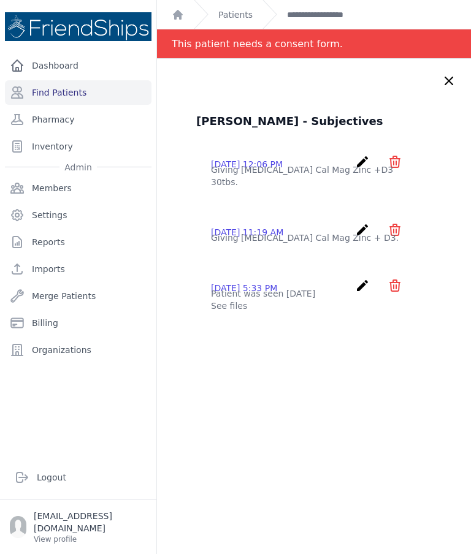
click at [454, 80] on icon at bounding box center [448, 81] width 15 height 15
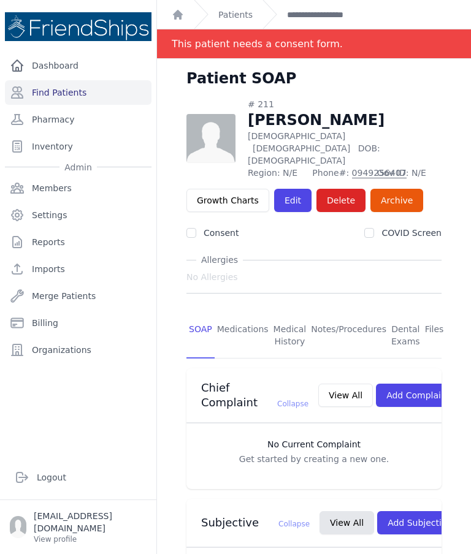
click at [422, 313] on link "Files" at bounding box center [434, 335] width 24 height 45
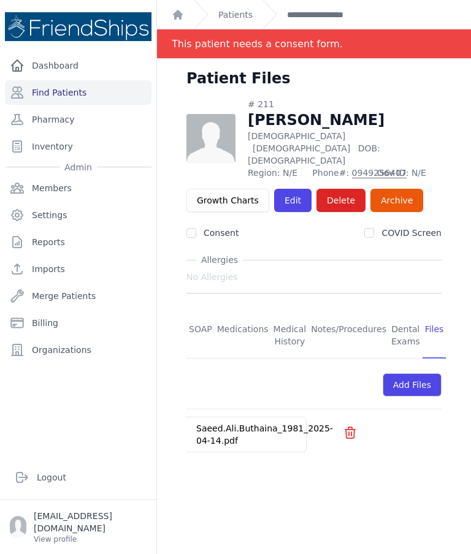
click at [248, 423] on link "Saeed.Ali.Buthaina_1981_2025-04-14.pdf" at bounding box center [264, 434] width 137 height 22
click at [208, 313] on link "SOAP" at bounding box center [200, 335] width 28 height 45
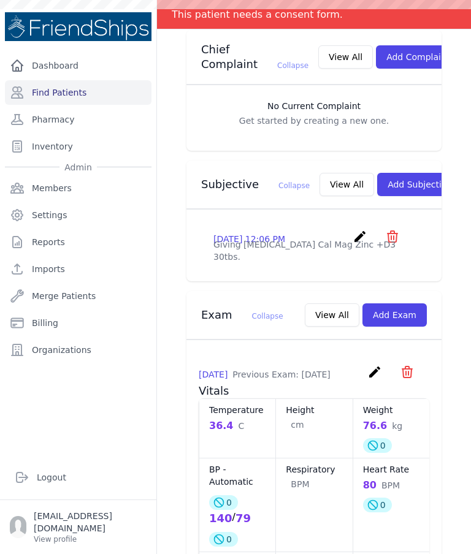
scroll to position [333, 0]
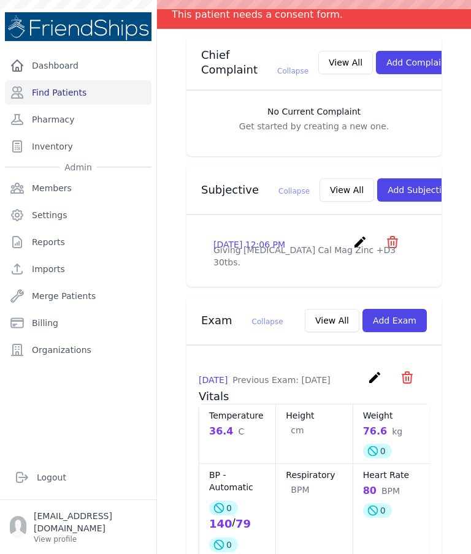
click at [392, 184] on button "Add Subjective" at bounding box center [419, 189] width 85 height 23
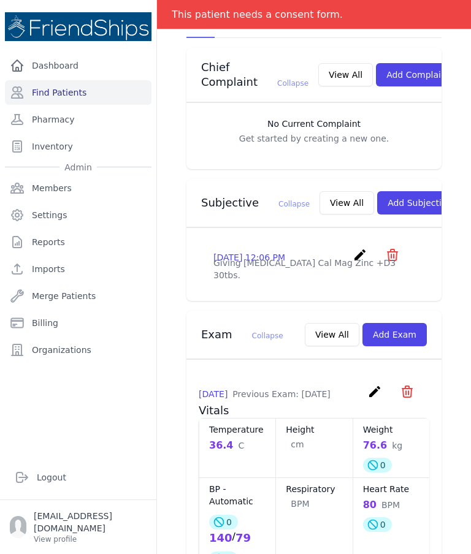
click at [401, 197] on button "Add Subjective" at bounding box center [419, 202] width 85 height 23
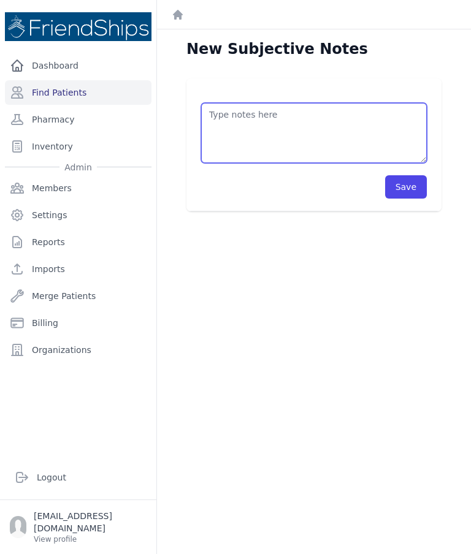
click at [279, 105] on textarea at bounding box center [314, 133] width 226 height 60
click at [318, 113] on textarea "Pt has a huge bruise on her thigh" at bounding box center [314, 133] width 226 height 60
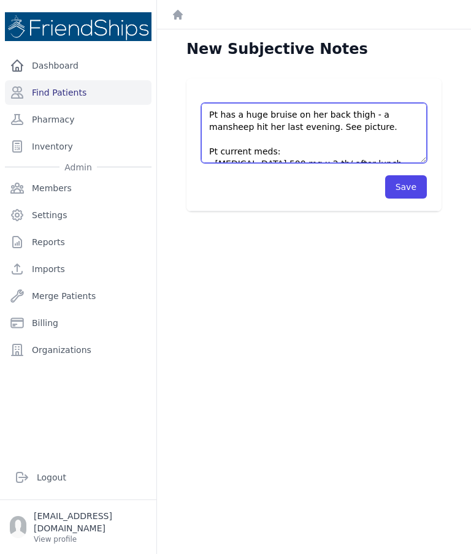
click at [354, 126] on textarea "Pt has a huge bruise on her back thigh - a mansheep hit her last evening. See p…" at bounding box center [314, 133] width 226 height 60
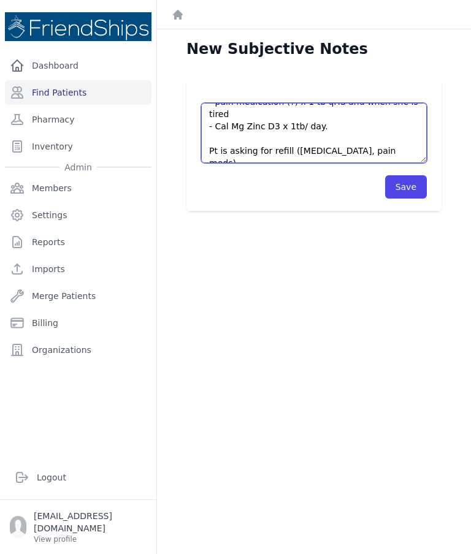
scroll to position [98, 0]
click at [401, 148] on textarea "Pt has a huge bruise on her back thigh - a mansheep hit her last evening. See p…" at bounding box center [314, 133] width 226 height 60
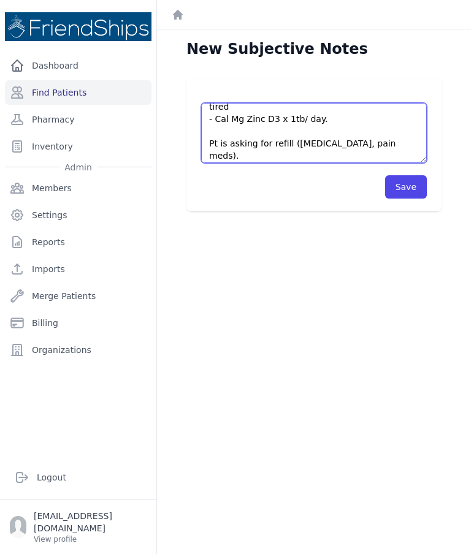
scroll to position [105, 0]
click at [352, 124] on textarea "Pt has a huge bruise on her back thigh - a mansheep hit her last evening. See p…" at bounding box center [314, 133] width 226 height 60
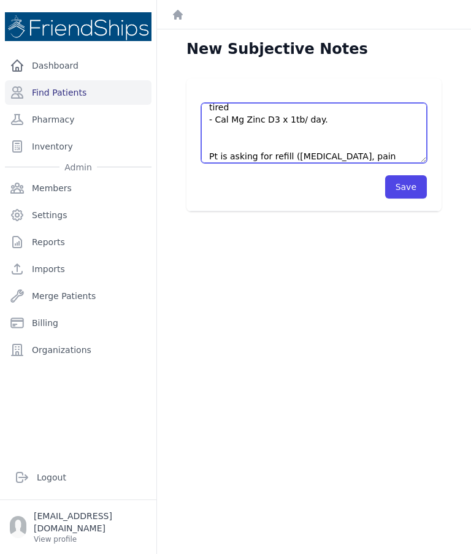
click at [256, 145] on textarea "Pt has a huge bruise on her back thigh - a mansheep hit her last evening. See p…" at bounding box center [314, 133] width 226 height 60
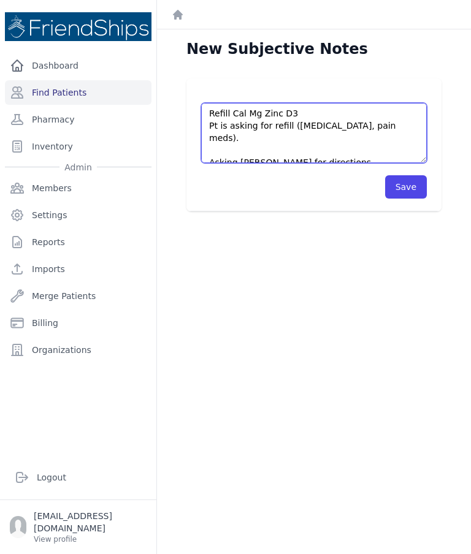
scroll to position [135, 0]
click at [398, 122] on textarea "Pt has a huge bruise on her back thigh - a mansheep hit her last evening. See p…" at bounding box center [314, 133] width 226 height 60
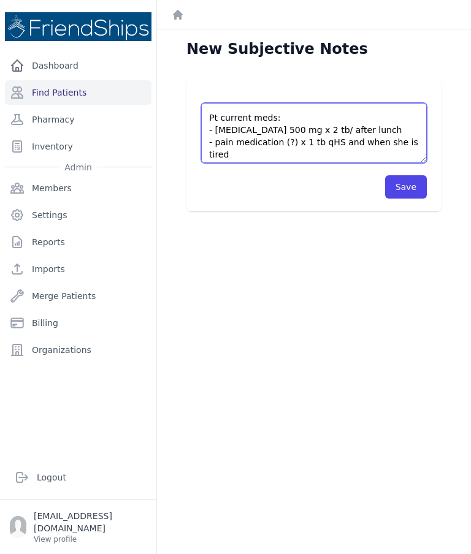
scroll to position [58, 0]
click at [289, 144] on textarea "Pt has a huge bruise on her back thigh - a mansheep hit her last evening. See p…" at bounding box center [314, 133] width 226 height 60
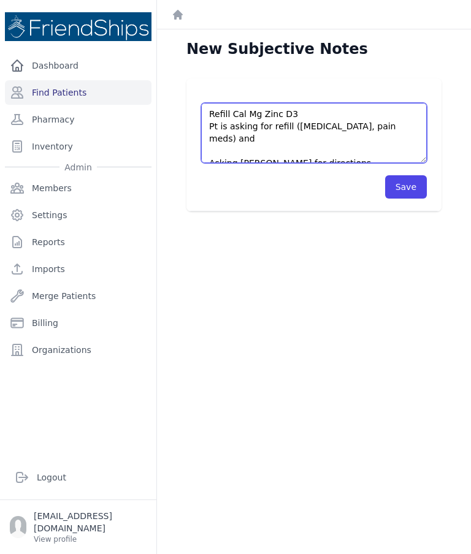
scroll to position [135, 0]
click at [402, 132] on textarea "Pt has a huge bruise on her back thigh - a mansheep hit her last evening. See p…" at bounding box center [314, 133] width 226 height 60
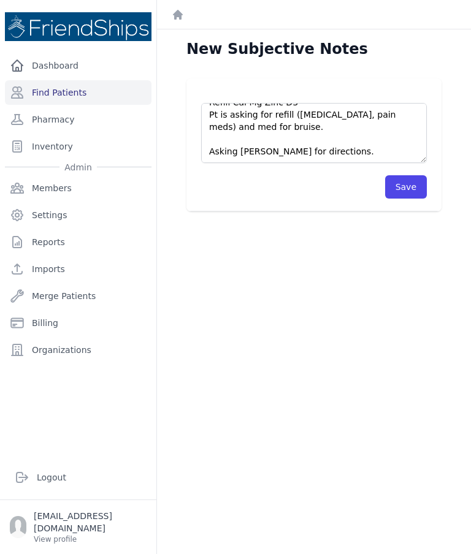
scroll to position [147, 0]
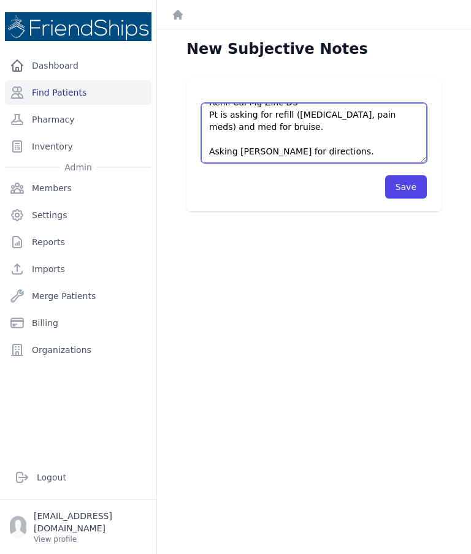
type textarea "Pt has a huge bruise on her back thigh - a mansheep hit her last evening. See p…"
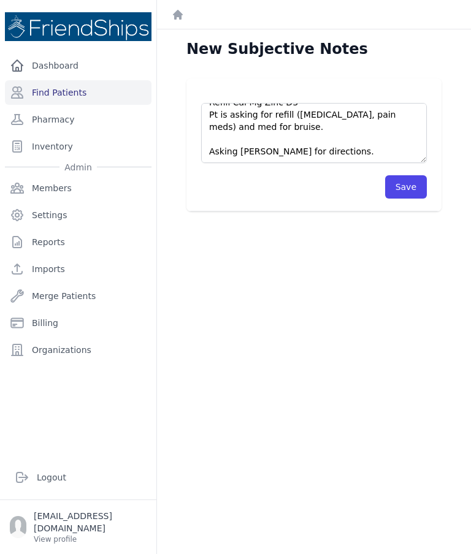
click at [409, 186] on button "Save" at bounding box center [406, 186] width 42 height 23
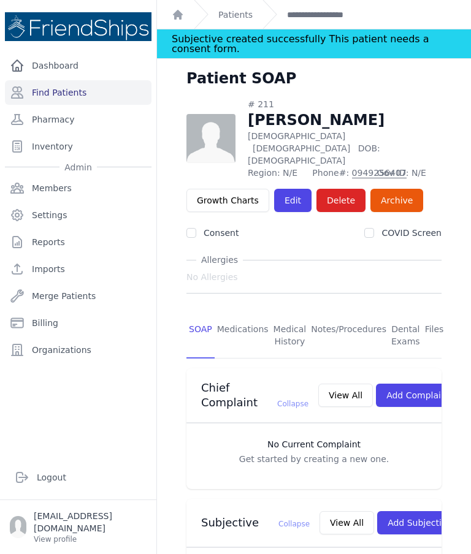
click at [71, 97] on link "Find Patients" at bounding box center [78, 92] width 146 height 25
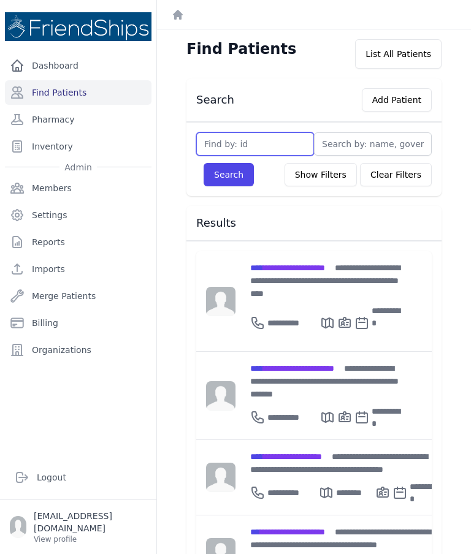
click at [276, 140] on input "text" at bounding box center [255, 143] width 118 height 23
type input "366"
click at [229, 186] on button "Search" at bounding box center [228, 174] width 50 height 23
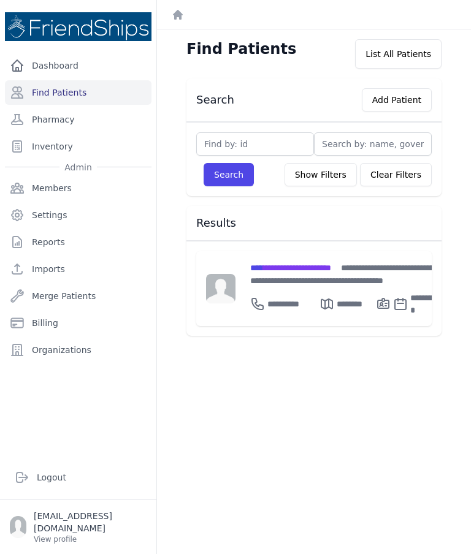
click at [298, 278] on div "**********" at bounding box center [344, 274] width 189 height 26
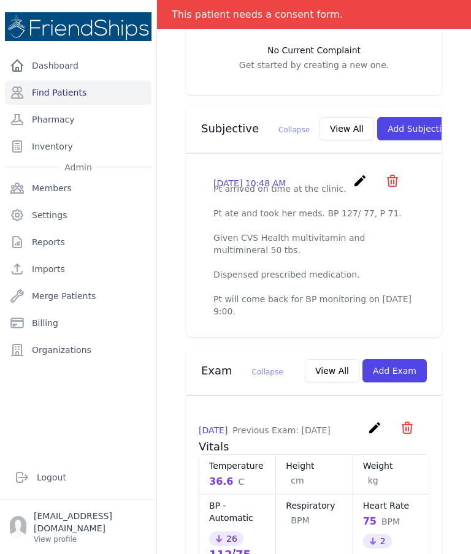
scroll to position [377, 0]
click at [319, 119] on button "View All" at bounding box center [346, 127] width 55 height 23
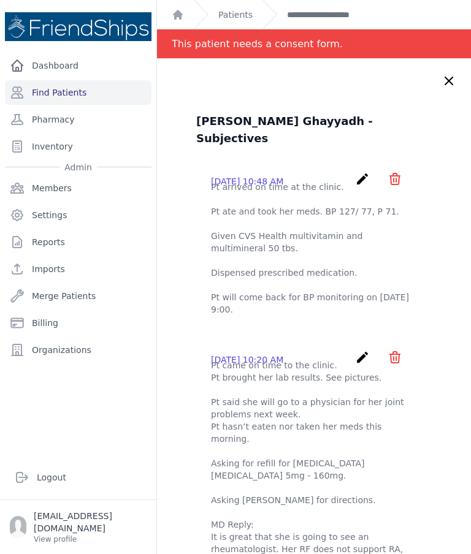
scroll to position [0, 0]
click at [448, 83] on icon at bounding box center [448, 81] width 15 height 15
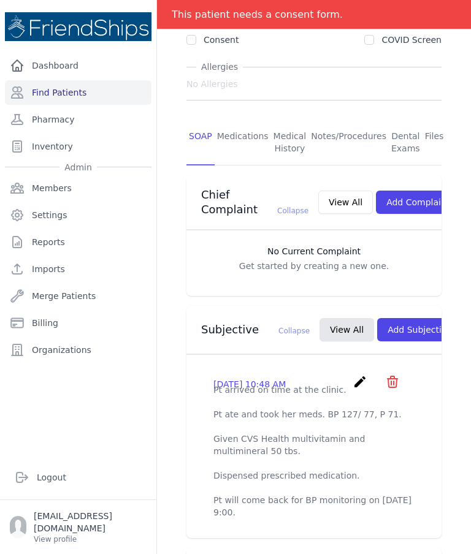
scroll to position [176, 0]
click at [393, 324] on button "Add Subjective" at bounding box center [419, 328] width 85 height 23
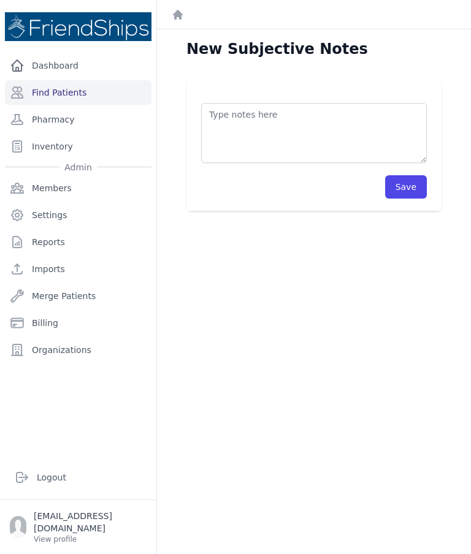
click at [313, 120] on textarea at bounding box center [314, 133] width 226 height 60
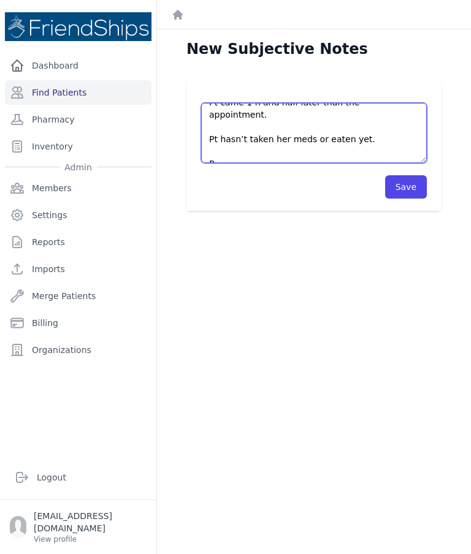
scroll to position [7, 0]
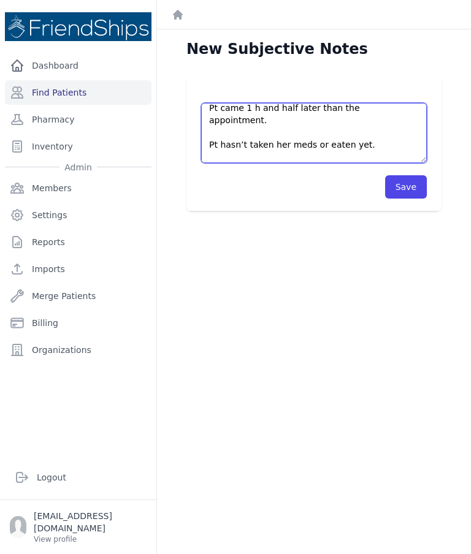
click at [237, 159] on textarea "Pt came 1 h and half later than the appointment. Pt hasn’t taken her meds or ea…" at bounding box center [314, 133] width 226 height 60
click at [289, 160] on textarea "Pt came 1 h and half later than the appointment. Pt hasn’t taken her meds or ea…" at bounding box center [314, 133] width 226 height 60
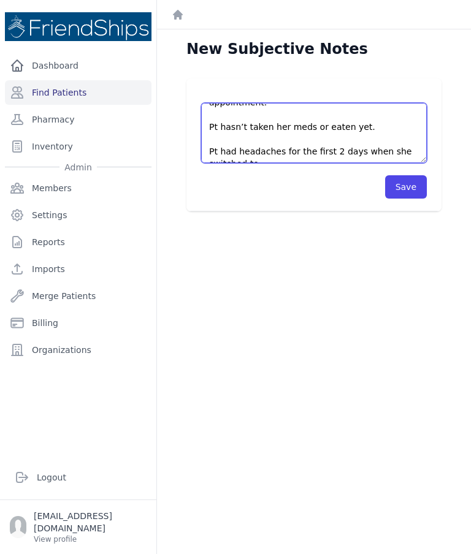
click at [287, 153] on textarea "Pt came 1 h and half later than the appointment. Pt hasn’t taken her meds or ea…" at bounding box center [314, 133] width 226 height 60
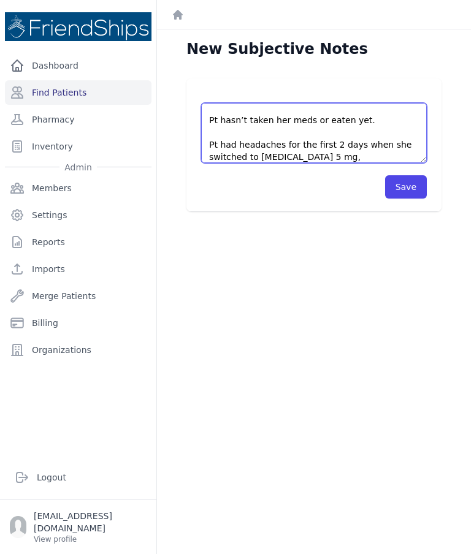
scroll to position [31, 0]
click at [356, 156] on textarea "Pt came 1 h and half later than the appointment. Pt hasn’t taken her meds or ea…" at bounding box center [314, 133] width 226 height 60
click at [385, 159] on textarea "Pt came 1 h and half later than the appointment. Pt hasn’t taken her meds or ea…" at bounding box center [314, 133] width 226 height 60
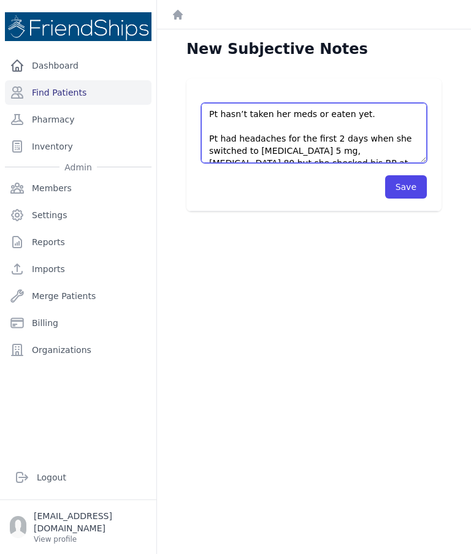
scroll to position [37, 0]
click at [305, 153] on textarea "Pt came 1 h and half later than the appointment. Pt hasn’t taken her meds or ea…" at bounding box center [314, 133] width 226 height 60
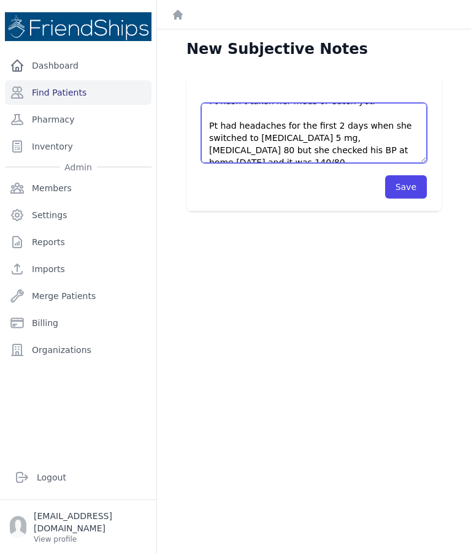
scroll to position [49, 0]
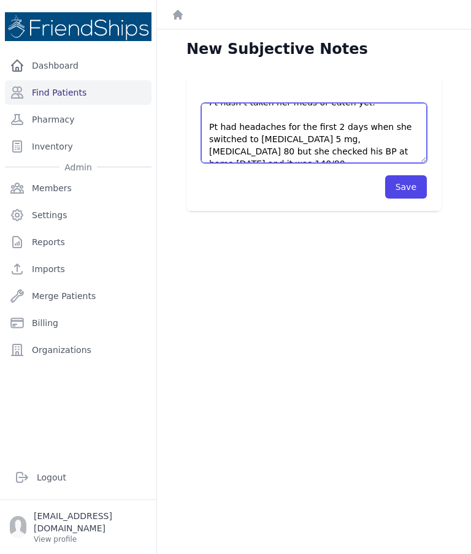
click at [269, 150] on textarea "Pt came 1 h and half later than the appointment. Pt hasn’t taken her meds or ea…" at bounding box center [314, 133] width 226 height 60
click at [358, 110] on textarea "Pt came 1 h and half later than the appointment. Pt hasn’t taken her meds or ea…" at bounding box center [314, 133] width 226 height 60
click at [339, 153] on textarea "Pt came 1 h and half later than the appointment. Pt hasn’t taken her meds or ea…" at bounding box center [314, 133] width 226 height 60
click at [315, 154] on textarea "Pt came 1 h and half later than the appointment. Pt hasn’t taken her meds or ea…" at bounding box center [314, 133] width 226 height 60
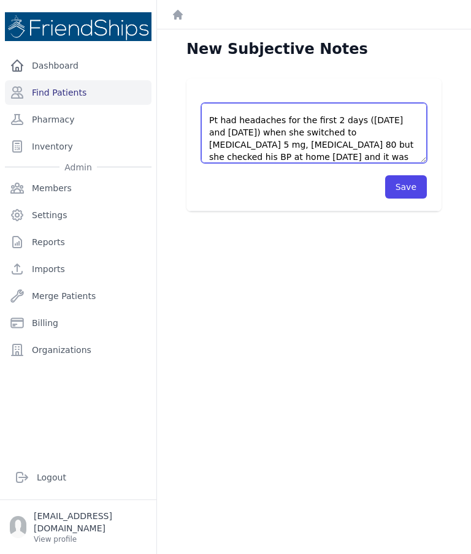
click at [326, 141] on textarea "Pt came 1 h and half later than the appointment. Pt hasn’t taken her meds or ea…" at bounding box center [314, 133] width 226 height 60
click at [324, 145] on textarea "Pt came 1 h and half later than the appointment. Pt hasn’t taken her meds or ea…" at bounding box center [314, 133] width 226 height 60
click at [294, 156] on textarea "Pt came 1 h and half later than the appointment. Pt hasn’t taken her meds or ea…" at bounding box center [314, 133] width 226 height 60
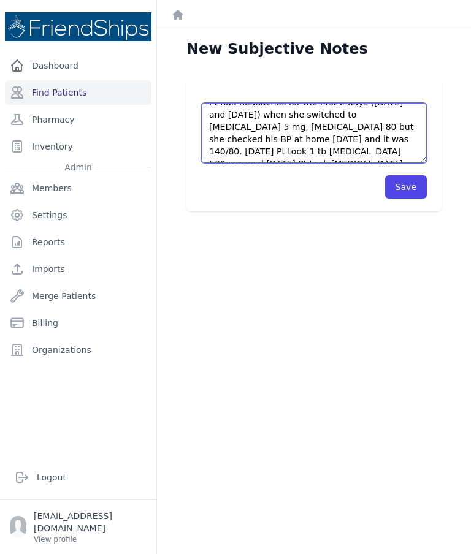
click at [408, 134] on textarea "Pt came 1 h and half later than the appointment. Pt hasn’t taken her meds or ea…" at bounding box center [314, 133] width 226 height 60
click at [409, 128] on textarea "Pt came 1 h and half later than the appointment. Pt hasn’t taken her meds or ea…" at bounding box center [314, 133] width 226 height 60
click at [416, 126] on textarea "Pt came 1 h and half later than the appointment. Pt hasn’t taken her meds or ea…" at bounding box center [314, 133] width 226 height 60
click at [229, 151] on textarea "Pt came 1 h and half later than the appointment. Pt hasn’t taken her meds or ea…" at bounding box center [314, 133] width 226 height 60
click at [294, 152] on textarea "Pt came 1 h and half later than the appointment. Pt hasn’t taken her meds or ea…" at bounding box center [314, 133] width 226 height 60
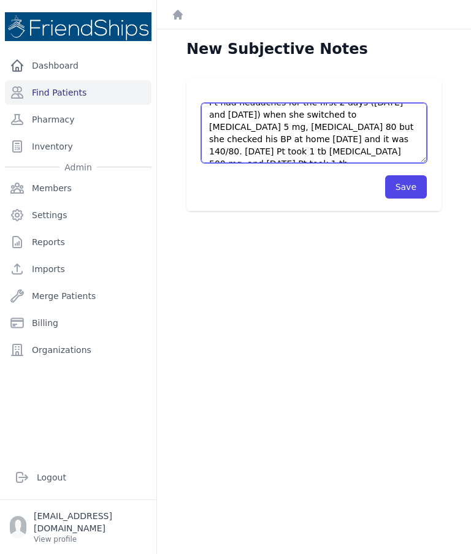
click at [315, 151] on textarea "Pt came 1 h and half later than the appointment. Pt hasn’t taken her meds or ea…" at bounding box center [314, 133] width 226 height 60
click at [295, 160] on textarea "Pt came 1 h and half later than the appointment. Pt hasn’t taken her meds or ea…" at bounding box center [314, 133] width 226 height 60
click at [298, 150] on textarea "Pt came 1 h and half later than the appointment. Pt hasn’t taken her meds or ea…" at bounding box center [314, 133] width 226 height 60
click at [303, 151] on textarea "Pt came 1 h and half later than the appointment. Pt hasn’t taken her meds or ea…" at bounding box center [314, 133] width 226 height 60
click at [303, 149] on textarea "Pt came 1 h and half later than the appointment. Pt hasn’t taken her meds or ea…" at bounding box center [314, 133] width 226 height 60
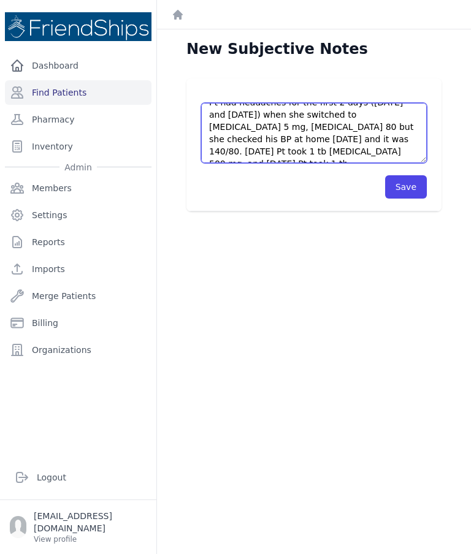
click at [303, 148] on textarea "Pt came 1 h and half later than the appointment. Pt hasn’t taken her meds or ea…" at bounding box center [314, 133] width 226 height 60
click at [300, 151] on textarea "Pt came 1 h and half later than the appointment. Pt hasn’t taken her meds or ea…" at bounding box center [314, 133] width 226 height 60
click at [302, 148] on textarea "Pt came 1 h and half later than the appointment. Pt hasn’t taken her meds or ea…" at bounding box center [314, 133] width 226 height 60
click at [300, 148] on textarea "Pt came 1 h and half later than the appointment. Pt hasn’t taken her meds or ea…" at bounding box center [314, 133] width 226 height 60
click at [407, 159] on textarea "Pt came 1 h and half later than the appointment. Pt hasn’t taken her meds or ea…" at bounding box center [314, 133] width 226 height 60
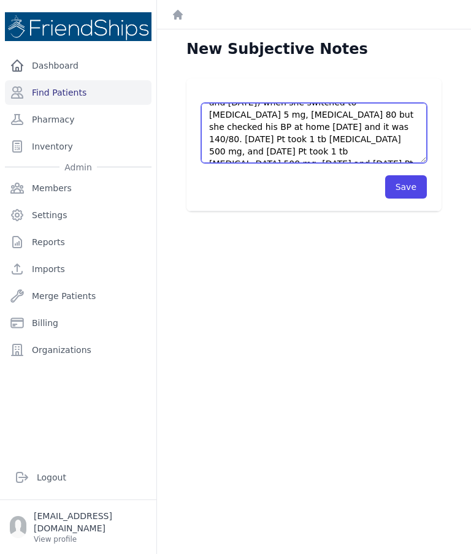
scroll to position [93, 0]
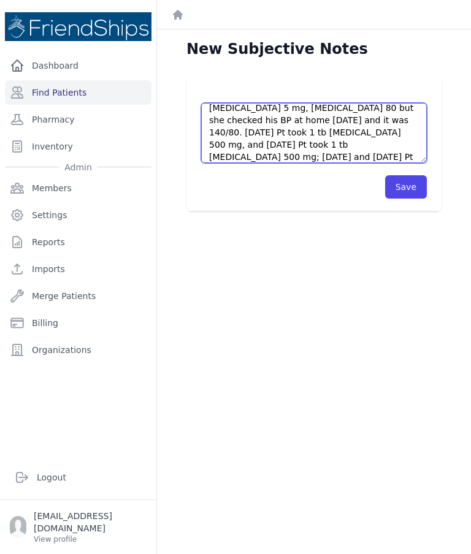
type textarea "Pt came 1 h and half later than the appointment. Pt hasn’t taken her meds or ea…"
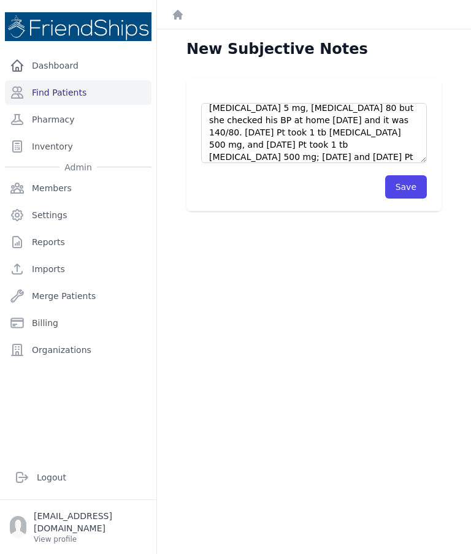
click at [411, 207] on div "Pt came 1 h and half later than the appointment. Pt hasn’t taken her meds or ea…" at bounding box center [313, 144] width 255 height 133
click at [422, 184] on button "Save" at bounding box center [406, 186] width 42 height 23
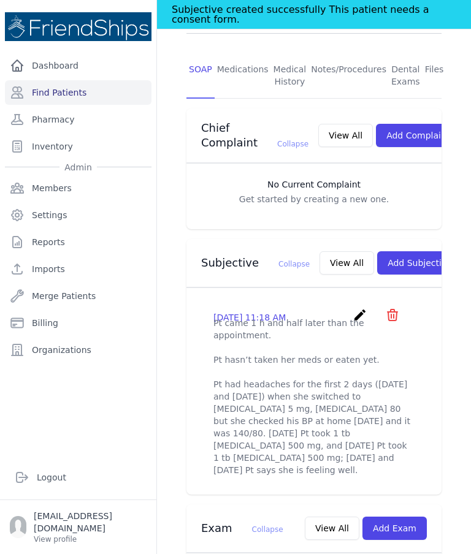
scroll to position [298, 0]
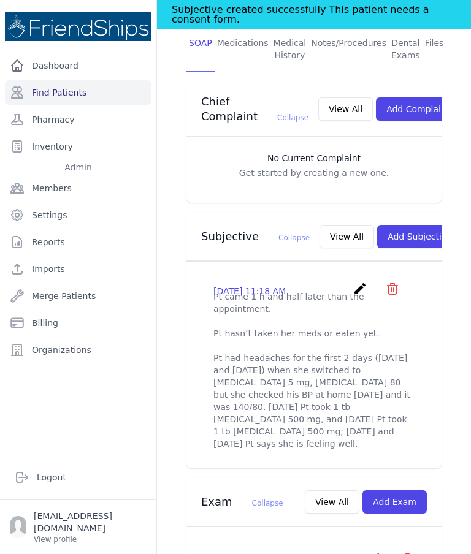
click at [319, 233] on button "View All" at bounding box center [346, 236] width 55 height 23
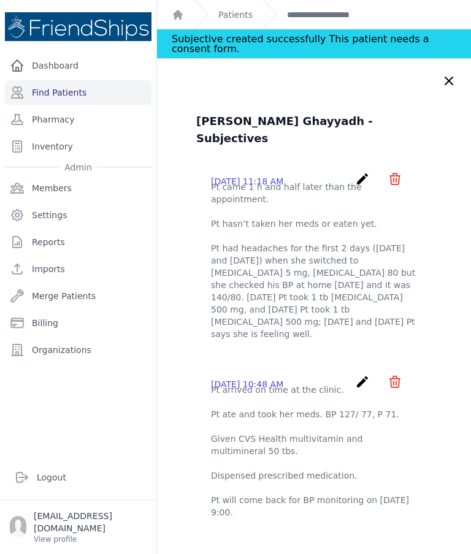
scroll to position [0, 0]
click at [332, 20] on link "**********" at bounding box center [334, 15] width 94 height 12
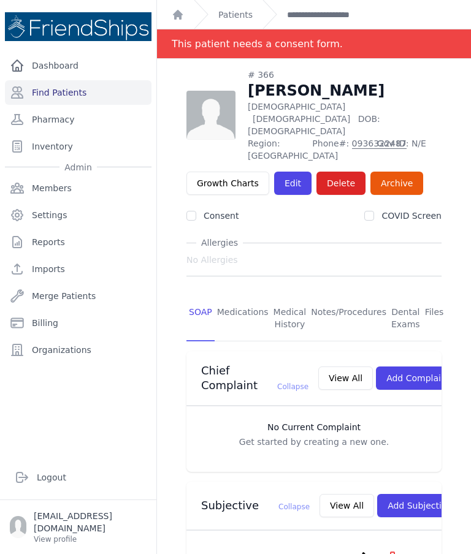
click at [237, 300] on link "Medications" at bounding box center [242, 318] width 56 height 45
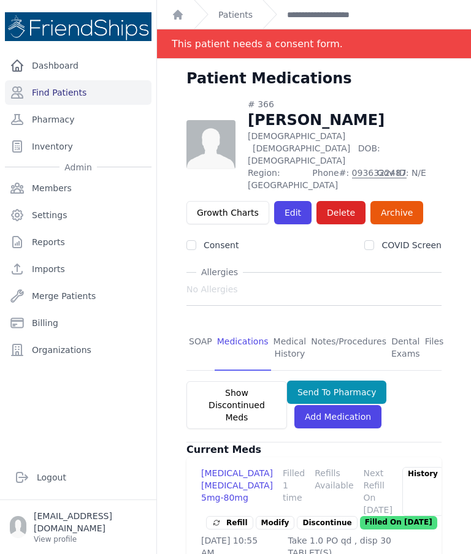
click at [201, 325] on link "SOAP" at bounding box center [200, 347] width 28 height 45
click at [206, 325] on link "SOAP" at bounding box center [200, 347] width 28 height 45
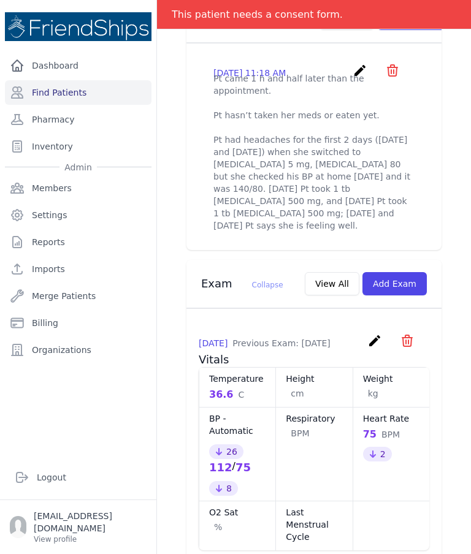
scroll to position [514, 0]
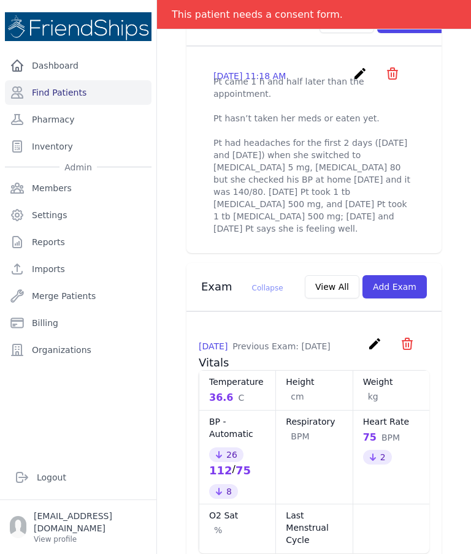
click at [411, 289] on button "Add Exam" at bounding box center [394, 286] width 64 height 23
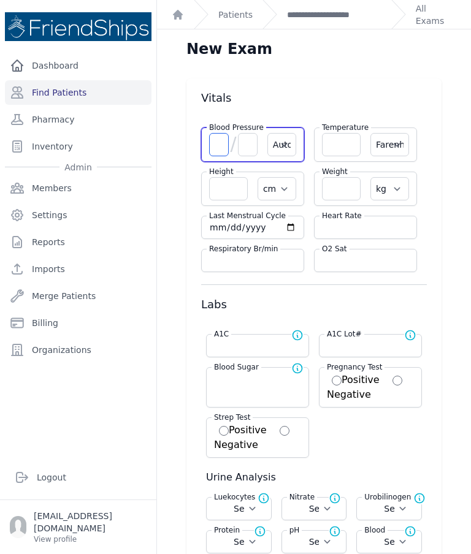
click at [225, 143] on input "number" at bounding box center [219, 144] width 20 height 23
type input "117"
click at [248, 145] on input "number" at bounding box center [248, 144] width 20 height 23
select select "Automatic"
select select "F"
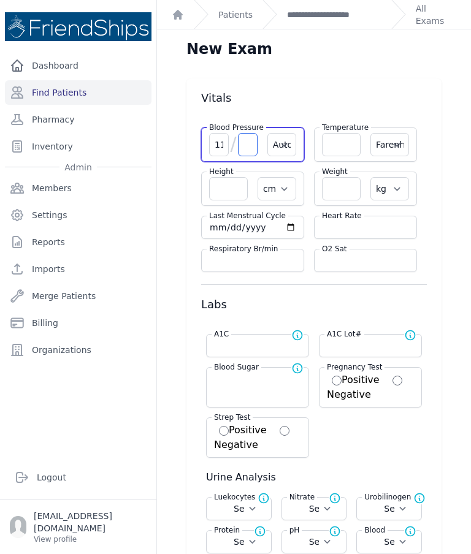
select select "cm"
select select "kg"
select select
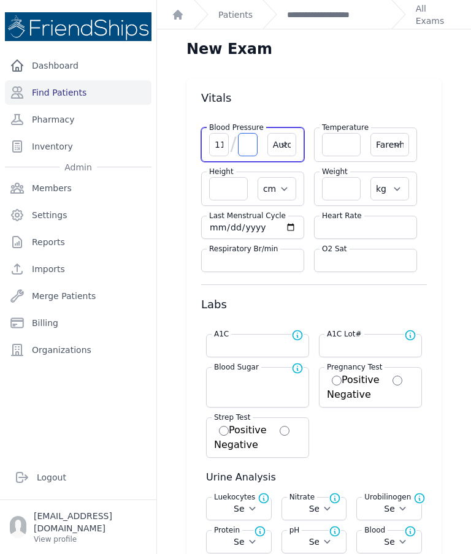
select select
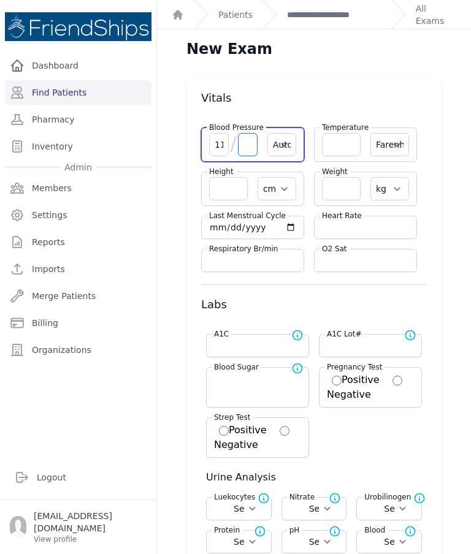
select select
type input "7"
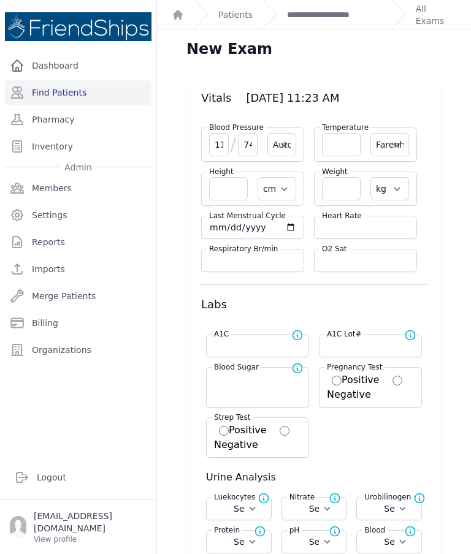
type input "74"
click at [335, 151] on input "number" at bounding box center [341, 144] width 39 height 23
type input "36"
select select "Automatic"
select select "F"
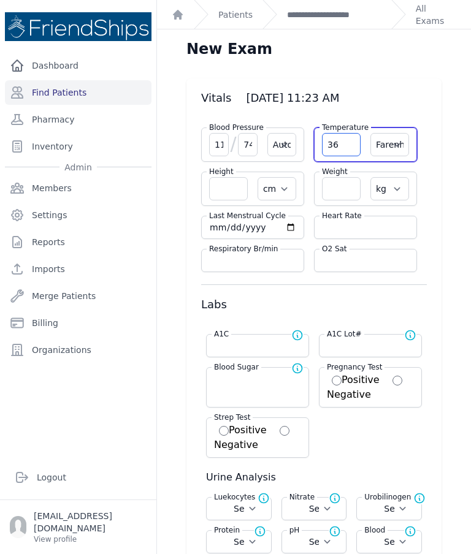
select select "cm"
select select "kg"
select select
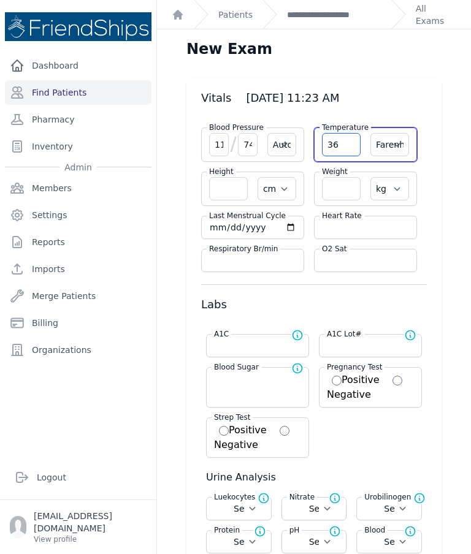
select select
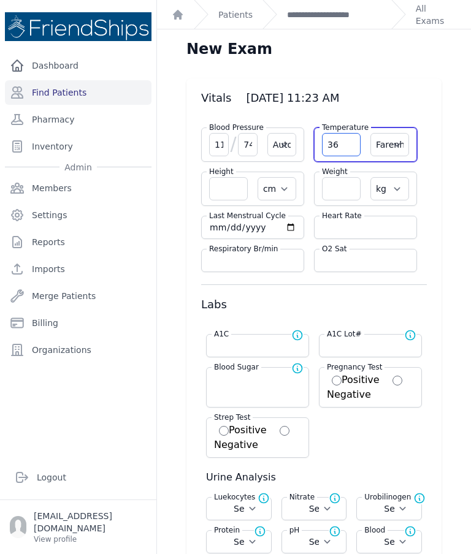
select select
type input "36.5"
click at [385, 146] on select "Farenheit Celcius" at bounding box center [389, 144] width 39 height 23
select select "C"
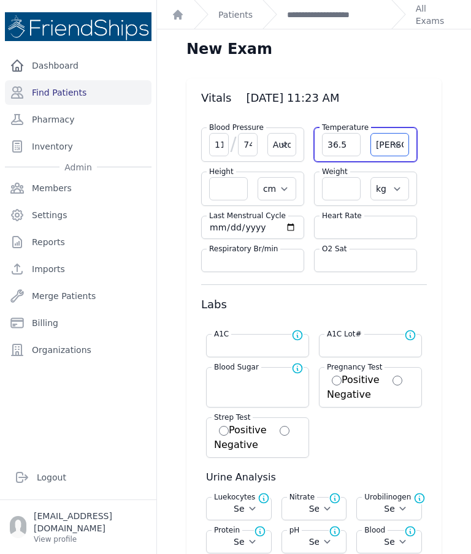
select select "Automatic"
select select "cm"
select select "kg"
select select
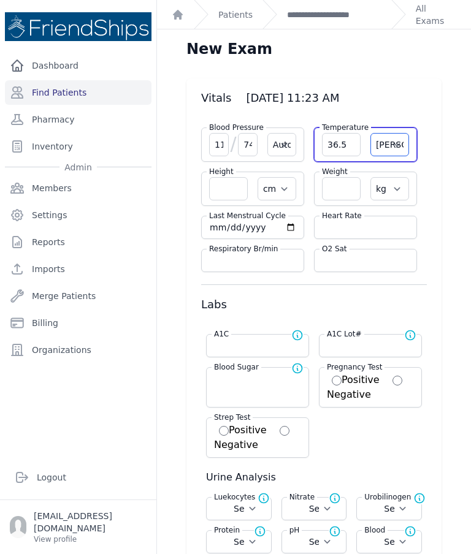
select select
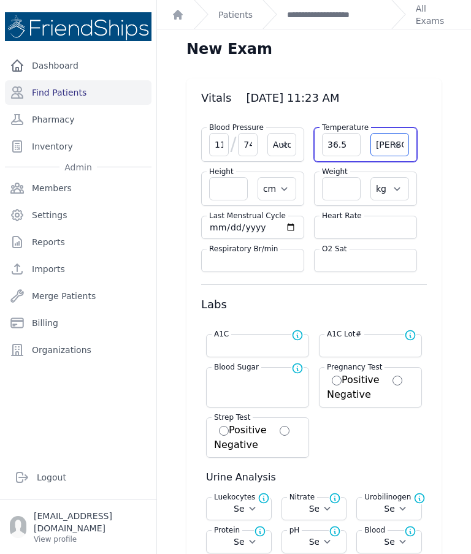
select select
click at [354, 227] on input "number" at bounding box center [365, 227] width 87 height 12
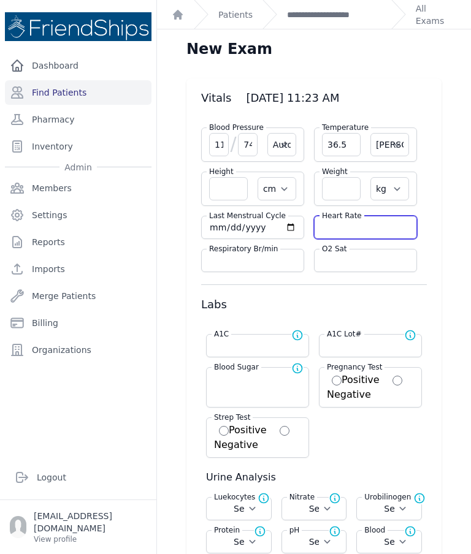
select select "Automatic"
select select "C"
select select "cm"
select select "kg"
select select
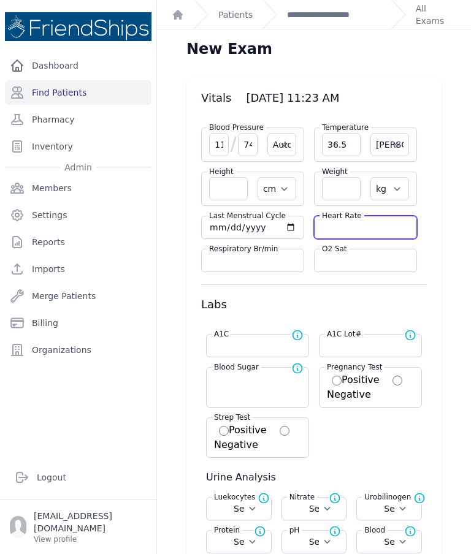
select select
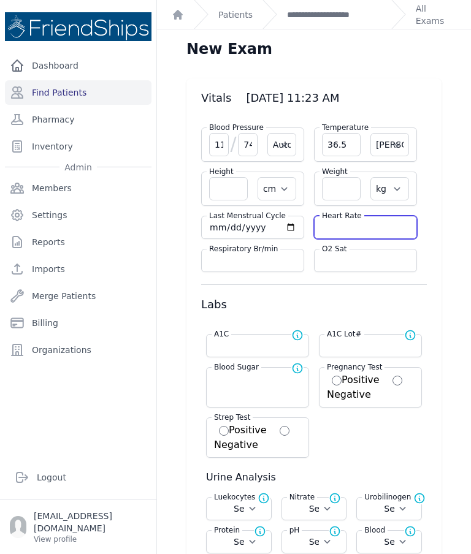
select select
type input "73"
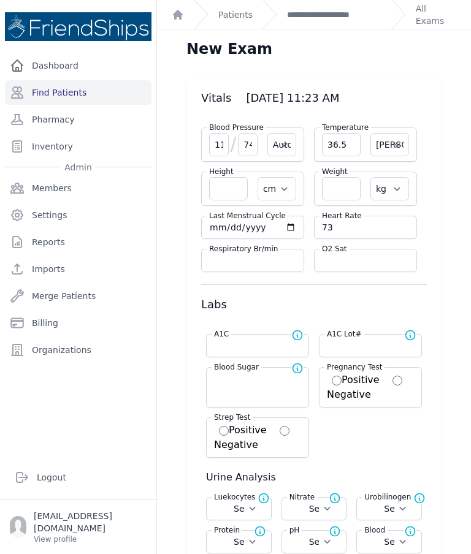
click at [336, 192] on input "number" at bounding box center [341, 188] width 39 height 23
type input "1"
select select "Automatic"
select select "C"
select select "cm"
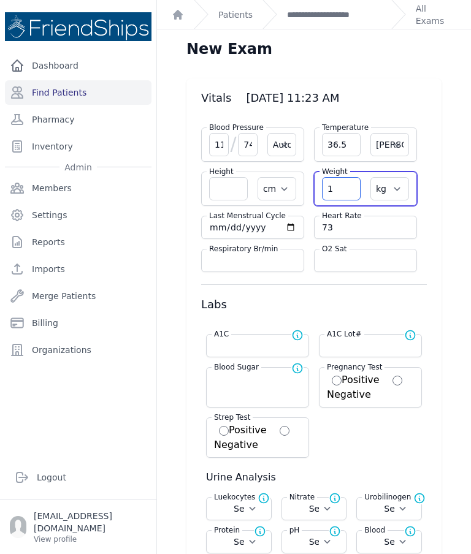
select select "kg"
select select
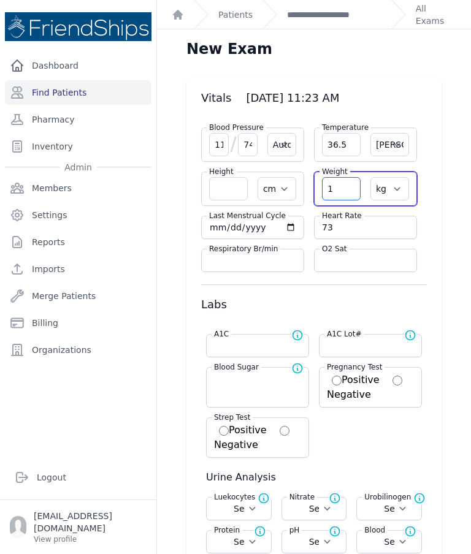
select select
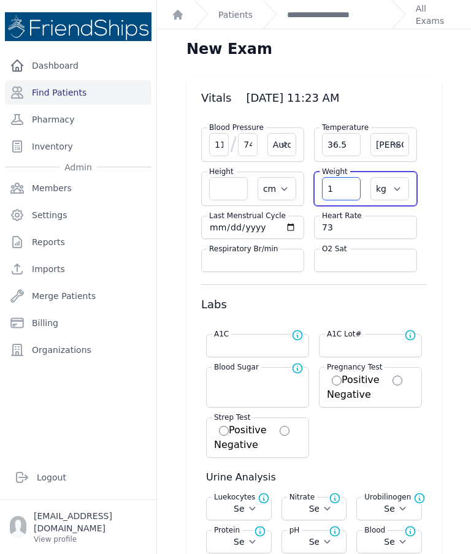
select select
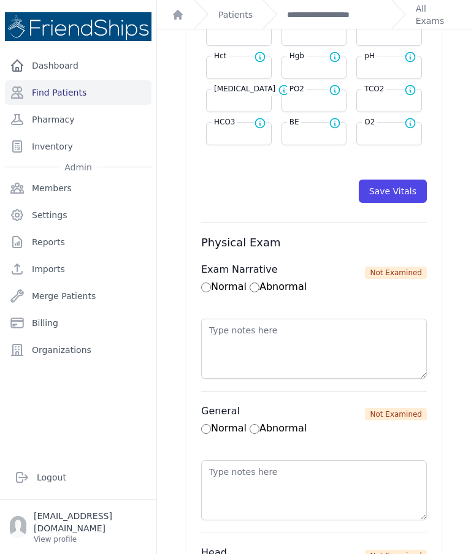
scroll to position [644, 0]
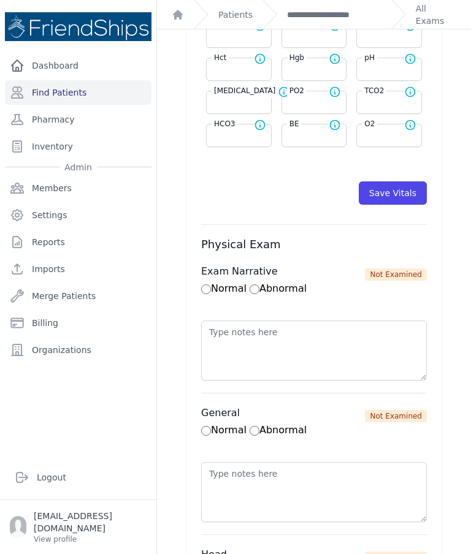
type input "105.5"
click at [401, 196] on button "Save Vitals" at bounding box center [392, 192] width 68 height 23
select select "Automatic"
select select "cm"
select select "kg"
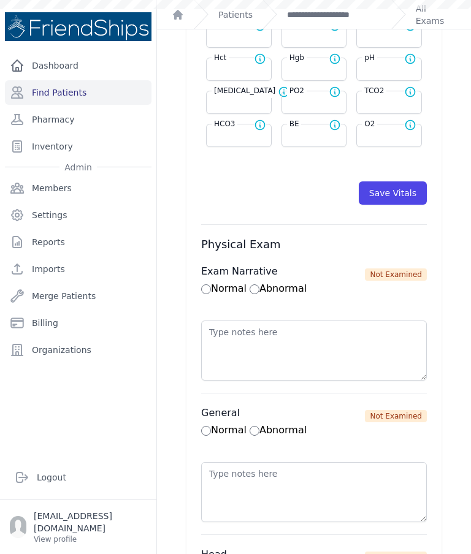
select select
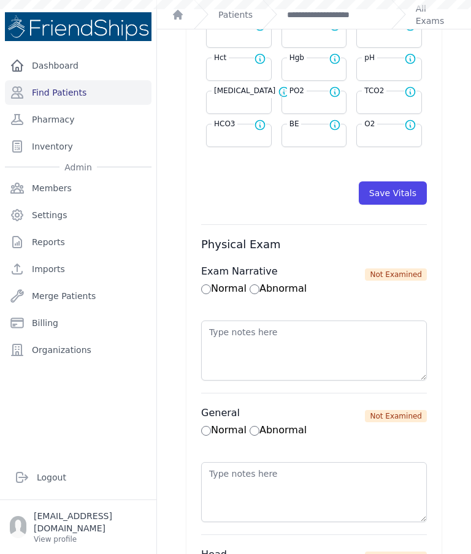
select select
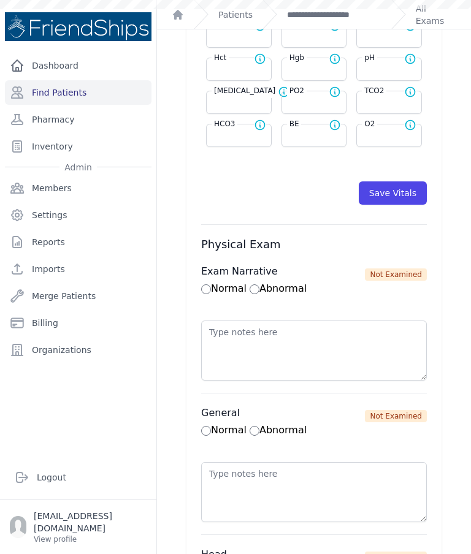
scroll to position [0, 0]
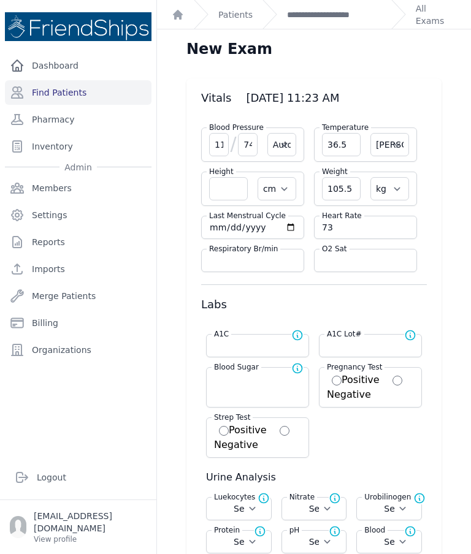
click at [347, 19] on link "**********" at bounding box center [334, 15] width 94 height 12
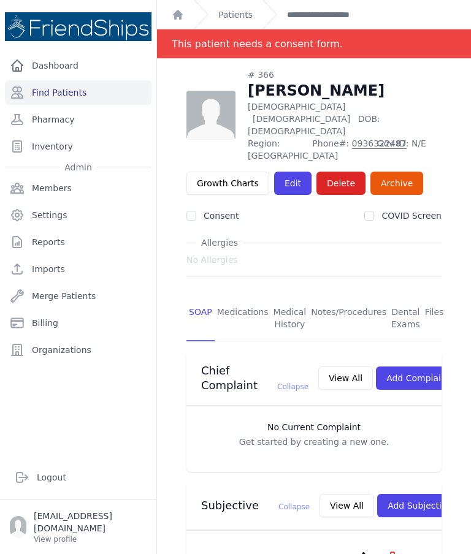
click at [91, 92] on link "Find Patients" at bounding box center [78, 92] width 146 height 25
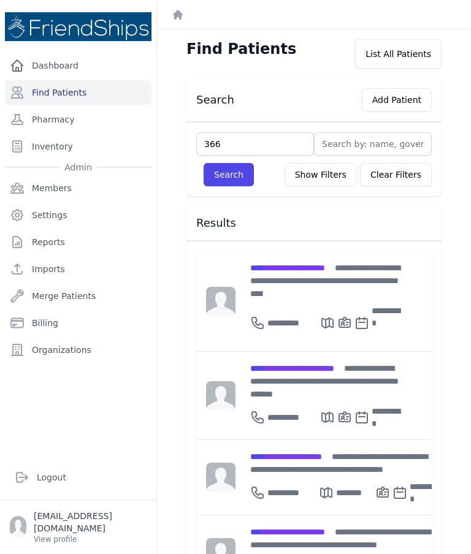
type input "366"
click at [238, 180] on button "Search" at bounding box center [228, 174] width 50 height 23
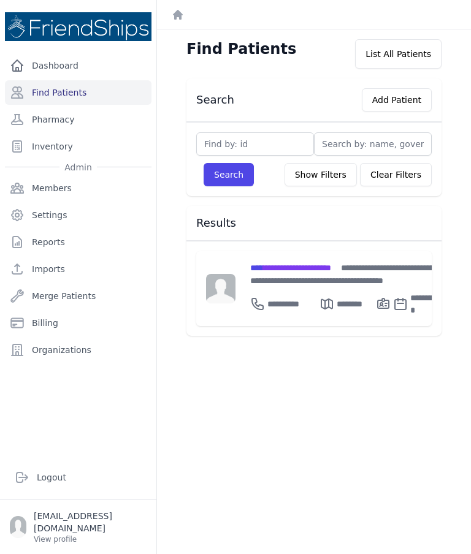
click at [331, 264] on span "**********" at bounding box center [290, 268] width 81 height 9
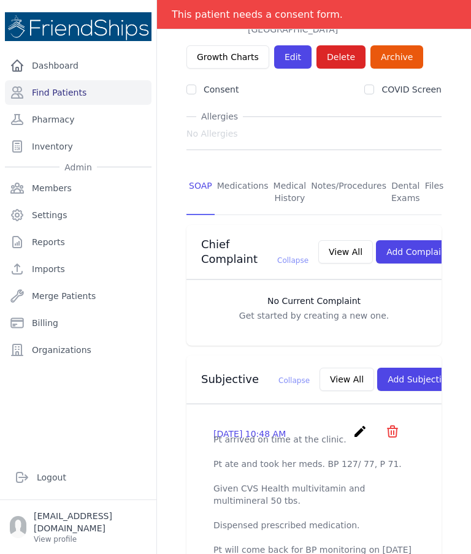
scroll to position [117, 0]
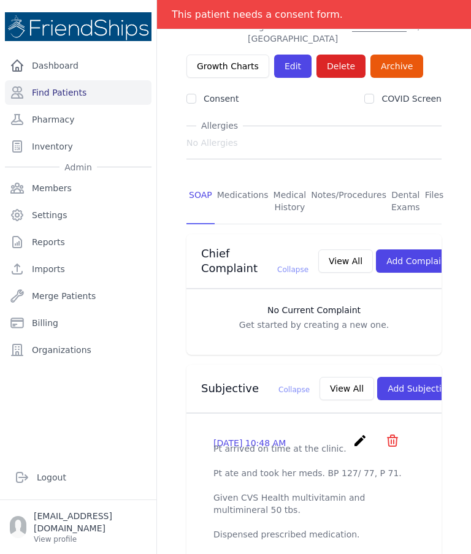
click at [241, 179] on link "Medications" at bounding box center [242, 201] width 56 height 45
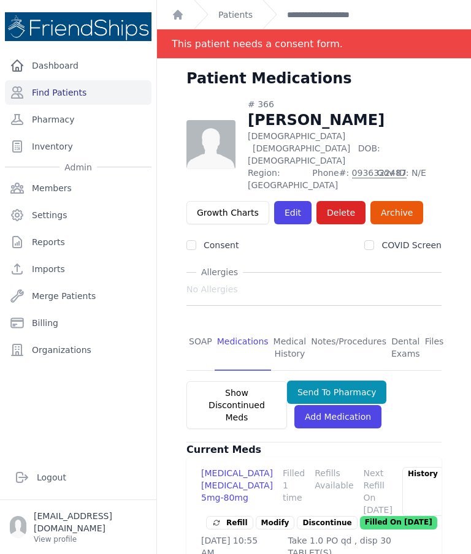
click at [74, 103] on link "Find Patients" at bounding box center [78, 92] width 146 height 25
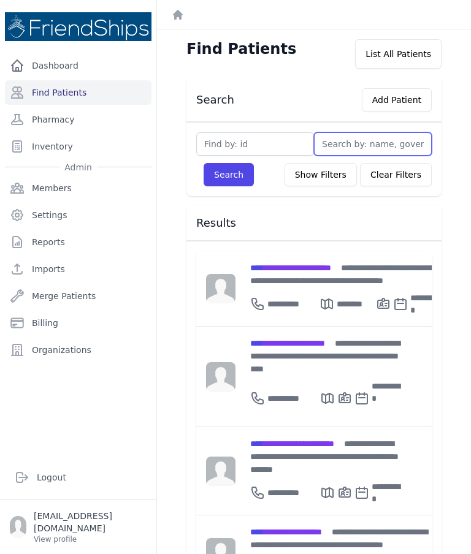
click at [361, 143] on input "text" at bounding box center [373, 143] width 118 height 23
type input "Mar"
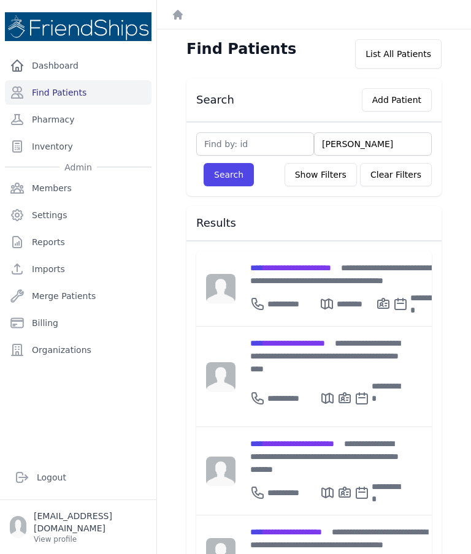
type input "Maryam"
click at [221, 185] on button "Search" at bounding box center [228, 174] width 50 height 23
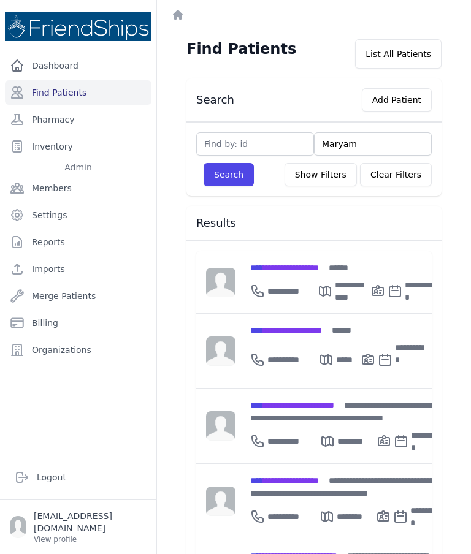
click at [313, 418] on div "**********" at bounding box center [345, 411] width 190 height 26
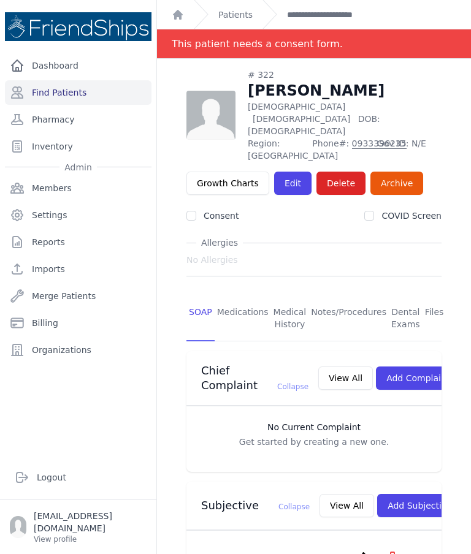
click at [246, 296] on link "Medications" at bounding box center [242, 318] width 56 height 45
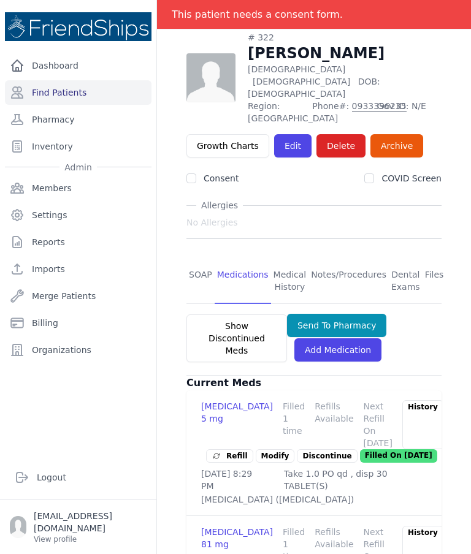
scroll to position [66, 0]
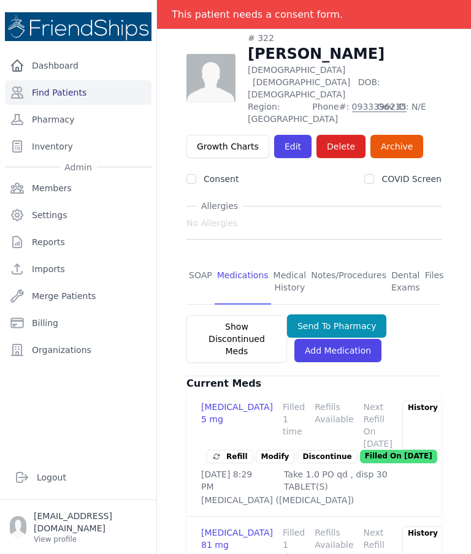
click at [202, 259] on link "SOAP" at bounding box center [200, 281] width 28 height 45
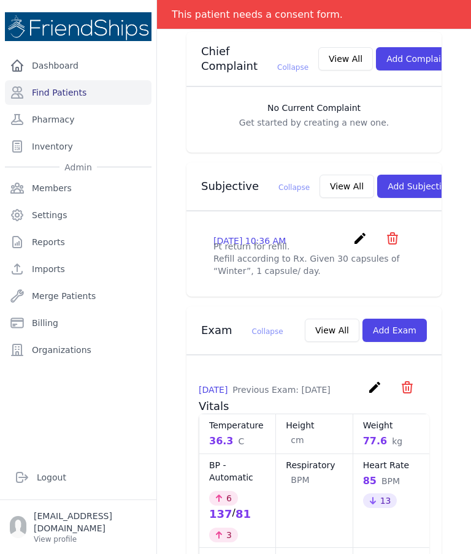
scroll to position [343, 0]
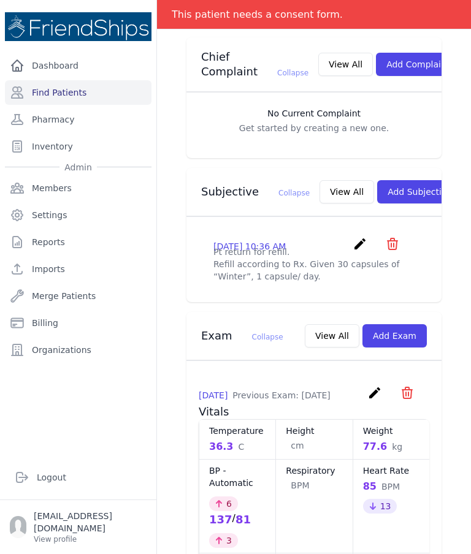
click at [319, 180] on button "View All" at bounding box center [346, 191] width 55 height 23
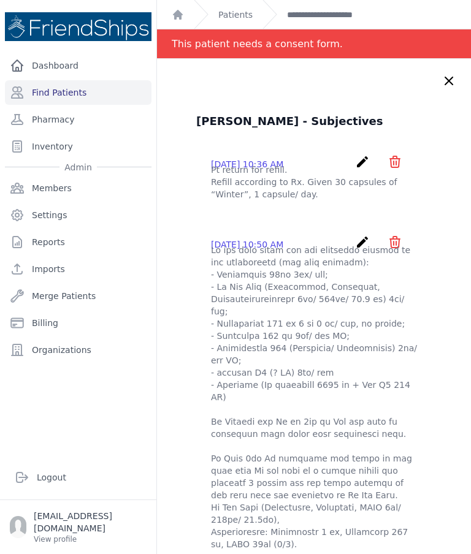
scroll to position [0, 0]
click at [448, 74] on icon at bounding box center [448, 81] width 15 height 15
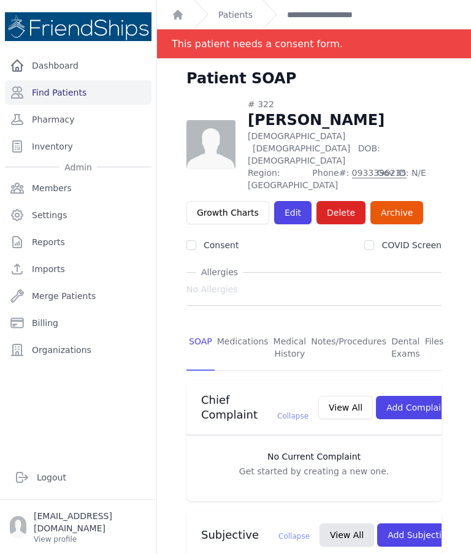
click at [400, 523] on button "Add Subjective" at bounding box center [419, 534] width 85 height 23
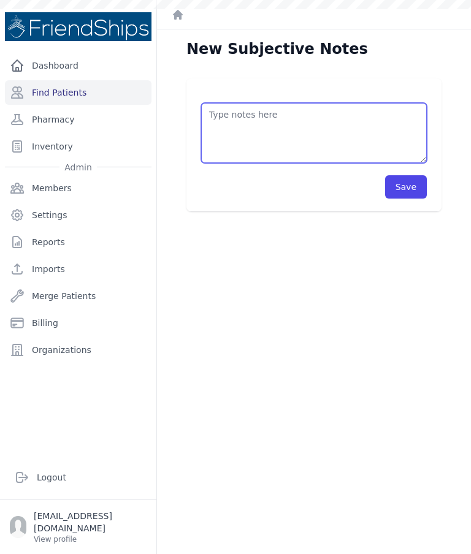
click at [349, 103] on textarea at bounding box center [314, 133] width 226 height 60
type textarea "Pt’s daughter came to the clinic asking for refill [MEDICAL_DATA] 160 mg."
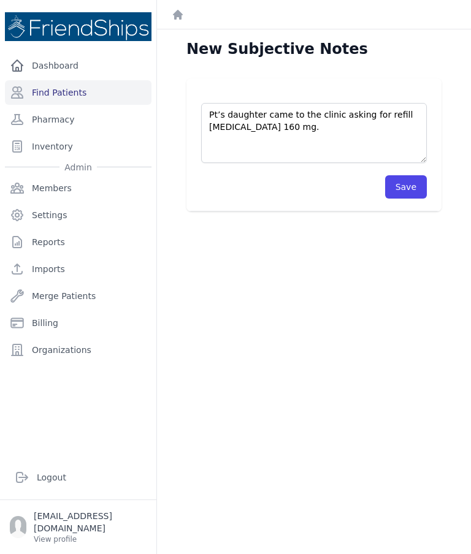
click at [399, 175] on button "Save" at bounding box center [406, 186] width 42 height 23
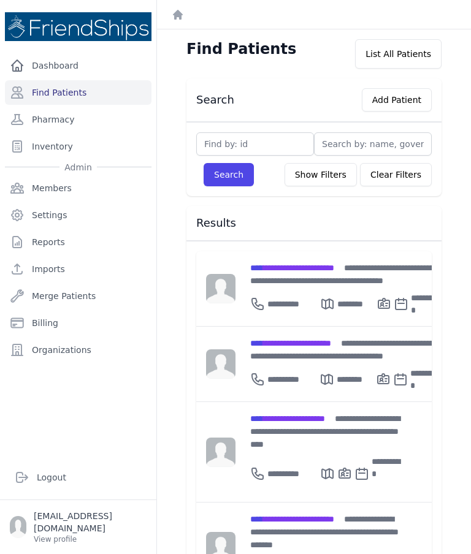
type input "N"
type input "Nura"
click at [224, 182] on button "Search" at bounding box center [228, 174] width 50 height 23
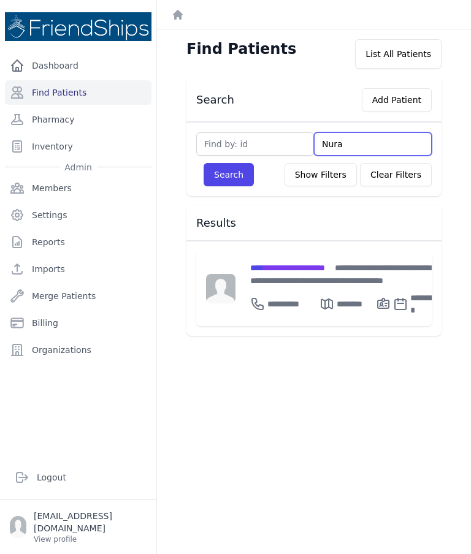
click at [381, 141] on input "Nura" at bounding box center [373, 143] width 118 height 23
type input "N"
type input "Mu"
type input "Mus"
type input "Mushr"
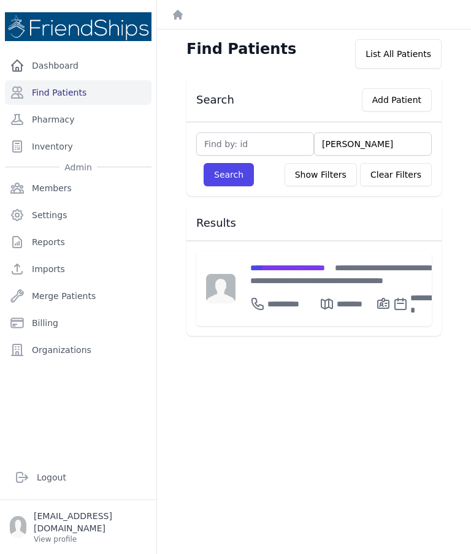
type input "Mushryf"
click at [221, 177] on button "Search" at bounding box center [228, 174] width 50 height 23
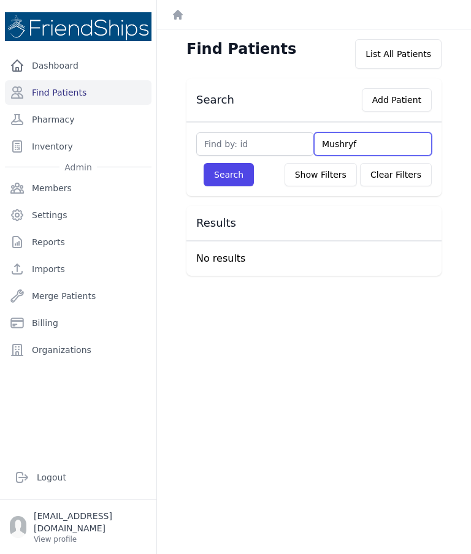
click at [374, 145] on input "Mushryf" at bounding box center [373, 143] width 118 height 23
type input "Mushr"
type input "Mushriif"
click at [227, 173] on button "Search" at bounding box center [228, 174] width 50 height 23
click at [368, 143] on input "Mushriif" at bounding box center [373, 143] width 118 height 23
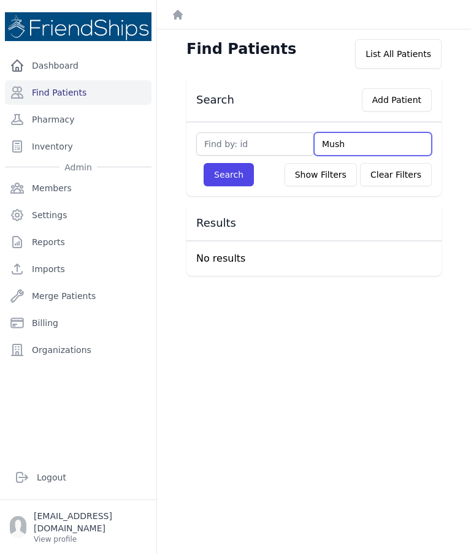
type input "Mus"
type input "Mu"
type input "M"
type input "Nou"
type input "Nour"
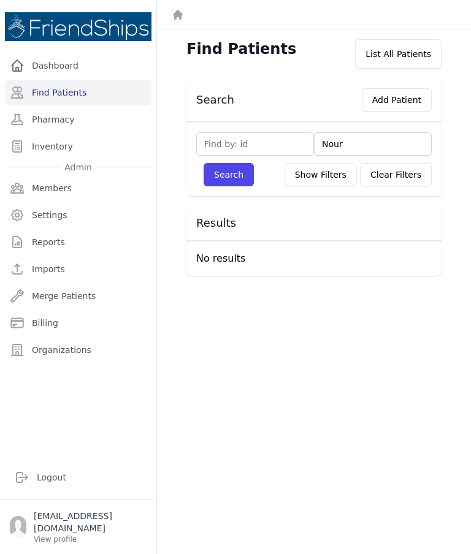
type input "Noura"
click at [233, 184] on button "Search" at bounding box center [228, 174] width 50 height 23
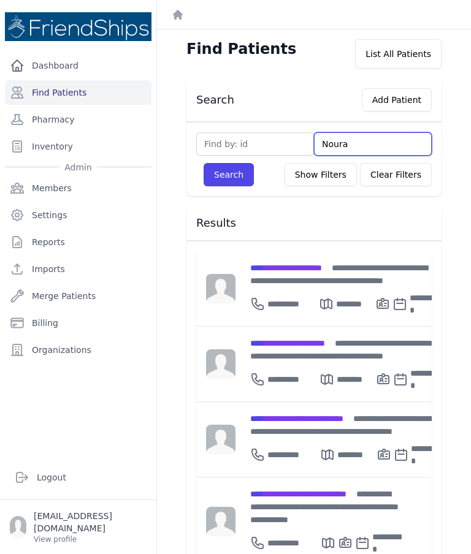
click at [361, 137] on input "Noura" at bounding box center [373, 143] width 118 height 23
click at [370, 147] on input "Noura" at bounding box center [373, 143] width 118 height 23
type input "No"
type input "N"
type input "Nur"
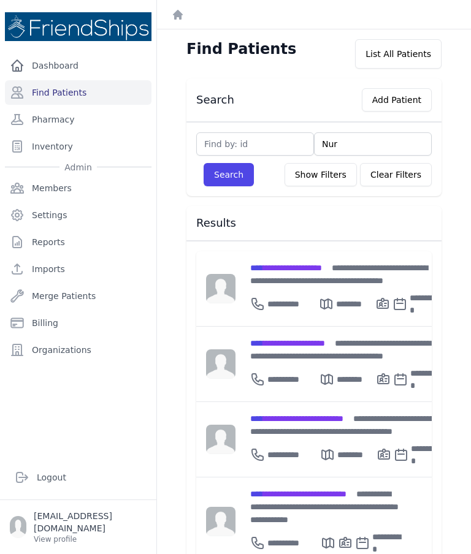
type input "Nura"
click at [238, 169] on button "Search" at bounding box center [228, 174] width 50 height 23
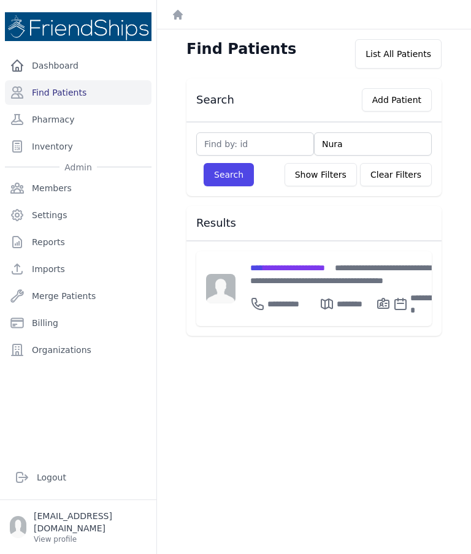
click at [367, 143] on input "Nura" at bounding box center [373, 143] width 118 height 23
type input "N"
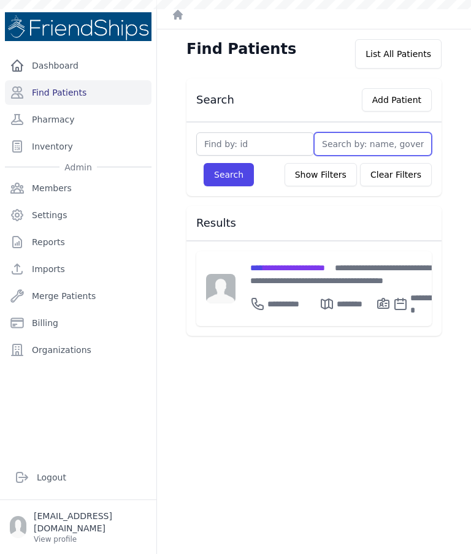
click at [371, 139] on input "text" at bounding box center [373, 143] width 118 height 23
type input "Sh"
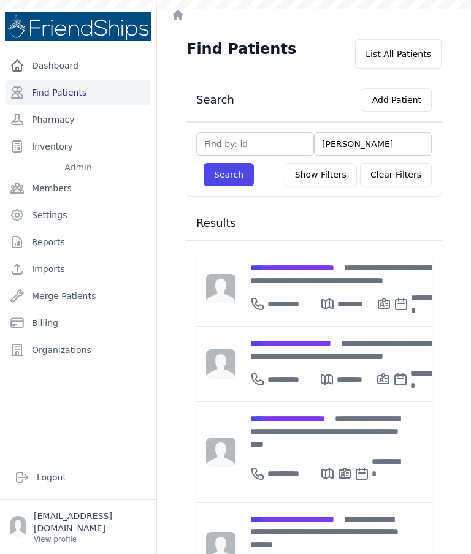
type input "[PERSON_NAME]"
click at [230, 170] on button "Search" at bounding box center [228, 174] width 50 height 23
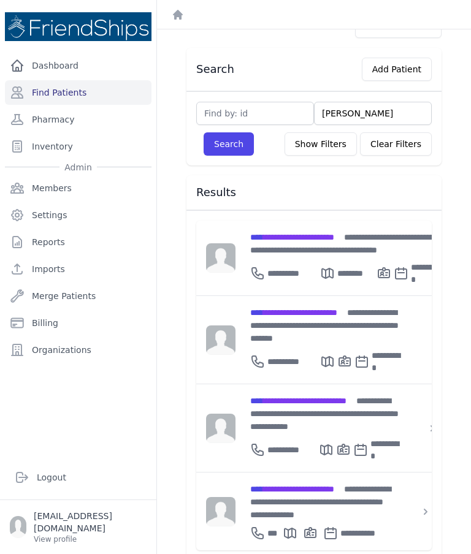
scroll to position [29, 0]
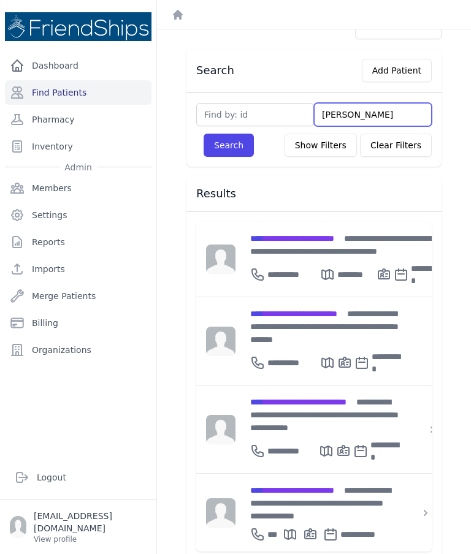
click at [371, 113] on input "[PERSON_NAME]" at bounding box center [373, 114] width 118 height 23
click at [390, 110] on input "[PERSON_NAME]" at bounding box center [373, 114] width 118 height 23
type input "S"
type input "Mu"
type input "Mushr"
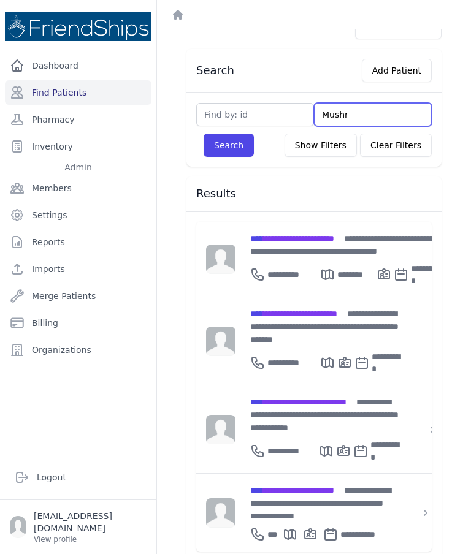
type input "Mushri"
type input "Mushrif"
click at [232, 147] on button "Search" at bounding box center [228, 145] width 50 height 23
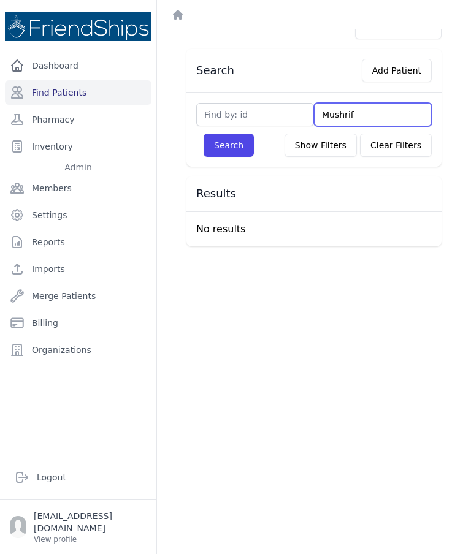
click at [395, 106] on input "Mushrif" at bounding box center [373, 114] width 118 height 23
click at [382, 115] on input "Mushrif" at bounding box center [373, 114] width 118 height 23
type input "Mus"
type input "Mu"
type input "M"
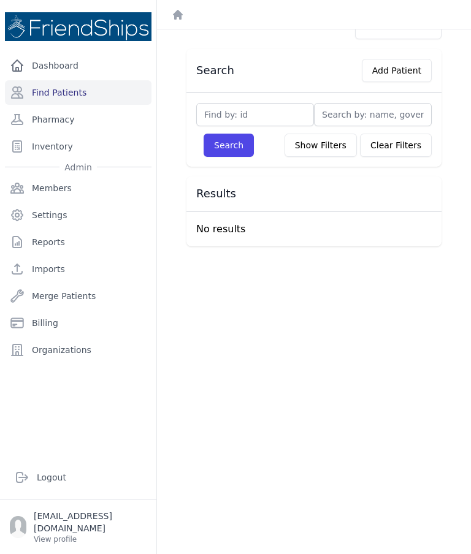
click at [80, 120] on link "Pharmacy" at bounding box center [78, 119] width 146 height 25
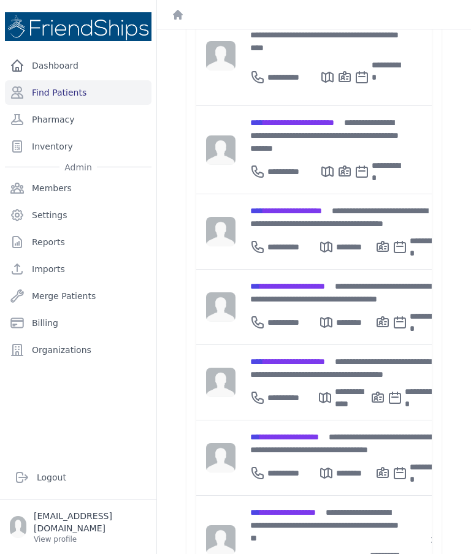
click at [181, 159] on div "Search Add Patient Search Show Filters Clear Filters Filter By Age [DEMOGRAPHIC…" at bounding box center [314, 175] width 294 height 987
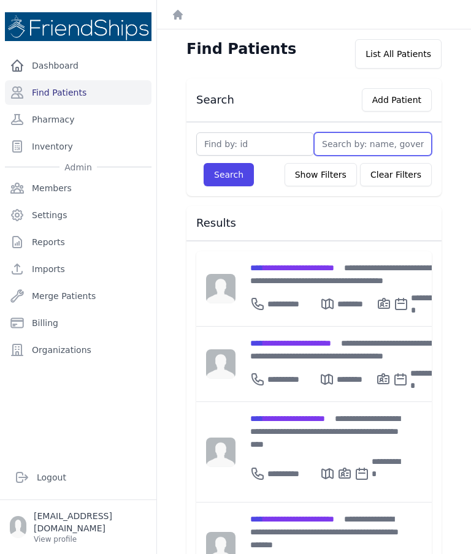
click at [357, 148] on input "text" at bounding box center [373, 143] width 118 height 23
type input "Shar"
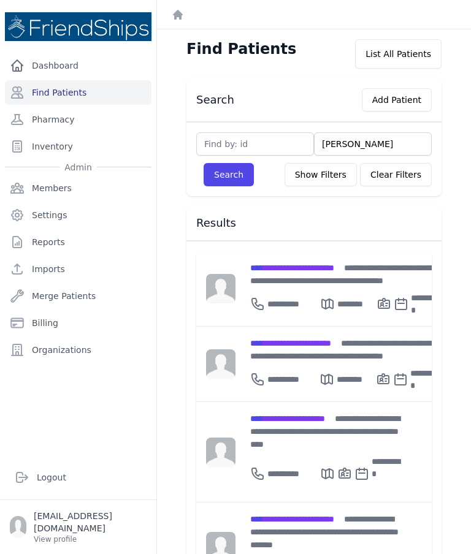
type input "[PERSON_NAME]"
click at [240, 166] on button "Search" at bounding box center [228, 174] width 50 height 23
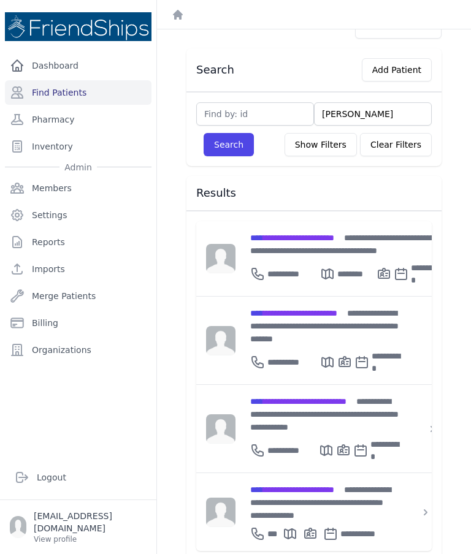
scroll to position [29, 0]
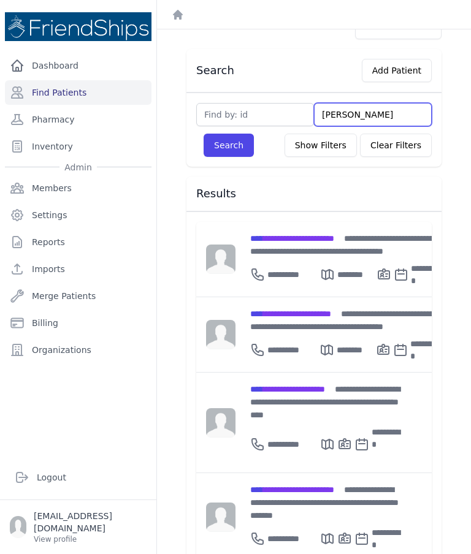
click at [370, 117] on input "[PERSON_NAME]" at bounding box center [373, 114] width 118 height 23
type input "[PERSON_NAME]"
click at [231, 154] on button "Search" at bounding box center [228, 145] width 50 height 23
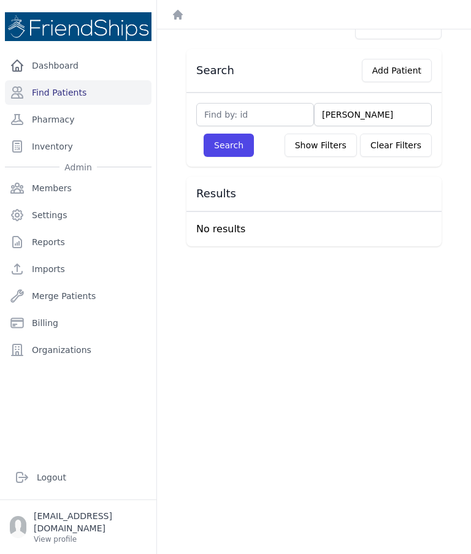
click at [394, 116] on input "[PERSON_NAME]" at bounding box center [373, 114] width 118 height 23
type input "[PERSON_NAME]"
click at [224, 150] on button "Search" at bounding box center [228, 145] width 50 height 23
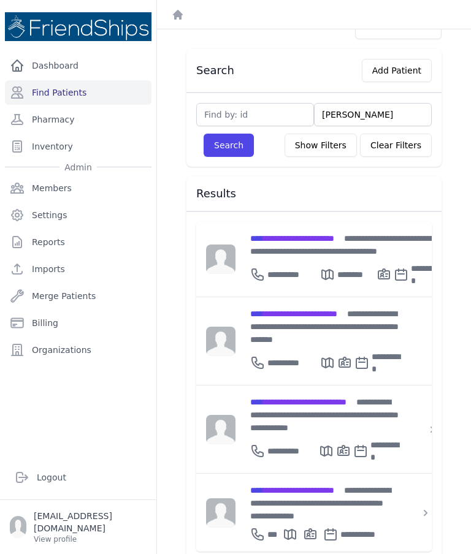
scroll to position [1, 0]
click at [386, 115] on input "[PERSON_NAME]" at bounding box center [373, 114] width 118 height 23
type input "Sh"
type input "S"
click at [415, 67] on button "Add Patient" at bounding box center [397, 70] width 70 height 23
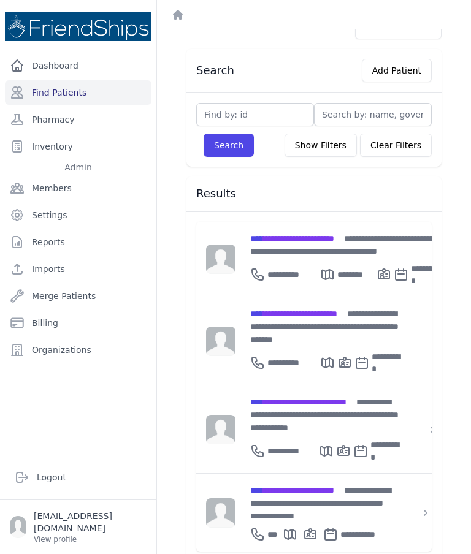
scroll to position [1, 0]
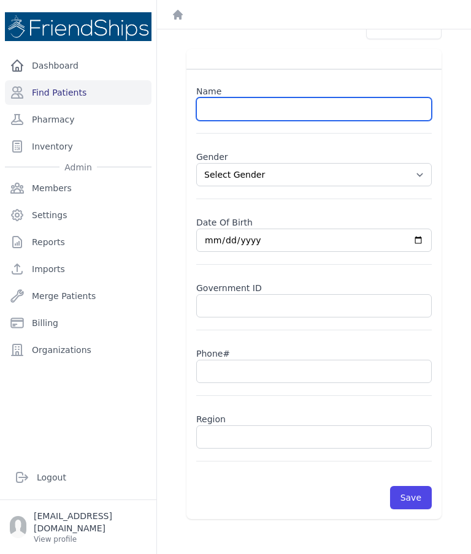
click at [243, 113] on input "text" at bounding box center [313, 108] width 235 height 23
click at [228, 103] on input "text" at bounding box center [313, 108] width 235 height 23
paste input "[PERSON_NAME] Mushrif [PERSON_NAME]"
click at [265, 113] on input "[PERSON_NAME] Mushrif [PERSON_NAME]" at bounding box center [313, 108] width 235 height 23
click at [270, 108] on input "[PERSON_NAME] Mushrif [PERSON_NAME]" at bounding box center [313, 108] width 235 height 23
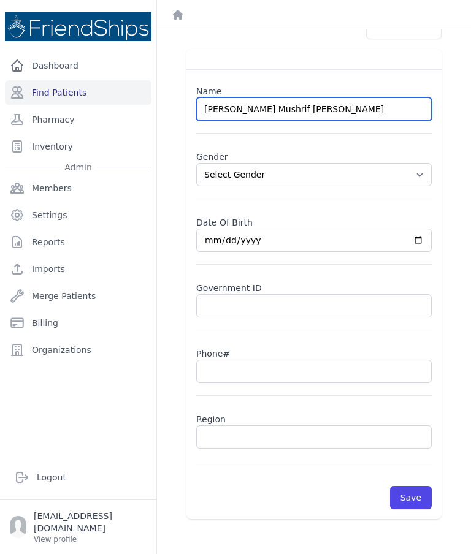
type input "[PERSON_NAME] Mushrif [PERSON_NAME]"
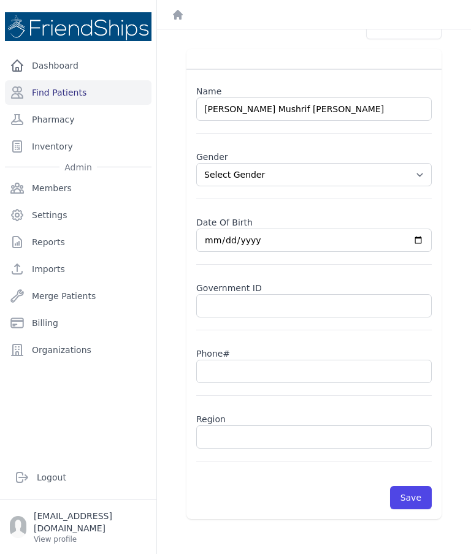
click at [420, 180] on select "Select Gender [DEMOGRAPHIC_DATA] [DEMOGRAPHIC_DATA]" at bounding box center [313, 174] width 235 height 23
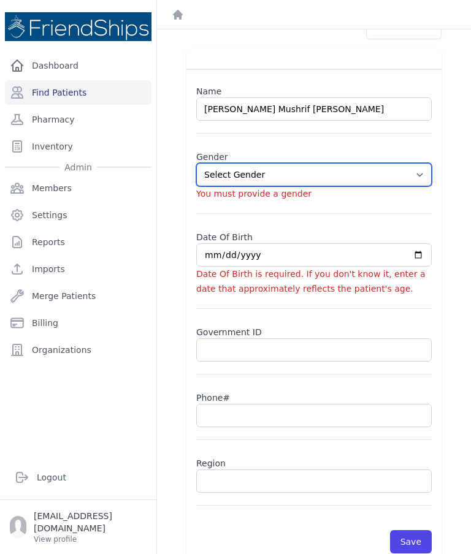
select select "[DEMOGRAPHIC_DATA]"
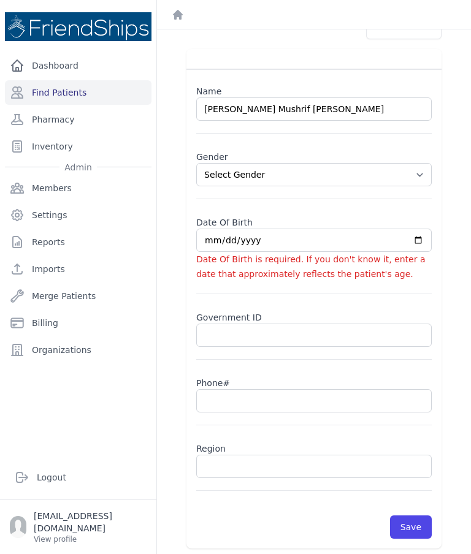
click at [300, 260] on span "Date Of Birth is required. If you don't know it, enter a date that approximatel…" at bounding box center [310, 266] width 229 height 25
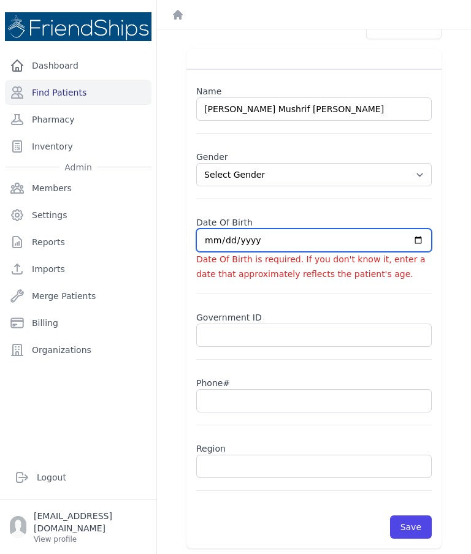
click at [317, 242] on input "date" at bounding box center [313, 240] width 235 height 23
type input "[DATE]"
select select "[DEMOGRAPHIC_DATA]"
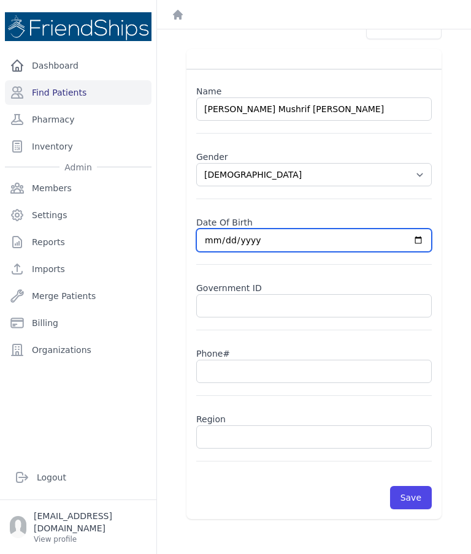
type input "[DATE]"
select select "[DEMOGRAPHIC_DATA]"
type input "[DATE]"
select select "[DEMOGRAPHIC_DATA]"
type input "[DATE]"
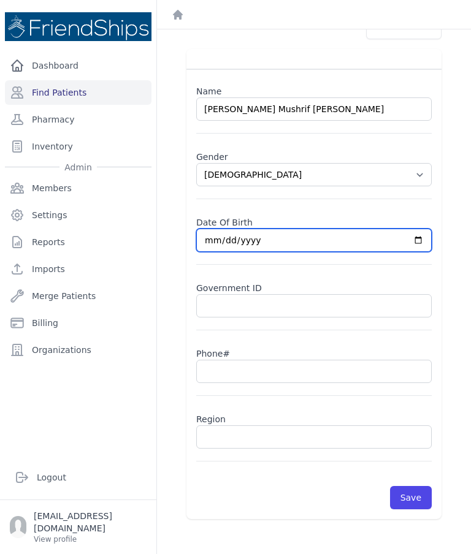
select select "[DEMOGRAPHIC_DATA]"
type input "[DATE]"
select select "[DEMOGRAPHIC_DATA]"
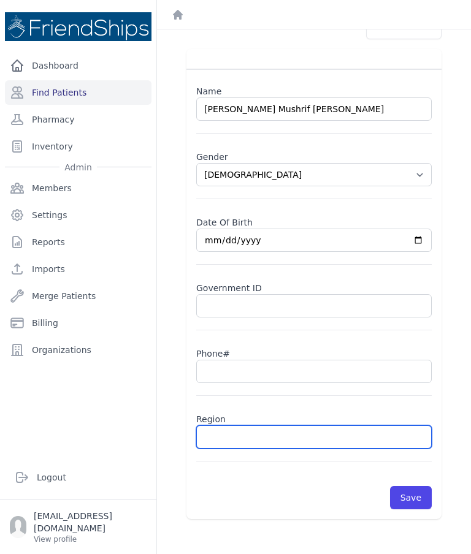
click at [288, 434] on input "text" at bounding box center [313, 436] width 235 height 23
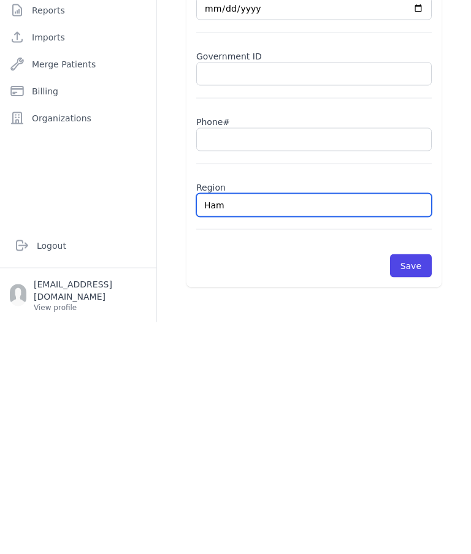
type input "Hama"
select select "[DEMOGRAPHIC_DATA]"
type input "Hamad"
select select "[DEMOGRAPHIC_DATA]"
type input "Hamadiya"
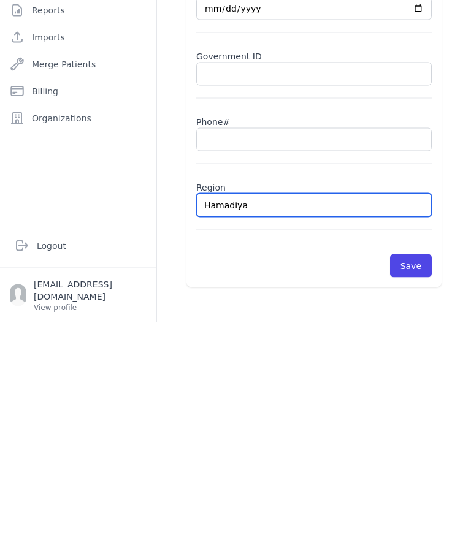
select select "[DEMOGRAPHIC_DATA]"
type input "Hamadiya"
select select "[DEMOGRAPHIC_DATA]"
type input "Hamadiya"
click at [325, 360] on input "text" at bounding box center [313, 371] width 235 height 23
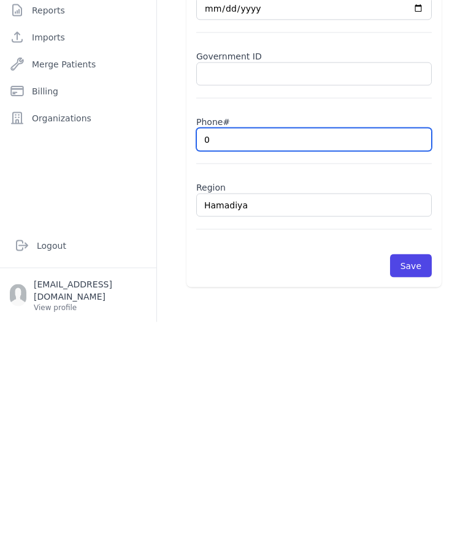
type input "09"
select select "[DEMOGRAPHIC_DATA]"
type input "0996"
select select "[DEMOGRAPHIC_DATA]"
type input "09969"
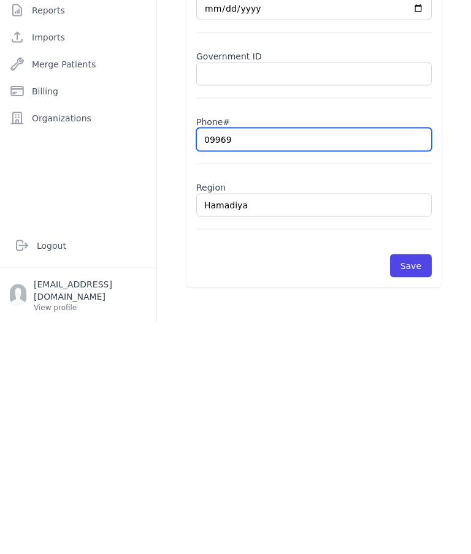
select select "[DEMOGRAPHIC_DATA]"
type input "099692"
select select "[DEMOGRAPHIC_DATA]"
type input "0996926"
select select "[DEMOGRAPHIC_DATA]"
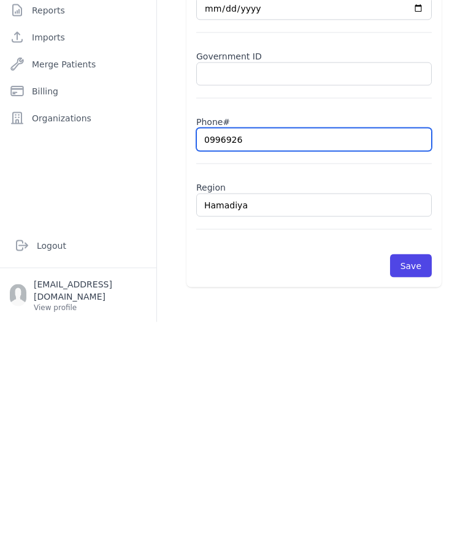
type input "09969267"
select select "[DEMOGRAPHIC_DATA]"
type input "099692679"
select select "[DEMOGRAPHIC_DATA]"
type input "09969267918"
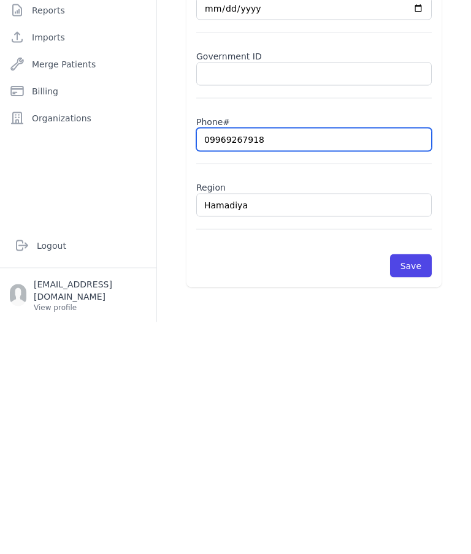
select select "[DEMOGRAPHIC_DATA]"
type input "09969267918"
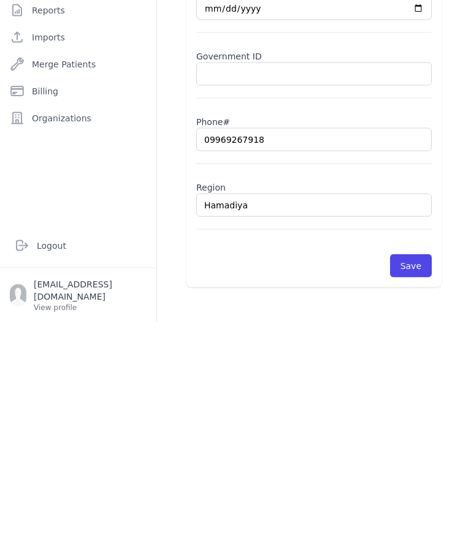
click at [416, 486] on button "Save" at bounding box center [411, 497] width 42 height 23
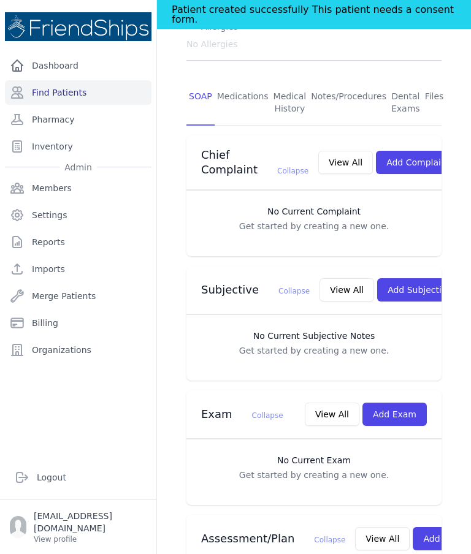
scroll to position [254, 0]
click at [409, 403] on button "Add Exam" at bounding box center [394, 414] width 64 height 23
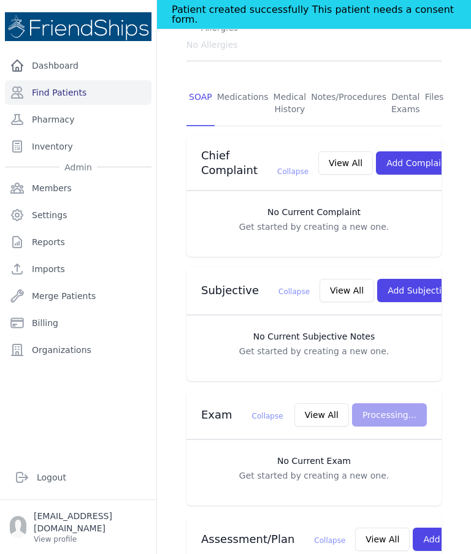
scroll to position [0, 0]
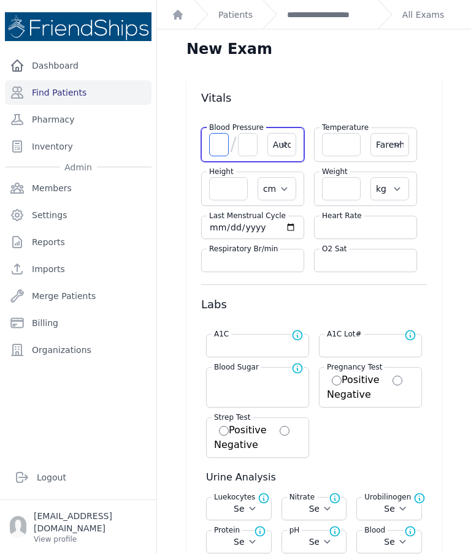
click at [213, 133] on input "number" at bounding box center [219, 144] width 20 height 23
type input "113"
click at [245, 133] on input "number" at bounding box center [248, 144] width 20 height 23
select select "Automatic"
select select "F"
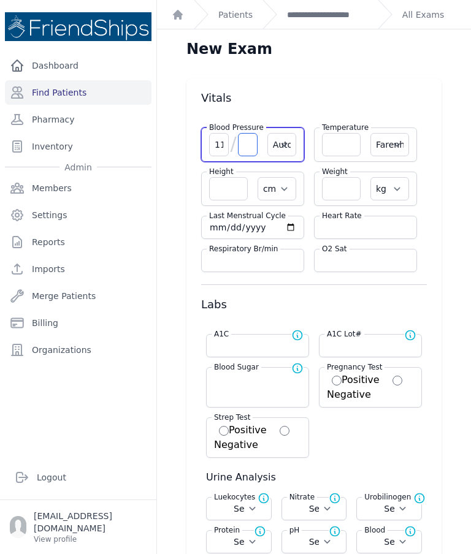
select select "cm"
select select "kg"
select select
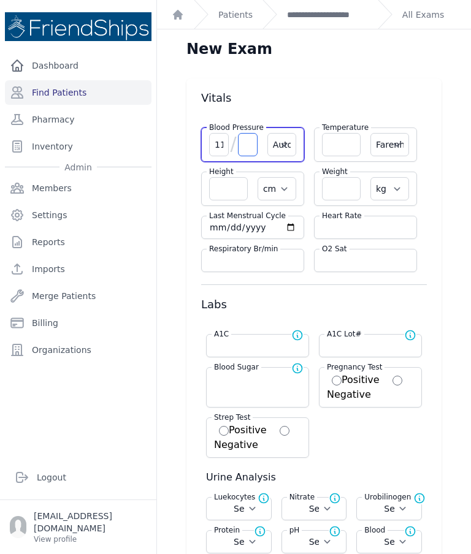
select select
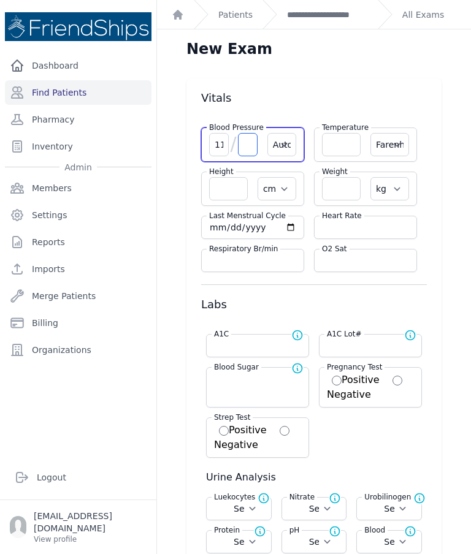
select select
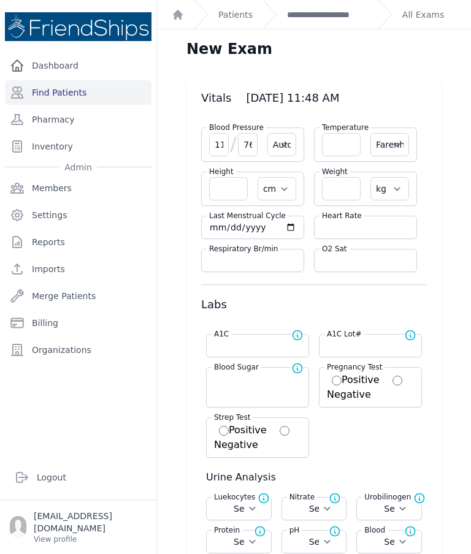
type input "76"
click at [371, 221] on input "number" at bounding box center [365, 227] width 87 height 12
select select "Automatic"
select select "F"
select select "cm"
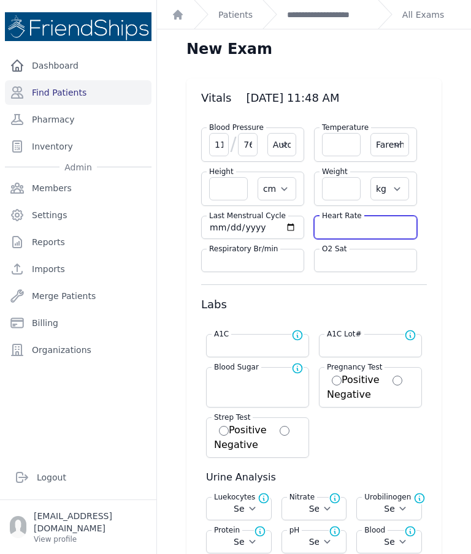
select select "kg"
select select
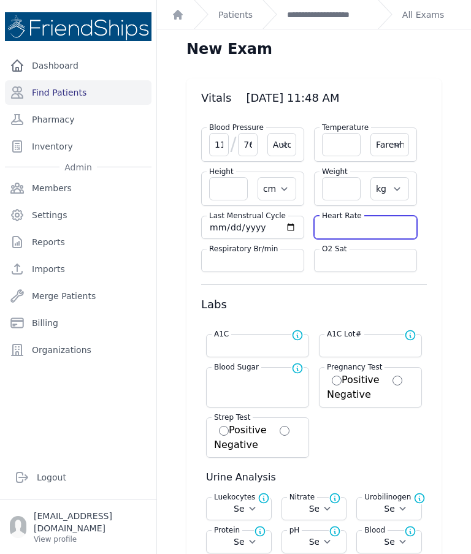
select select
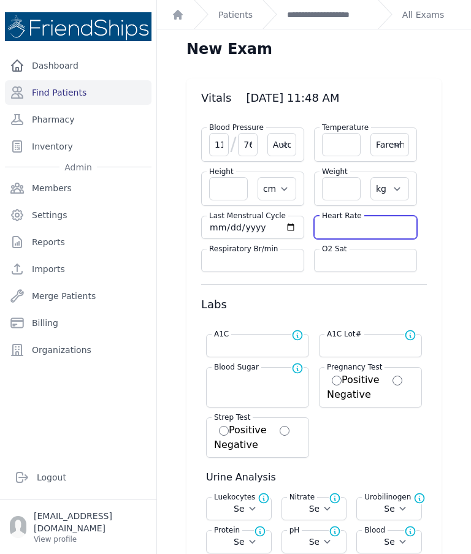
select select
type input "70"
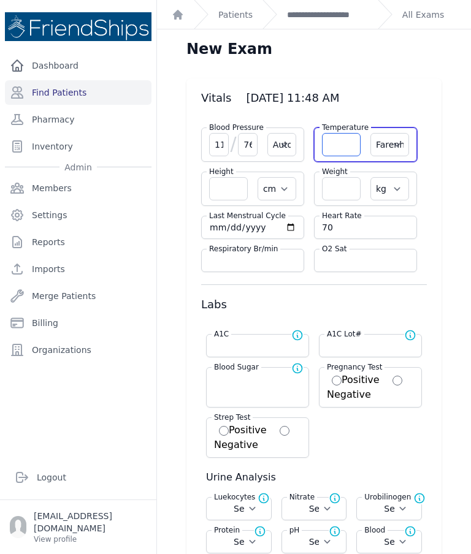
click at [346, 133] on input "number" at bounding box center [341, 144] width 39 height 23
select select "Automatic"
select select "F"
select select "cm"
select select "kg"
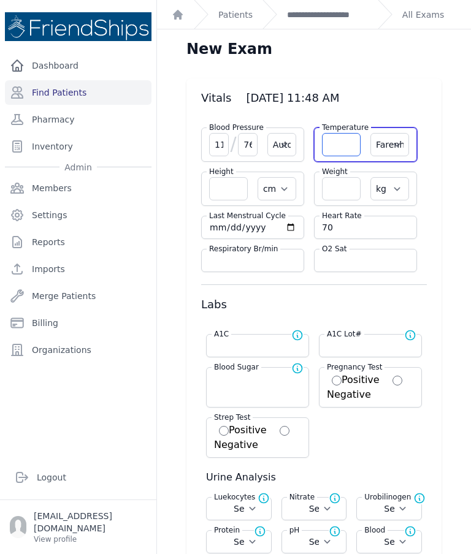
select select
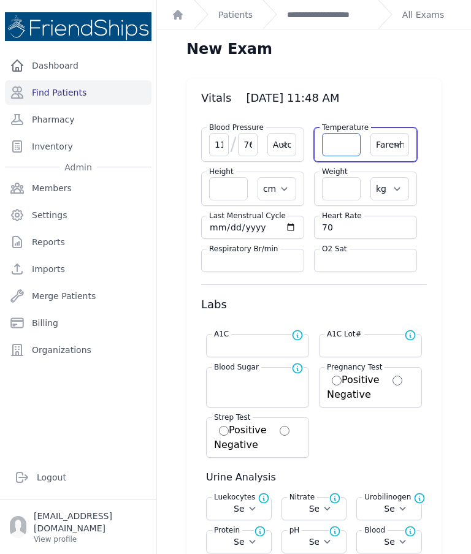
select select
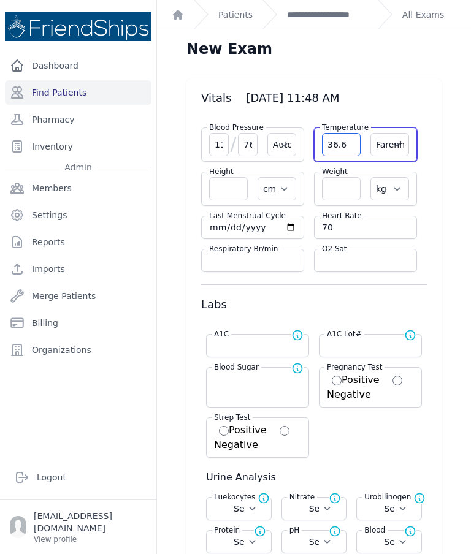
type input "36.6"
click at [392, 133] on select "Farenheit [PERSON_NAME]" at bounding box center [389, 144] width 39 height 23
select select "Automatic"
select select "cm"
select select "kg"
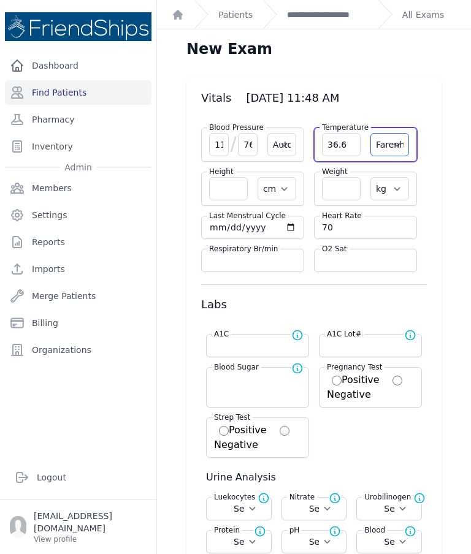
select select
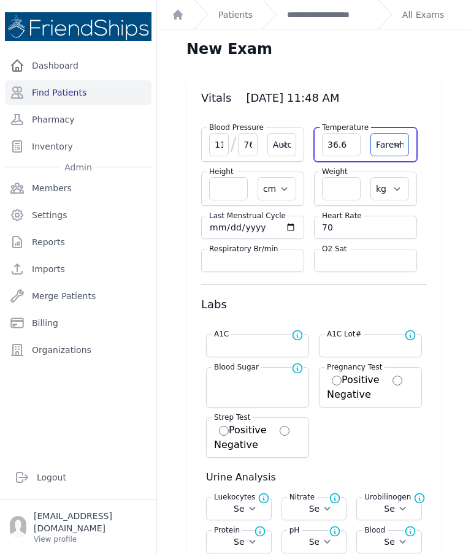
select select
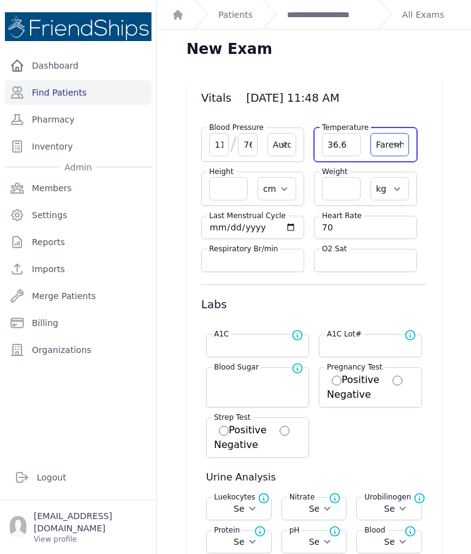
select select "C"
click at [345, 177] on input "number" at bounding box center [341, 188] width 39 height 23
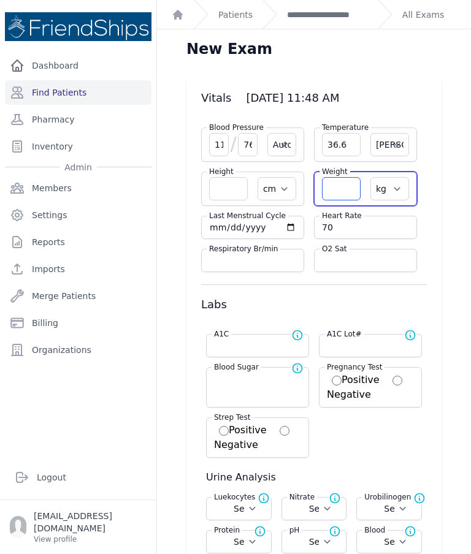
select select "Automatic"
select select "C"
select select "cm"
select select "kg"
select select
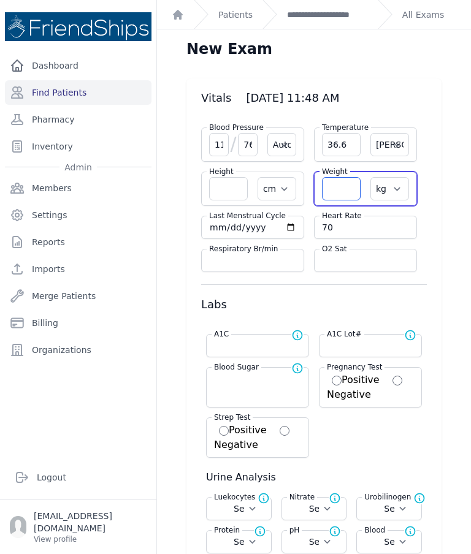
select select
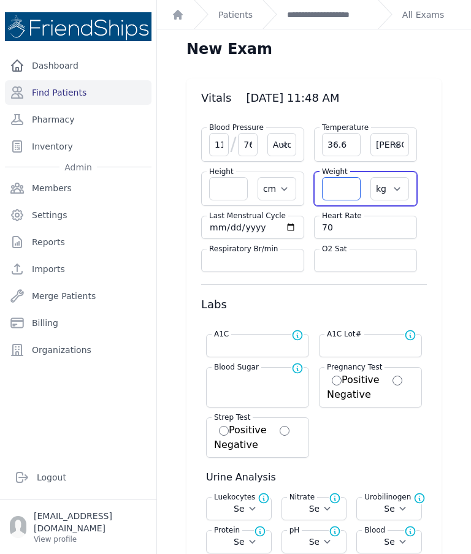
select select
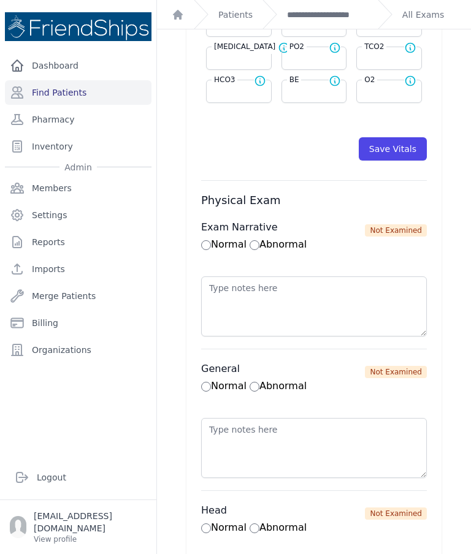
scroll to position [657, 0]
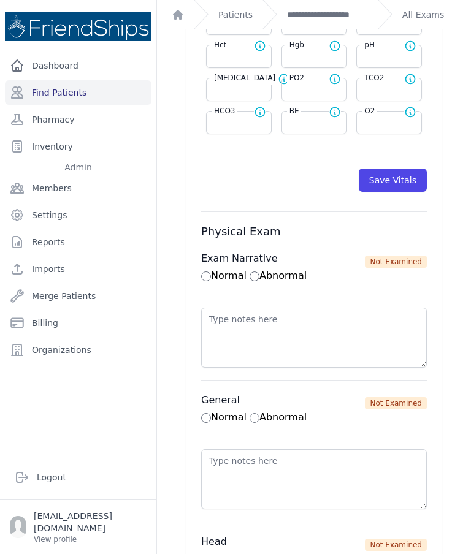
type input "64.3"
click at [400, 169] on button "Save Vitals" at bounding box center [392, 180] width 68 height 23
select select "Automatic"
select select "cm"
select select "kg"
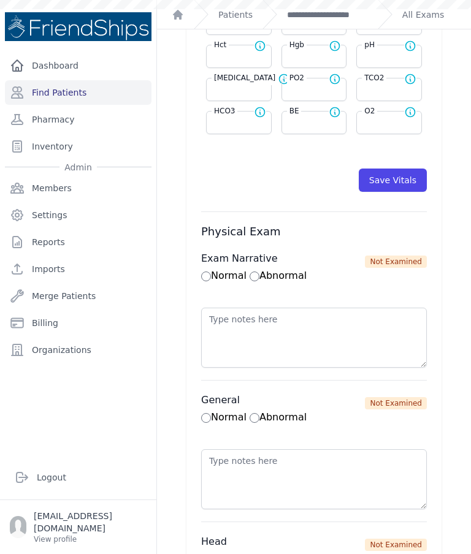
select select
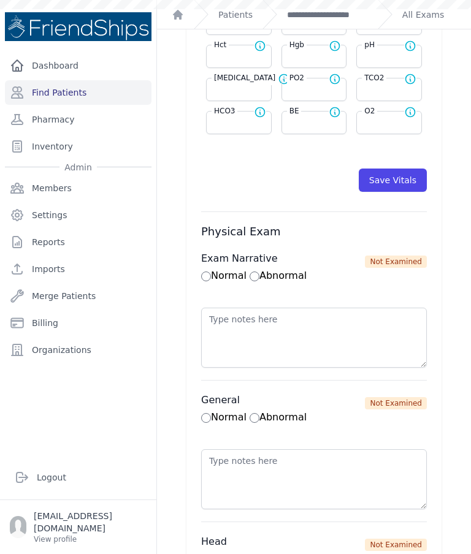
select select
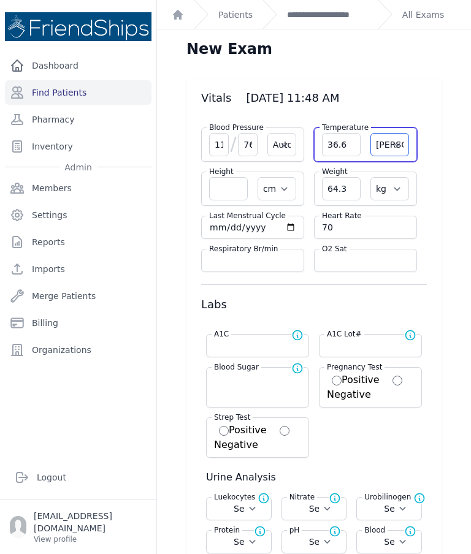
scroll to position [0, 0]
click at [342, 12] on link "**********" at bounding box center [327, 15] width 81 height 12
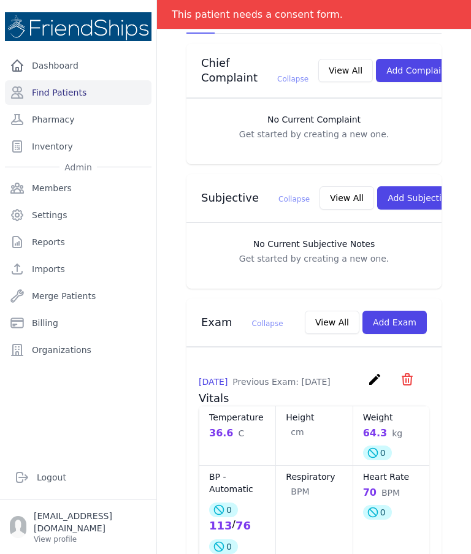
scroll to position [344, 0]
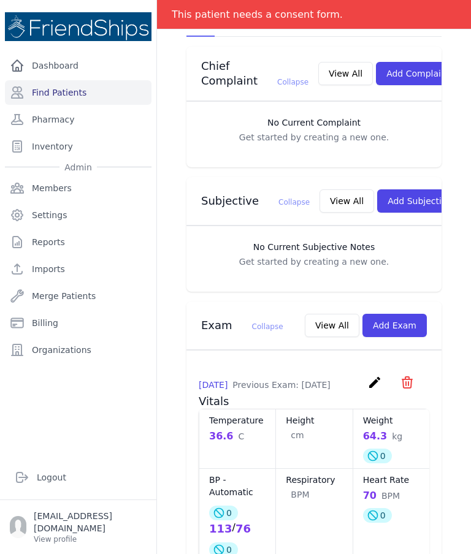
click at [404, 189] on button "Add Subjective" at bounding box center [419, 200] width 85 height 23
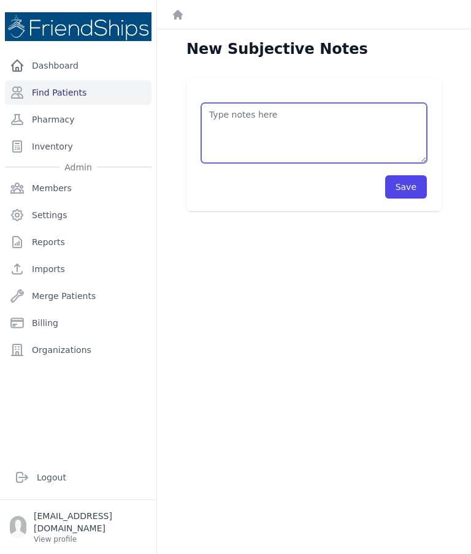
click at [363, 137] on textarea at bounding box center [314, 133] width 226 height 60
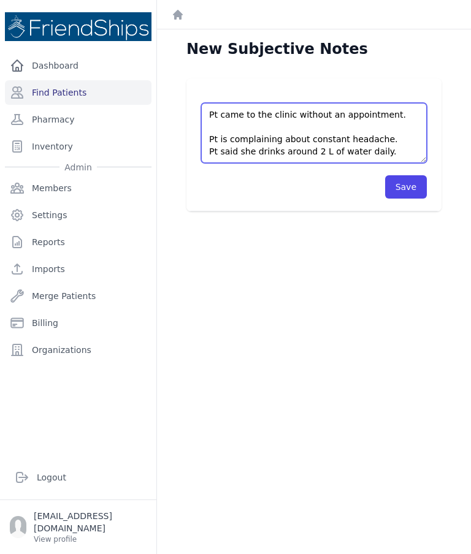
click at [393, 141] on textarea "Pt came to the clinic without an appointment. Pt is complaining about constant …" at bounding box center [314, 133] width 226 height 60
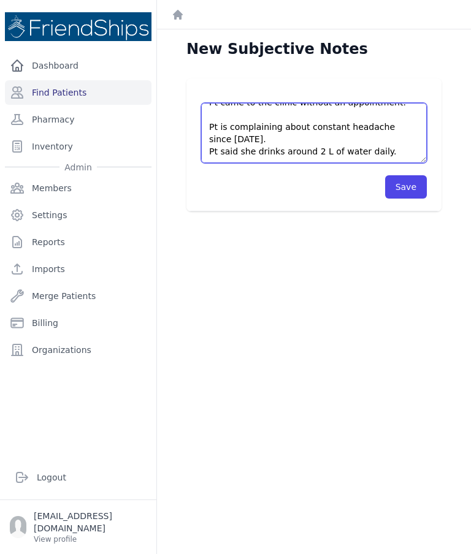
scroll to position [12, 0]
click at [398, 162] on textarea "Pt came to the clinic without an appointment. Pt is complaining about constant …" at bounding box center [314, 133] width 226 height 60
type textarea "Pt came to the clinic without an appointment. Pt is complaining about constant …"
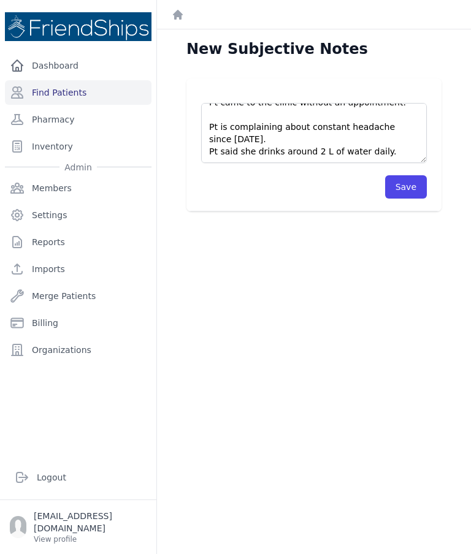
click at [408, 188] on button "Save" at bounding box center [406, 186] width 42 height 23
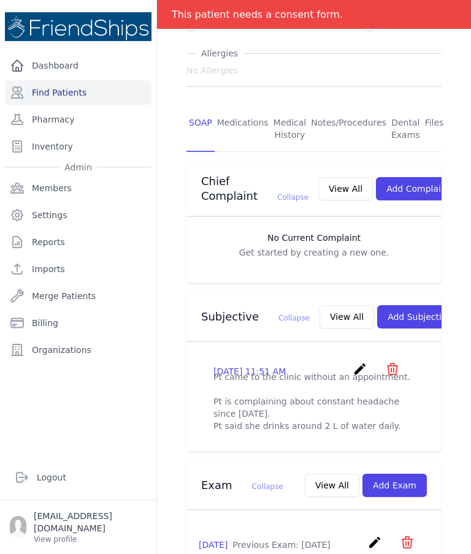
scroll to position [261, 0]
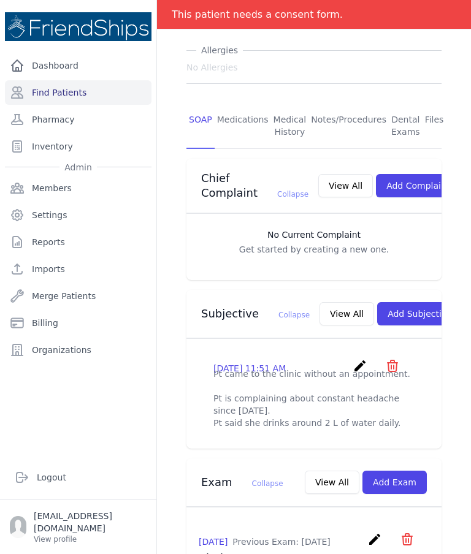
click at [360, 358] on icon "create" at bounding box center [359, 365] width 15 height 15
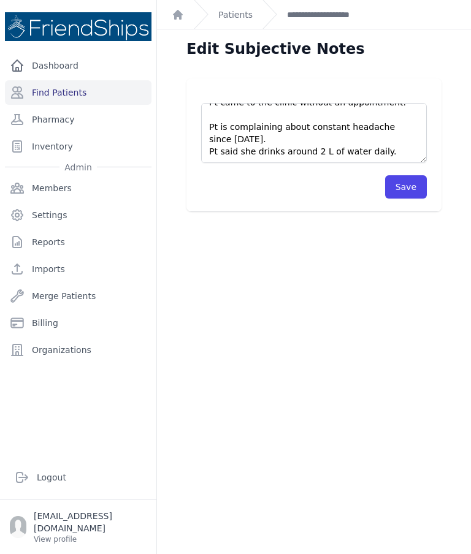
scroll to position [12, 0]
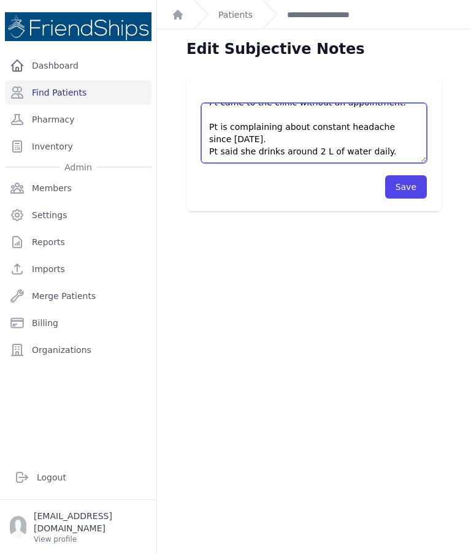
click at [387, 150] on textarea "Pt came to the clinic without an appointment. Pt is complaining about constant …" at bounding box center [314, 133] width 226 height 60
click at [279, 134] on textarea "Pt came to the clinic without an appointment. Pt is complaining about constant …" at bounding box center [314, 133] width 226 height 60
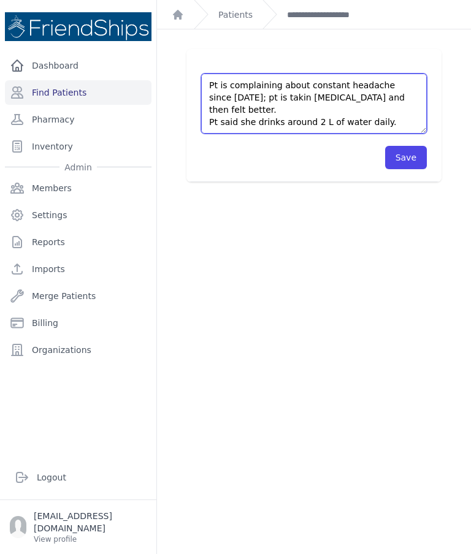
scroll to position [29, 0]
click at [383, 123] on textarea "Pt came to the clinic without an appointment. Pt is complaining about constant …" at bounding box center [314, 104] width 226 height 60
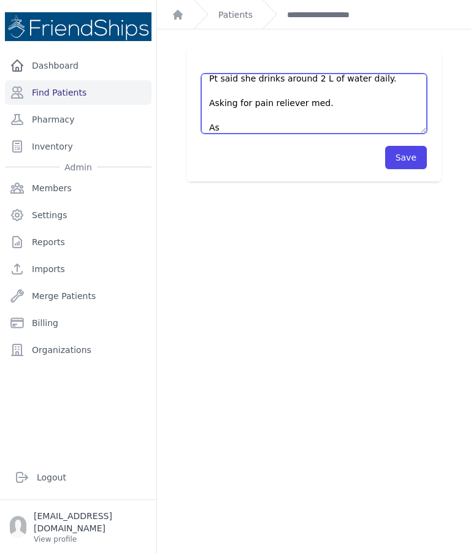
scroll to position [68, 0]
type textarea "Pt came to the clinic without an appointment. Pt is complaining about constant …"
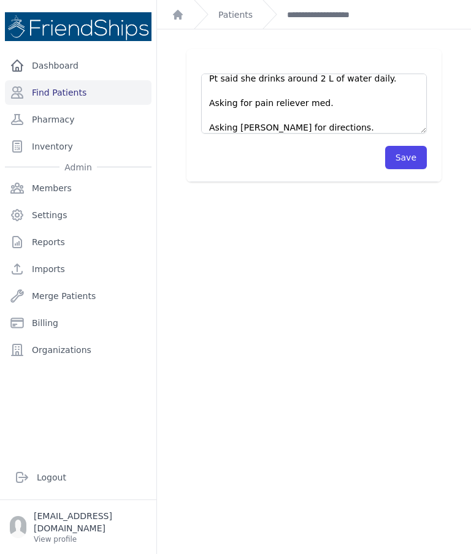
click at [415, 158] on button "Save" at bounding box center [406, 157] width 42 height 23
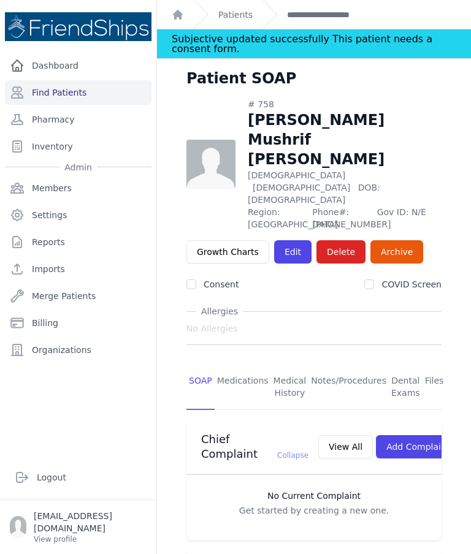
click at [245, 12] on link "Patients" at bounding box center [235, 15] width 34 height 12
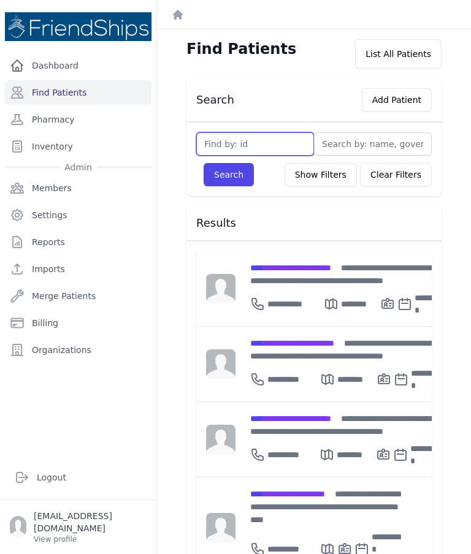
click at [264, 138] on input "text" at bounding box center [255, 143] width 118 height 23
type input "616"
click at [220, 180] on button "Search" at bounding box center [228, 174] width 50 height 23
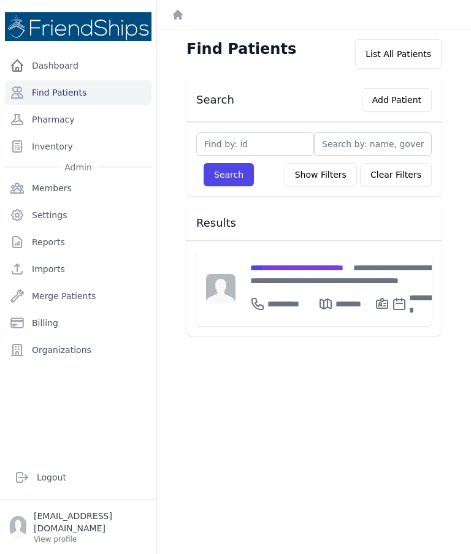
click at [322, 265] on span "**********" at bounding box center [296, 268] width 93 height 9
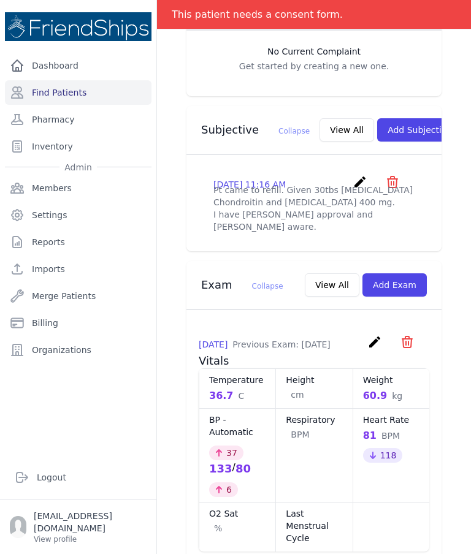
scroll to position [376, 0]
click at [398, 276] on button "Add Exam" at bounding box center [394, 284] width 64 height 23
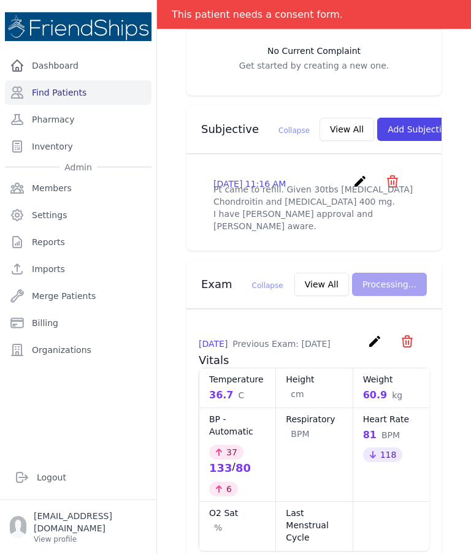
scroll to position [0, 0]
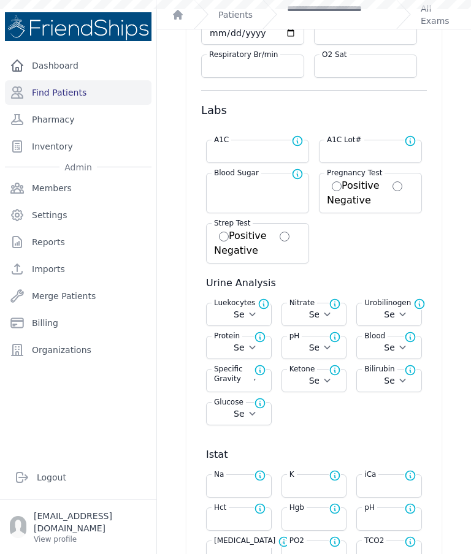
scroll to position [203, 0]
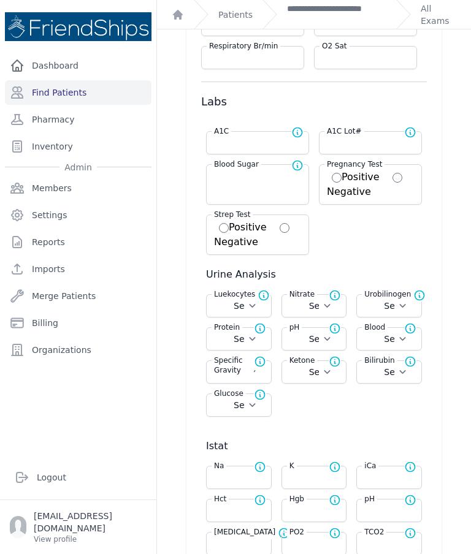
click at [218, 143] on input "number" at bounding box center [257, 143] width 87 height 12
click at [252, 143] on input "136" at bounding box center [257, 143] width 87 height 12
click at [251, 147] on input "136" at bounding box center [257, 143] width 87 height 12
type input "136"
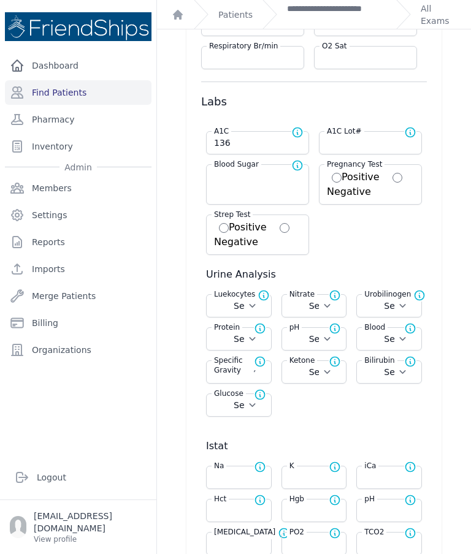
select select "Automatic"
select select "F"
select select "cm"
select select "kg"
type input "136.0"
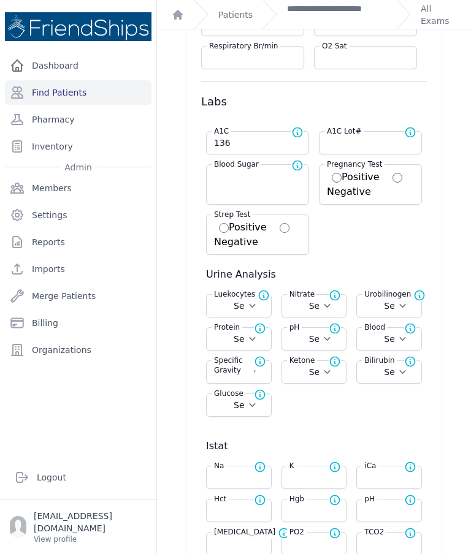
select select
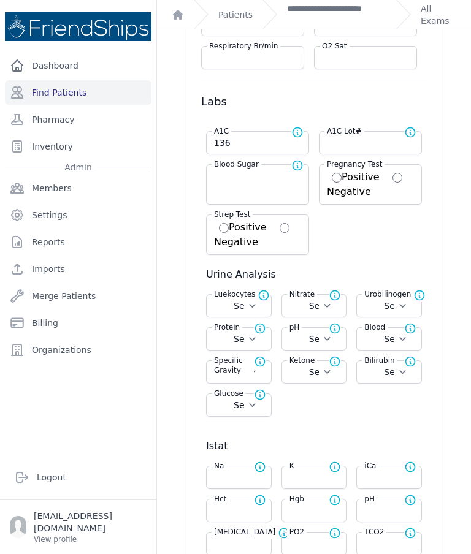
select select
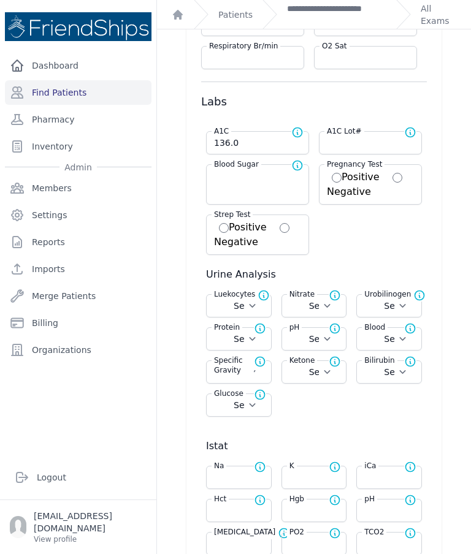
click at [312, 12] on link "**********" at bounding box center [336, 14] width 99 height 25
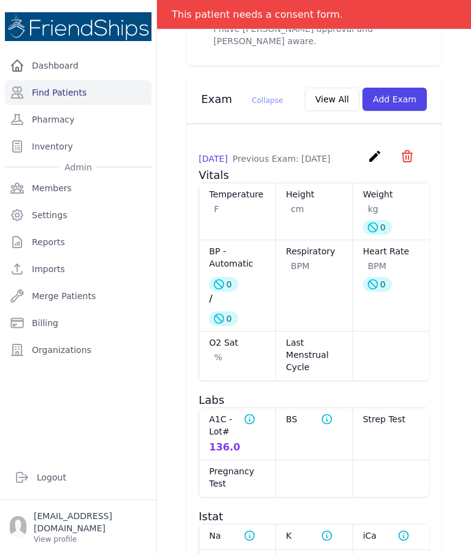
scroll to position [560, 0]
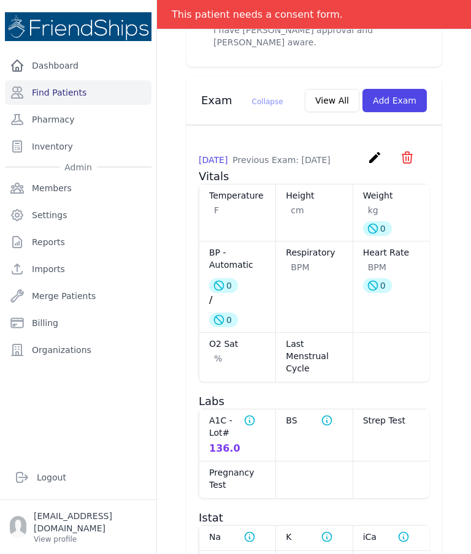
click at [466, 350] on div "# 616 [PERSON_NAME] [DEMOGRAPHIC_DATA] [DEMOGRAPHIC_DATA] DOB: [DEMOGRAPHIC_DAT…" at bounding box center [314, 226] width 314 height 1455
click at [370, 156] on icon "create" at bounding box center [374, 157] width 15 height 15
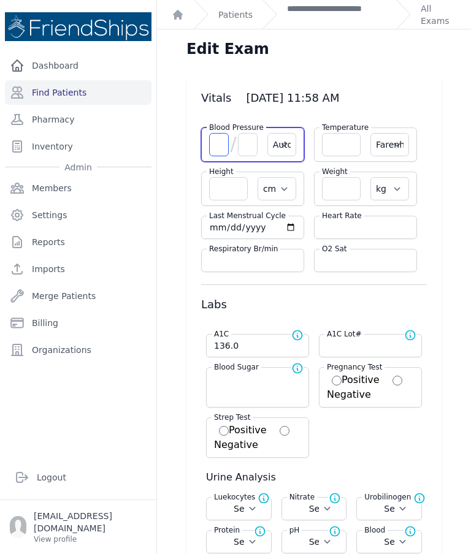
click at [219, 148] on input "number" at bounding box center [219, 144] width 20 height 23
type input "136"
click at [242, 153] on input "number" at bounding box center [248, 144] width 20 height 23
select select "Automatic"
select select "F"
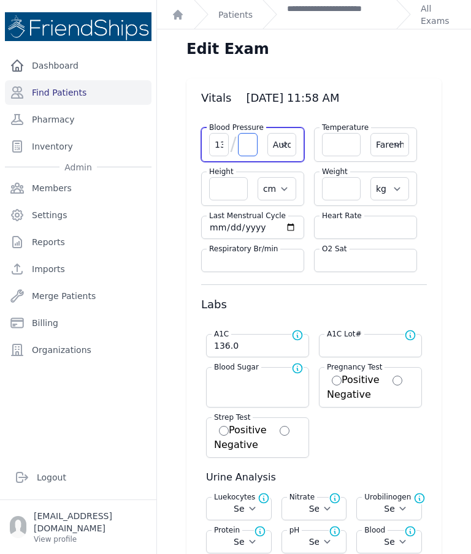
select select "cm"
select select "kg"
select select
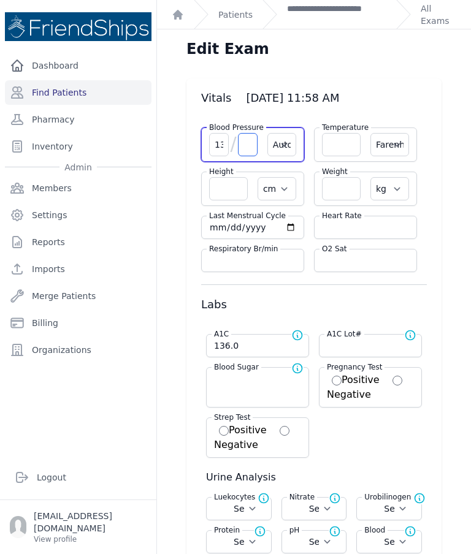
select select
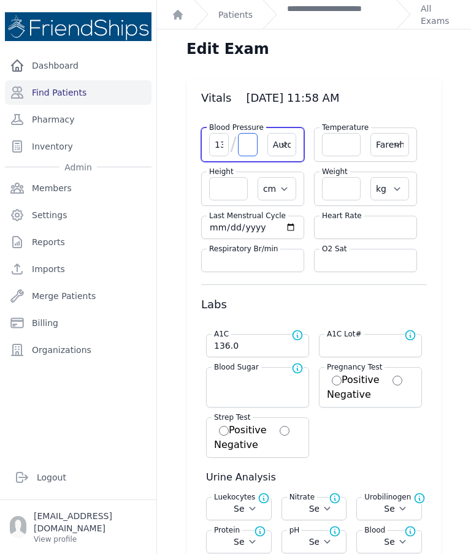
select select
type input "76"
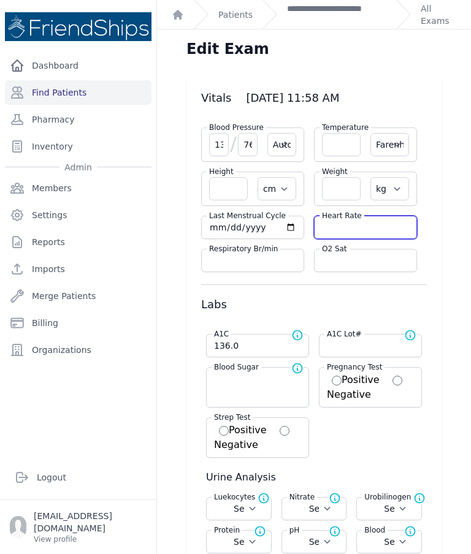
click at [347, 232] on input "number" at bounding box center [365, 227] width 87 height 12
select select "Automatic"
select select "F"
select select "cm"
select select "kg"
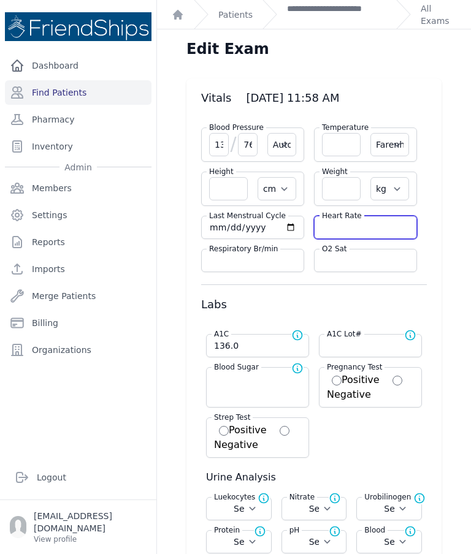
select select
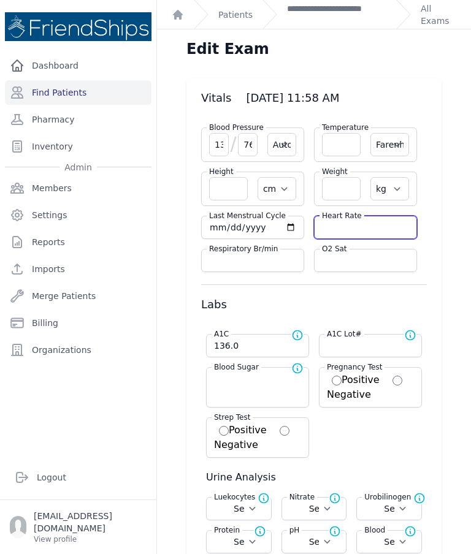
select select
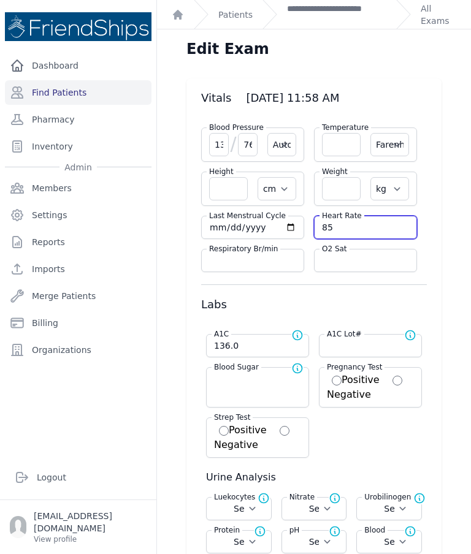
type input "85"
click at [343, 153] on input "number" at bounding box center [341, 144] width 39 height 23
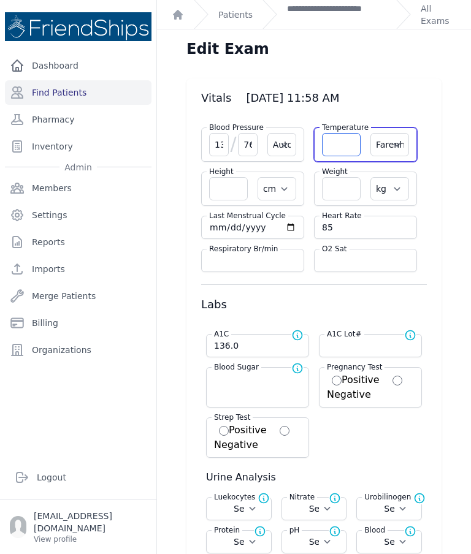
select select "Automatic"
select select "F"
select select "cm"
select select "kg"
select select
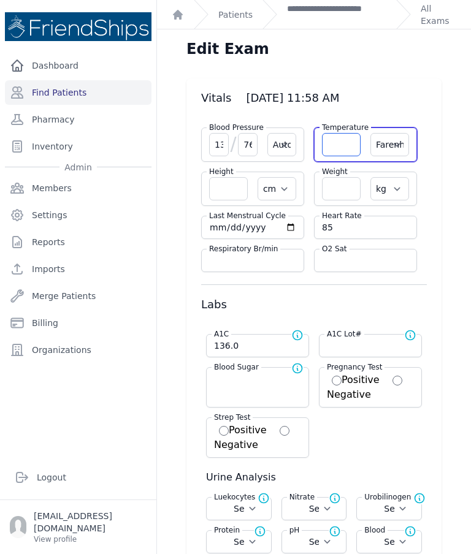
select select
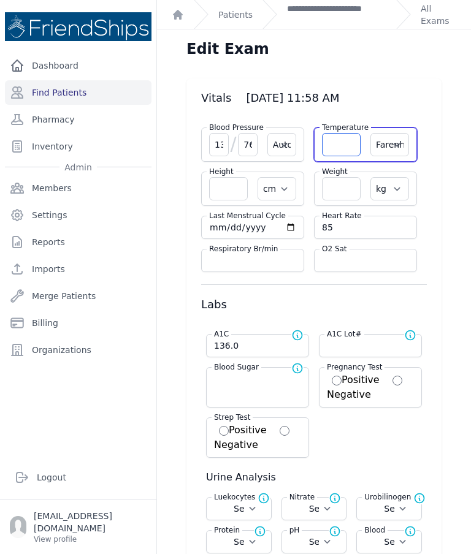
select select
type input "36.7"
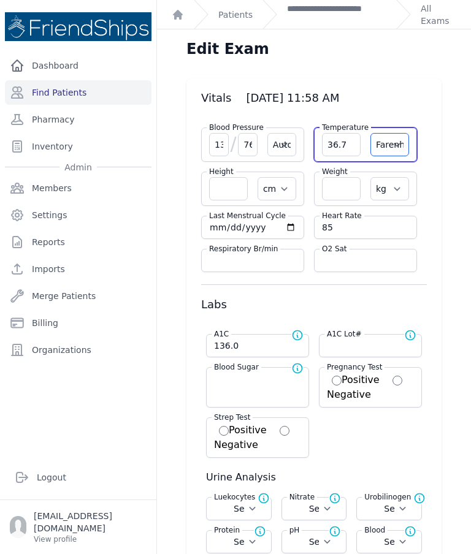
click at [396, 143] on select "Farenheit [PERSON_NAME]" at bounding box center [389, 144] width 39 height 23
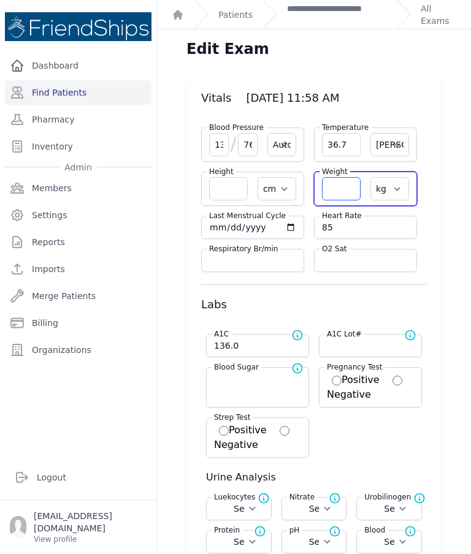
click at [350, 187] on input "number" at bounding box center [341, 188] width 39 height 23
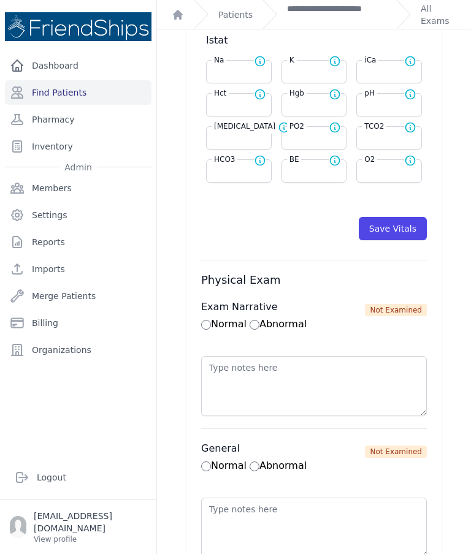
scroll to position [623, 0]
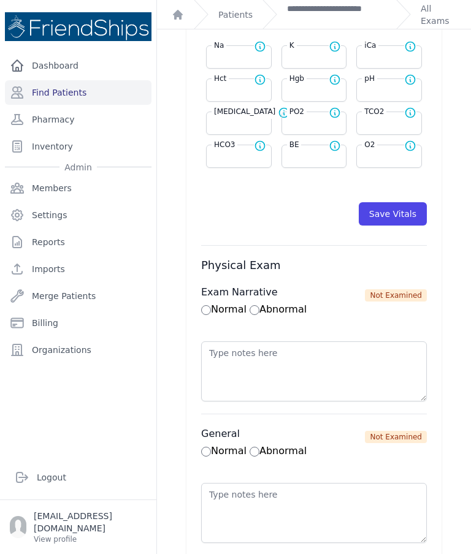
click at [406, 208] on button "Save Vitals" at bounding box center [392, 213] width 68 height 23
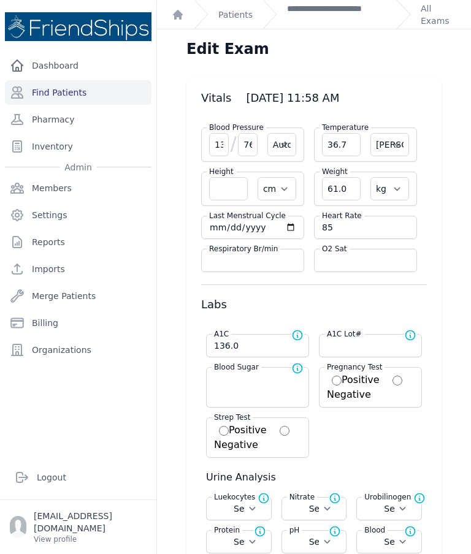
click at [331, 12] on link "**********" at bounding box center [336, 14] width 99 height 25
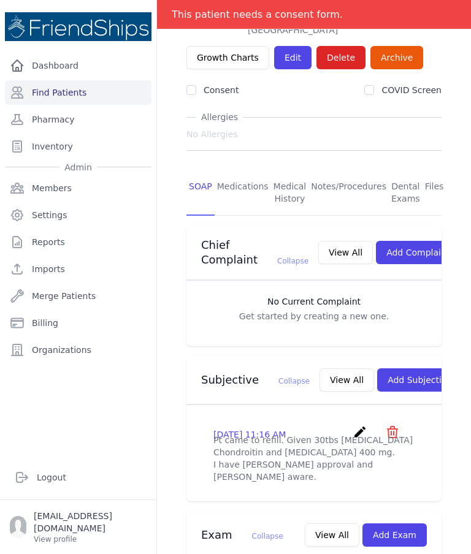
scroll to position [135, 0]
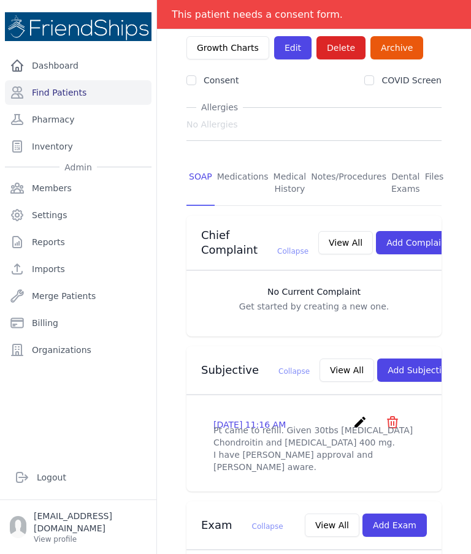
click at [394, 364] on button "Add Subjective" at bounding box center [419, 369] width 85 height 23
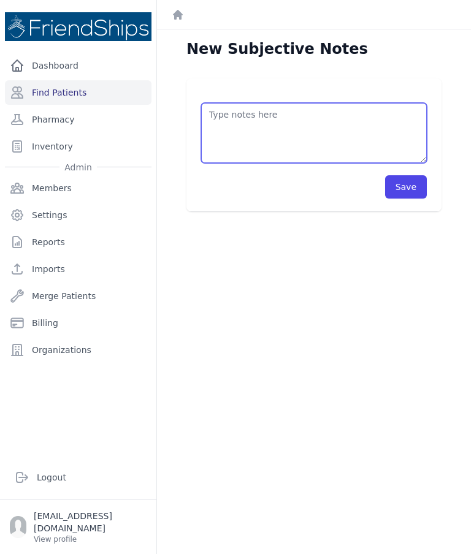
click at [351, 124] on textarea at bounding box center [314, 133] width 226 height 60
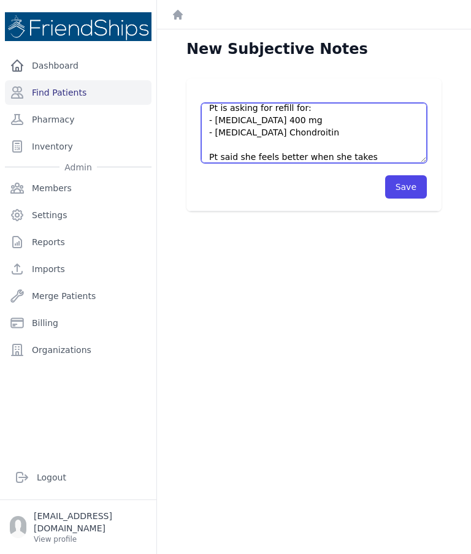
scroll to position [49, 0]
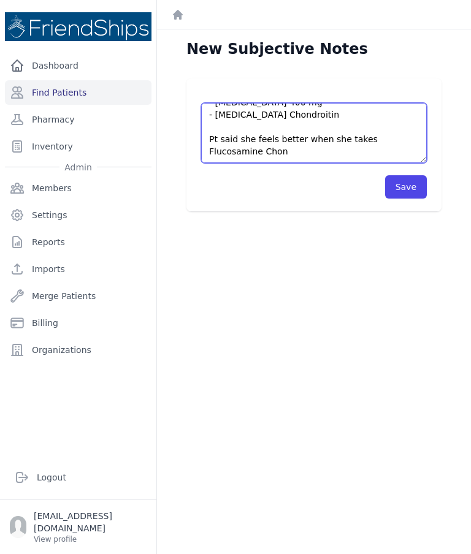
click at [387, 141] on textarea "Pt came to the clinic without an appointment. Pt is asking for refill for: - [M…" at bounding box center [314, 133] width 226 height 60
click at [249, 152] on textarea "Pt came to the clinic without an appointment. Pt is asking for refill for: - [M…" at bounding box center [314, 133] width 226 height 60
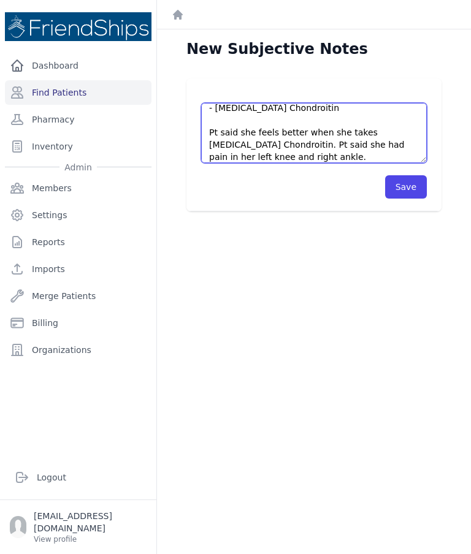
scroll to position [80, 0]
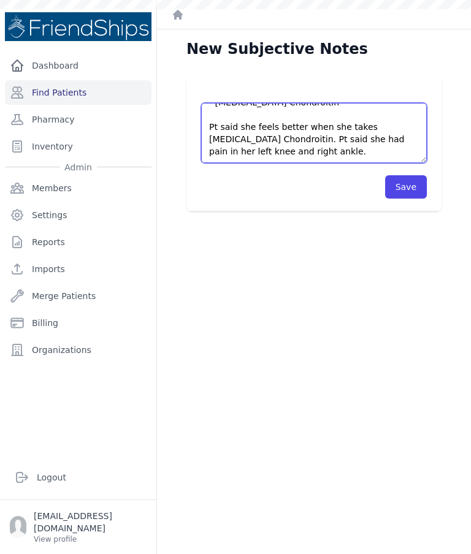
click at [230, 128] on textarea "Pt came to the clinic without an appointment. Pt is asking for refill for: - [M…" at bounding box center [314, 133] width 226 height 60
click at [233, 126] on textarea "Pt came to the clinic without an appointment. Pt is asking for refill for: - [M…" at bounding box center [314, 133] width 226 height 60
click at [251, 134] on textarea "Pt came to the clinic without an appointment. Pt is asking for refill for: - [M…" at bounding box center [314, 133] width 226 height 60
click at [246, 126] on textarea "Pt came to the clinic without an appointment. Pt is asking for refill for: - [M…" at bounding box center [314, 133] width 226 height 60
click at [229, 115] on textarea "Pt came to the clinic without an appointment. Pt is asking for refill for: - [M…" at bounding box center [314, 133] width 226 height 60
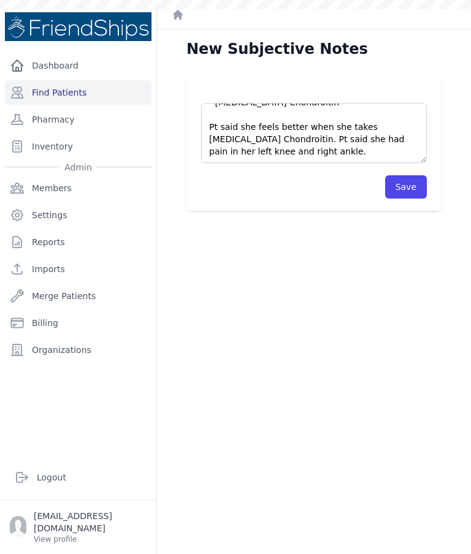
click at [403, 189] on button "Save" at bounding box center [406, 186] width 42 height 23
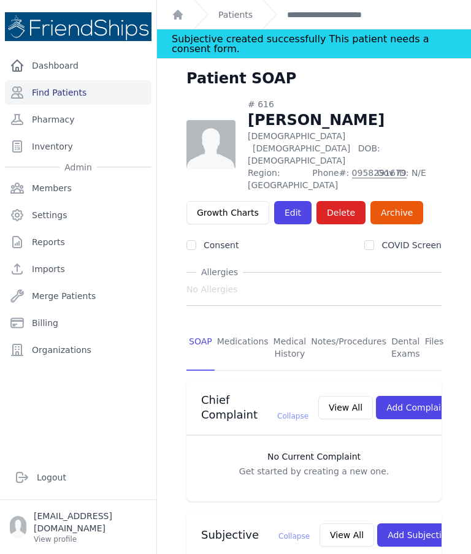
click at [237, 325] on link "Medications" at bounding box center [242, 347] width 56 height 45
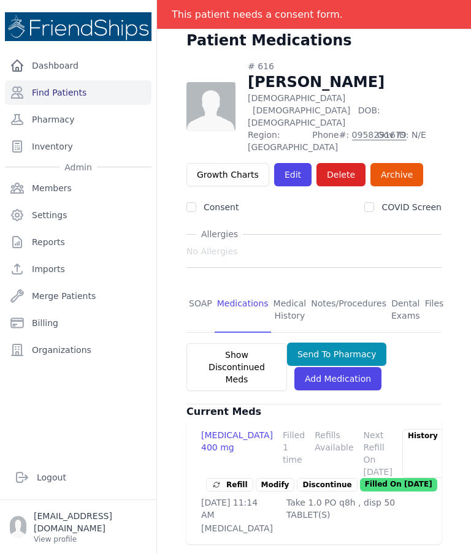
scroll to position [37, 0]
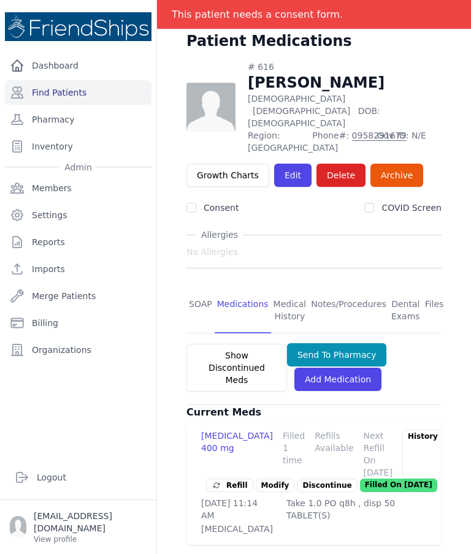
click at [200, 288] on link "SOAP" at bounding box center [200, 310] width 28 height 45
click at [199, 288] on link "SOAP" at bounding box center [200, 310] width 28 height 45
click at [202, 288] on link "SOAP" at bounding box center [200, 310] width 28 height 45
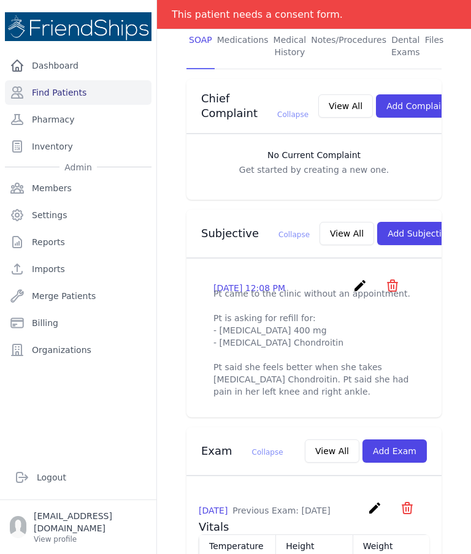
scroll to position [303, 0]
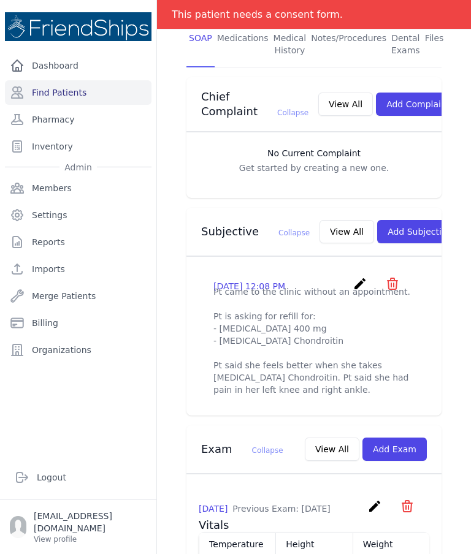
click at [319, 233] on button "View All" at bounding box center [346, 231] width 55 height 23
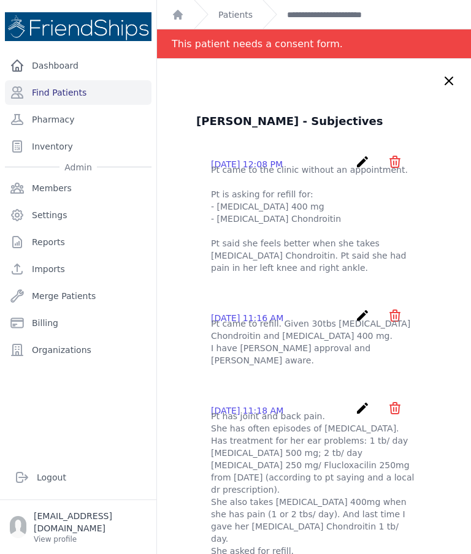
scroll to position [0, 0]
click at [446, 80] on icon at bounding box center [448, 81] width 15 height 15
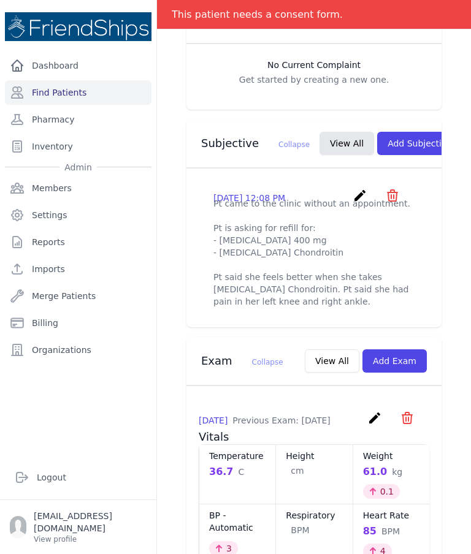
scroll to position [49, 0]
click at [355, 188] on icon "create" at bounding box center [359, 195] width 15 height 15
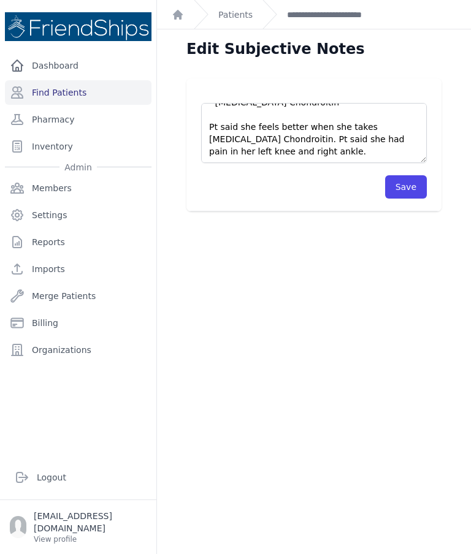
scroll to position [82, 0]
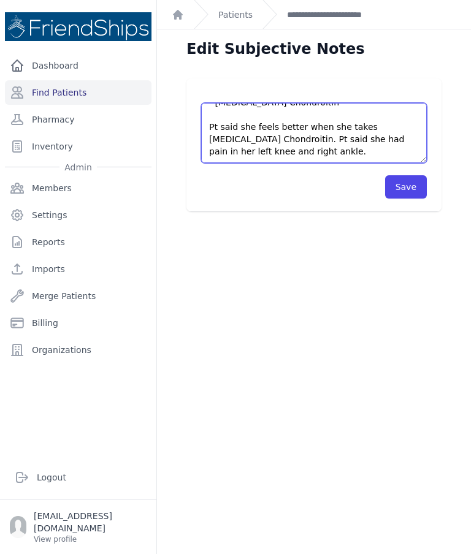
click at [322, 103] on textarea "Pt came to the clinic without an appointment. Pt is asking for refill for: - [M…" at bounding box center [314, 133] width 226 height 60
click at [283, 103] on textarea "Pt came to the clinic without an appointment. Pt is asking for refill for: - [M…" at bounding box center [314, 133] width 226 height 60
click at [265, 105] on textarea "Pt came to the clinic without an appointment. Pt is asking for refill for: - [M…" at bounding box center [314, 133] width 226 height 60
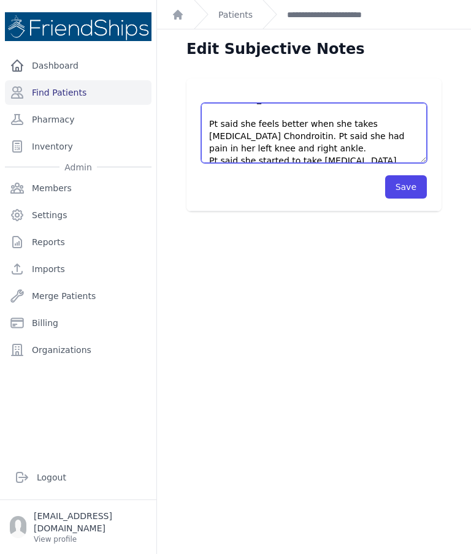
scroll to position [64, 0]
click at [323, 103] on textarea "Pt came to the clinic without an appointment. Pt is asking for refill for: - [M…" at bounding box center [314, 133] width 226 height 60
click at [263, 105] on textarea "Pt came to the clinic without an appointment. Pt is asking for refill for: - [M…" at bounding box center [314, 133] width 226 height 60
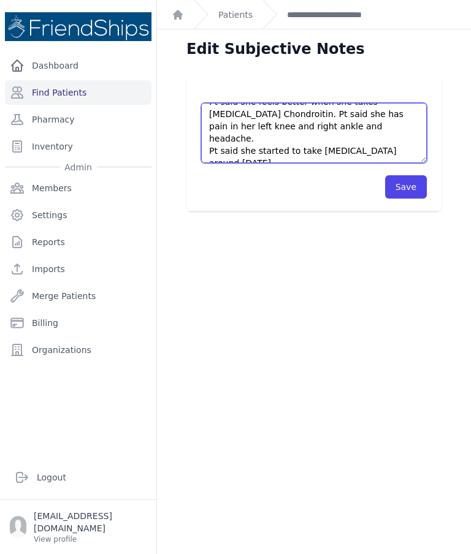
click at [262, 109] on textarea "Pt came to the clinic without an appointment. Pt is asking for refill for: - [M…" at bounding box center [314, 133] width 226 height 60
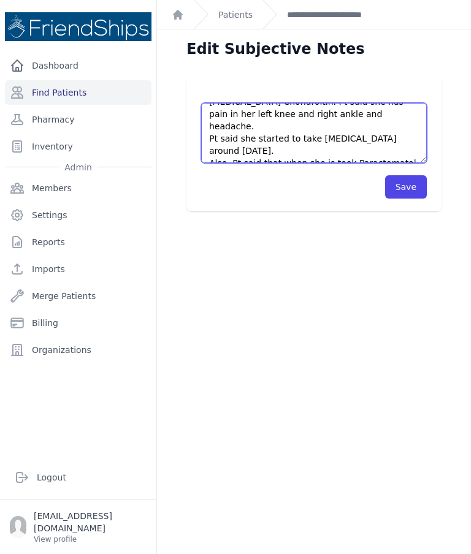
scroll to position [98, 0]
click at [321, 104] on textarea "Pt came to the clinic without an appointment. Pt is asking for refill for: - [M…" at bounding box center [314, 133] width 226 height 60
click at [325, 103] on textarea "Pt came to the clinic without an appointment. Pt is asking for refill for: - [M…" at bounding box center [314, 133] width 226 height 60
click at [403, 103] on textarea "Pt came to the clinic without an appointment. Pt is asking for refill for: - [M…" at bounding box center [314, 133] width 226 height 60
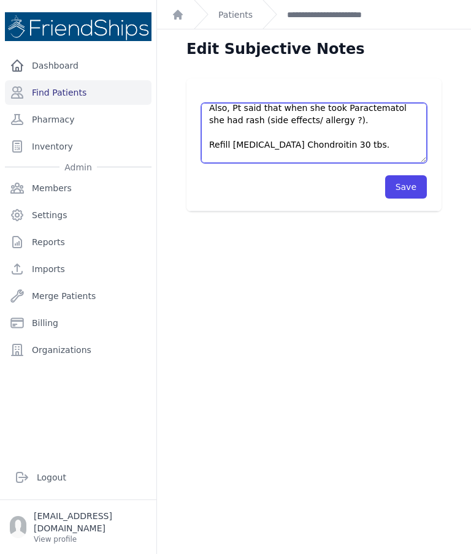
scroll to position [154, 0]
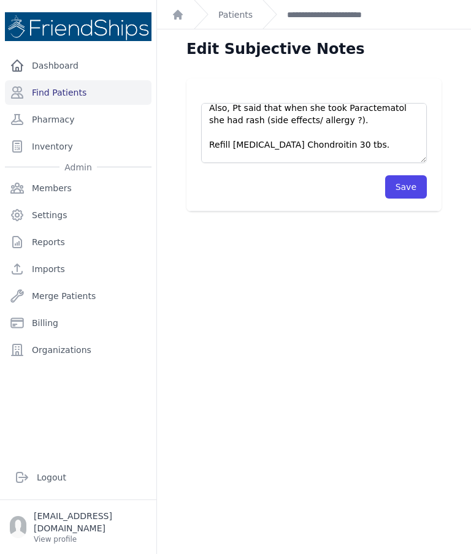
click at [418, 175] on button "Save" at bounding box center [406, 186] width 42 height 23
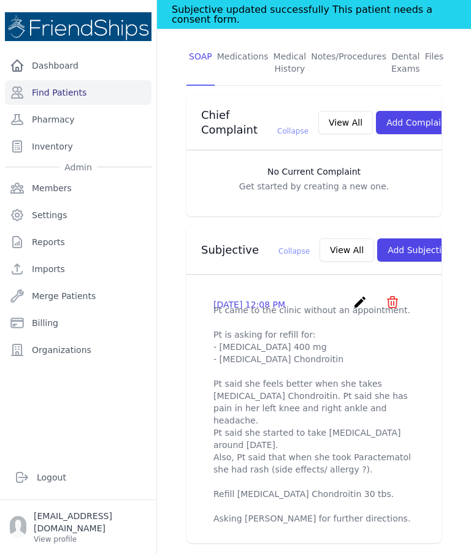
scroll to position [287, 0]
